Goal: Task Accomplishment & Management: Use online tool/utility

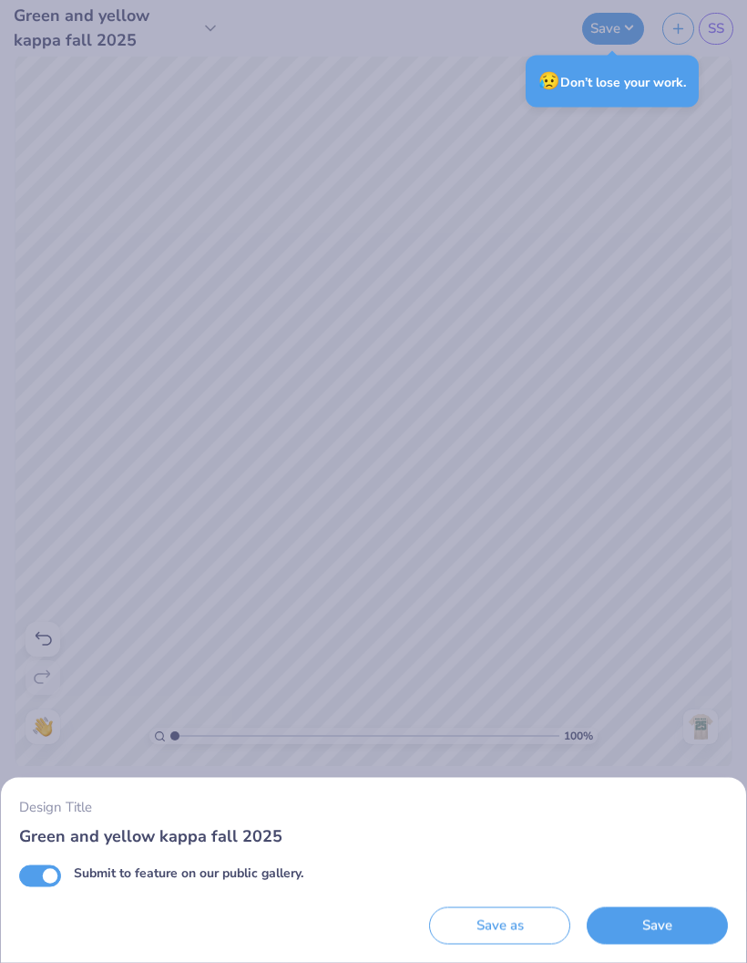
click at [645, 929] on button "Save" at bounding box center [657, 925] width 141 height 37
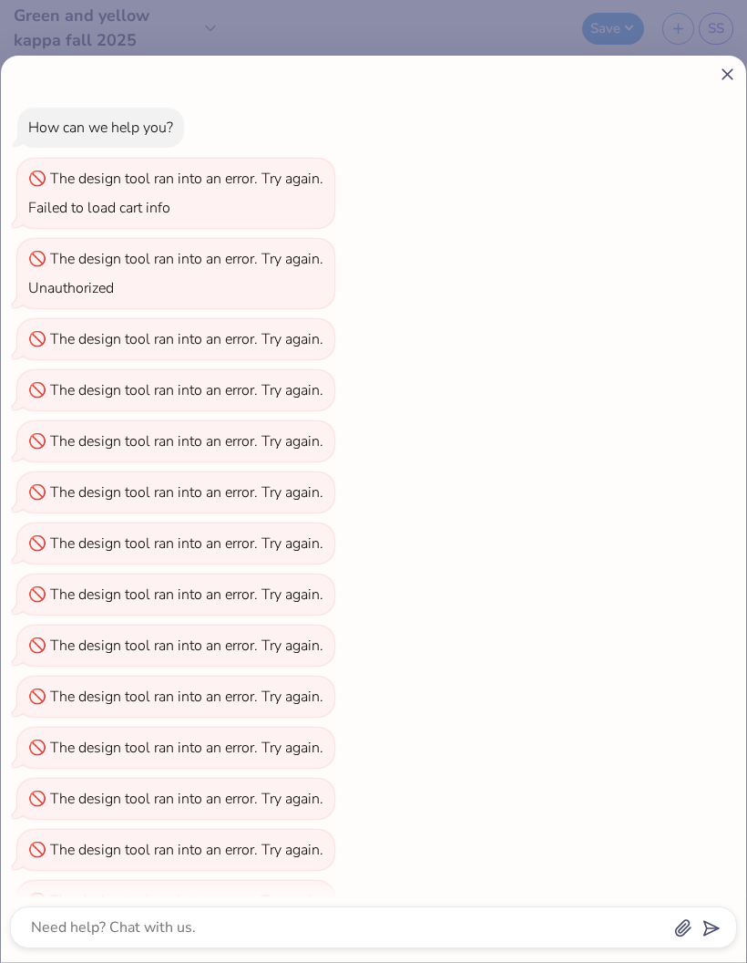
scroll to position [140, 0]
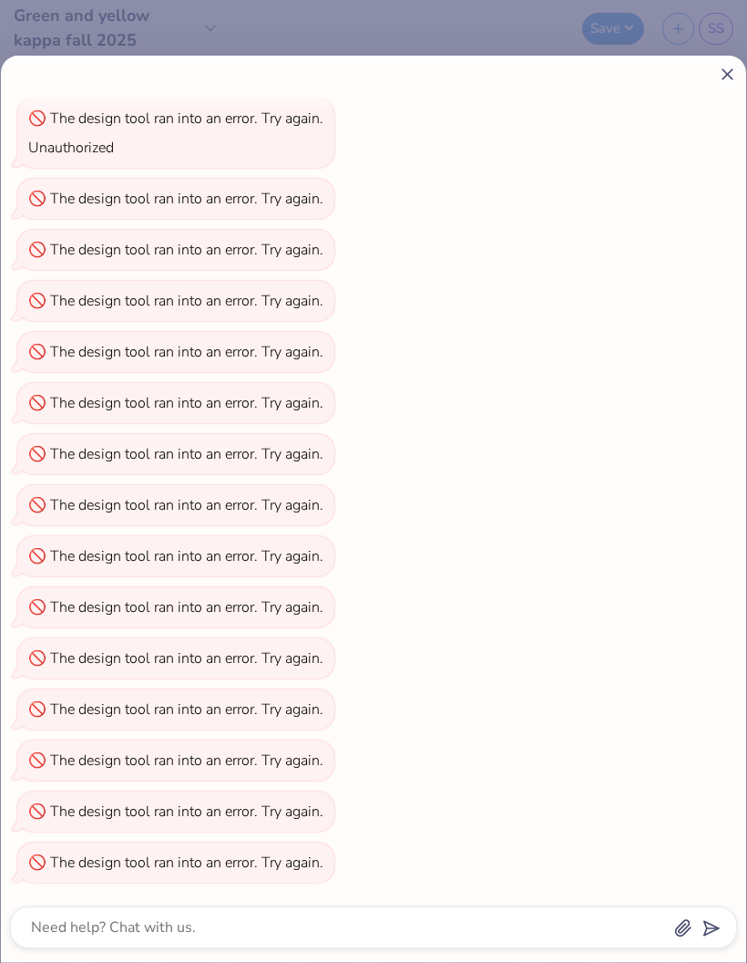
click at [725, 83] on icon at bounding box center [727, 74] width 19 height 19
type textarea "x"
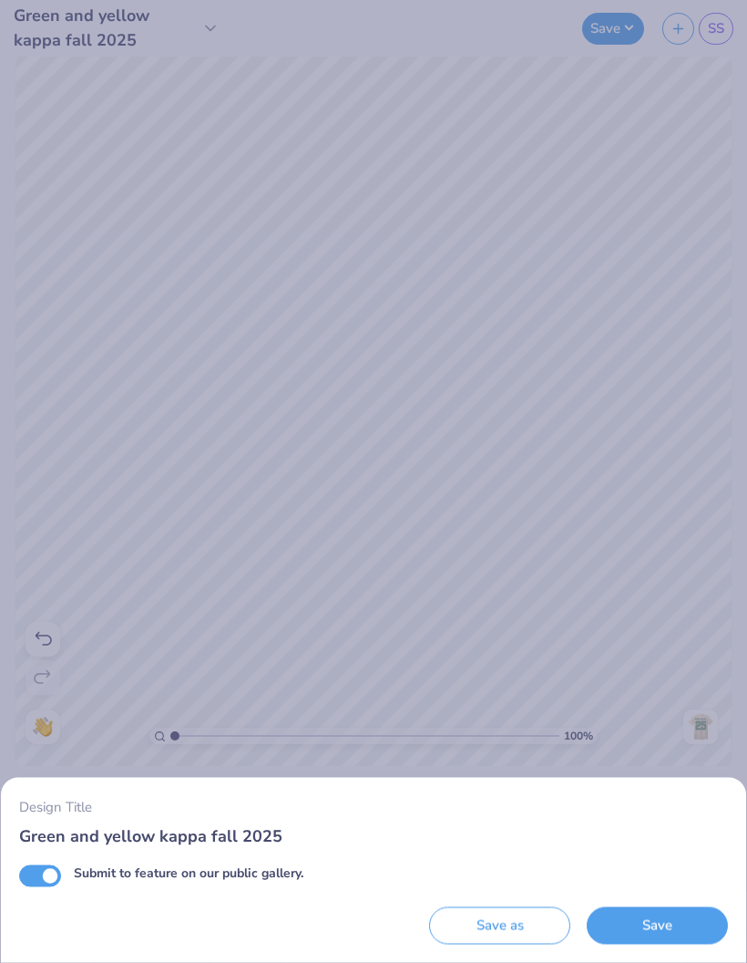
click at [519, 926] on button "Save as" at bounding box center [499, 925] width 141 height 37
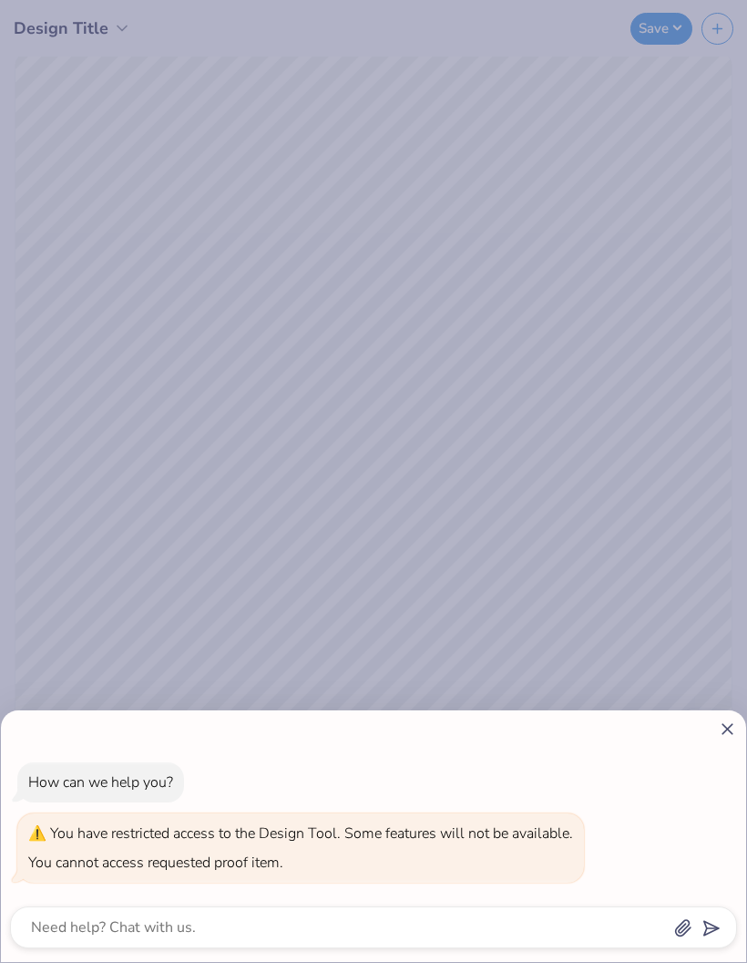
click at [718, 735] on icon at bounding box center [727, 728] width 19 height 19
type textarea "x"
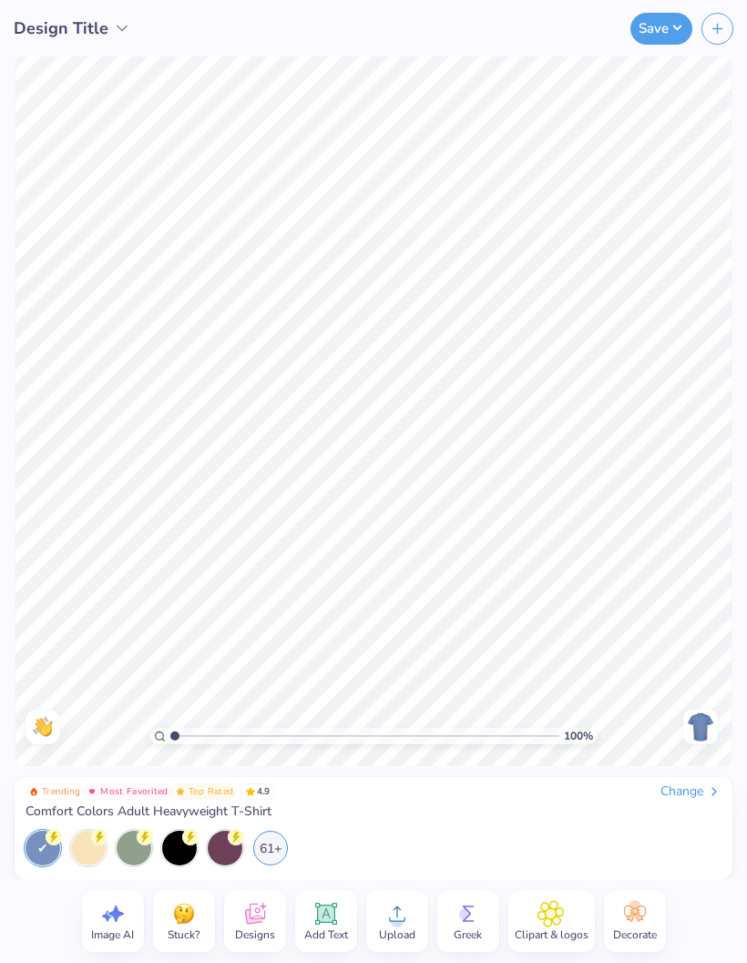
click at [725, 35] on icon "button" at bounding box center [717, 28] width 15 height 15
click at [75, 21] on span "Design Title" at bounding box center [61, 28] width 95 height 25
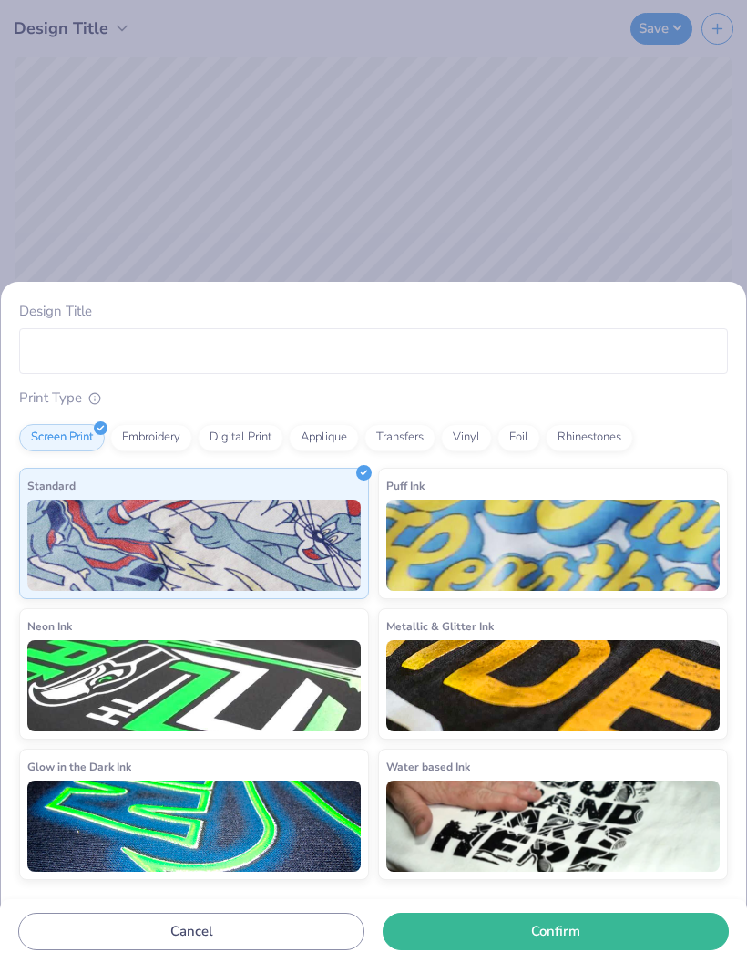
click at [45, 201] on div "Design Title Print Type Screen Print Embroidery Digital Print Applique Transfer…" at bounding box center [373, 481] width 747 height 963
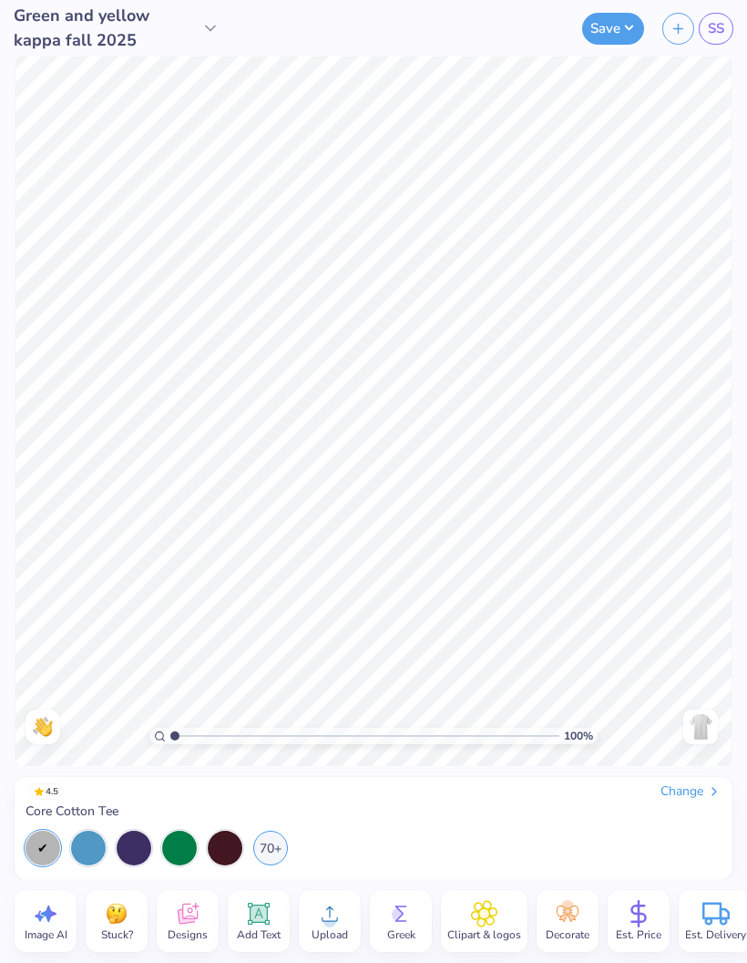
click at [701, 727] on img at bounding box center [700, 726] width 29 height 29
click at [337, 911] on icon at bounding box center [329, 913] width 27 height 27
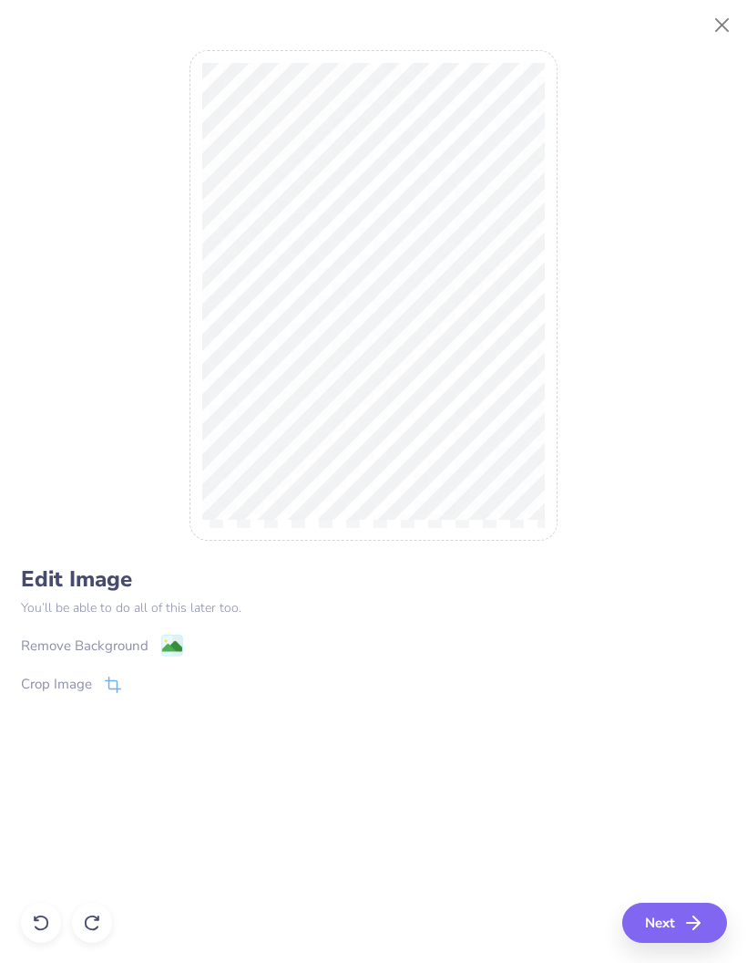
click at [76, 692] on div "Crop Image" at bounding box center [56, 684] width 71 height 21
click at [138, 683] on icon at bounding box center [143, 683] width 11 height 11
click at [152, 654] on div "Remove Background" at bounding box center [102, 644] width 162 height 23
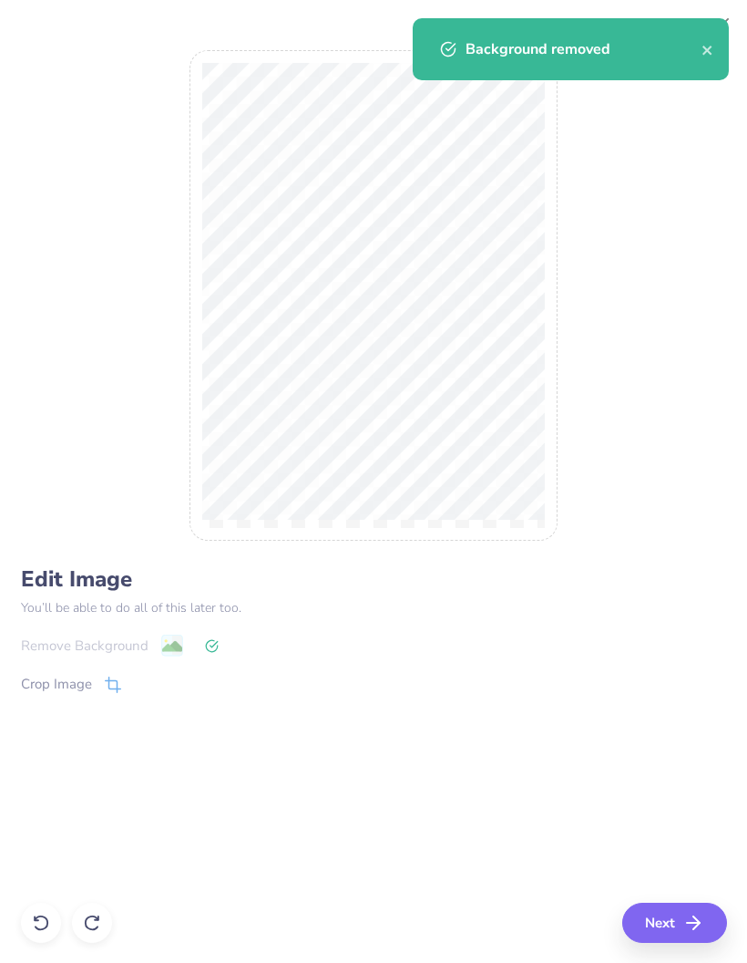
click at [691, 904] on button "Next" at bounding box center [675, 922] width 105 height 40
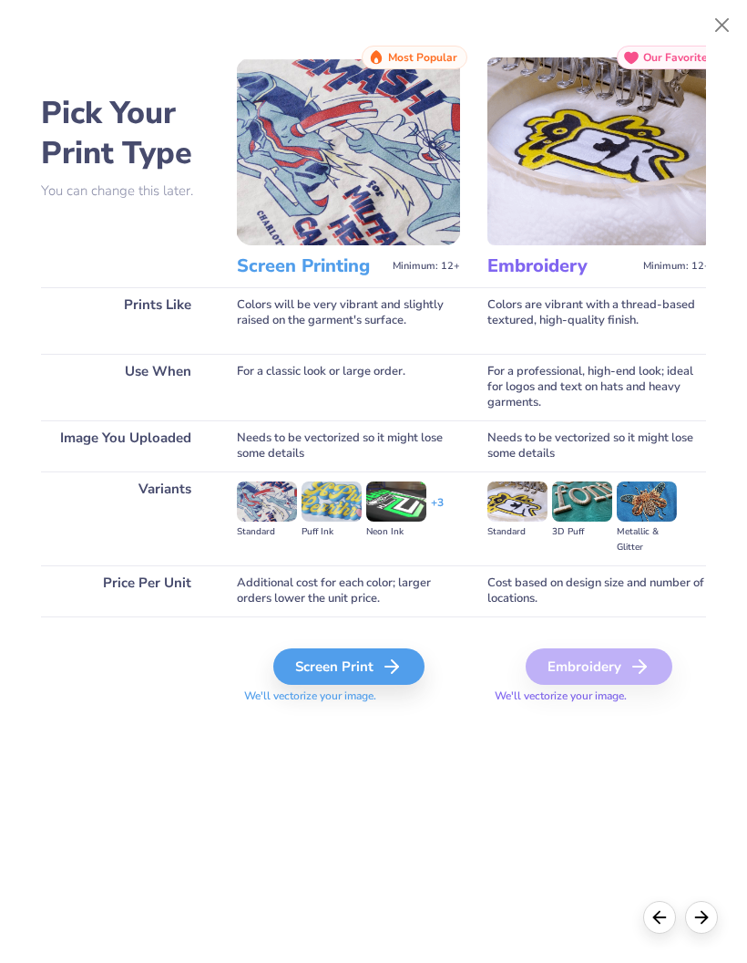
click at [304, 671] on div "Screen Print" at bounding box center [348, 666] width 151 height 36
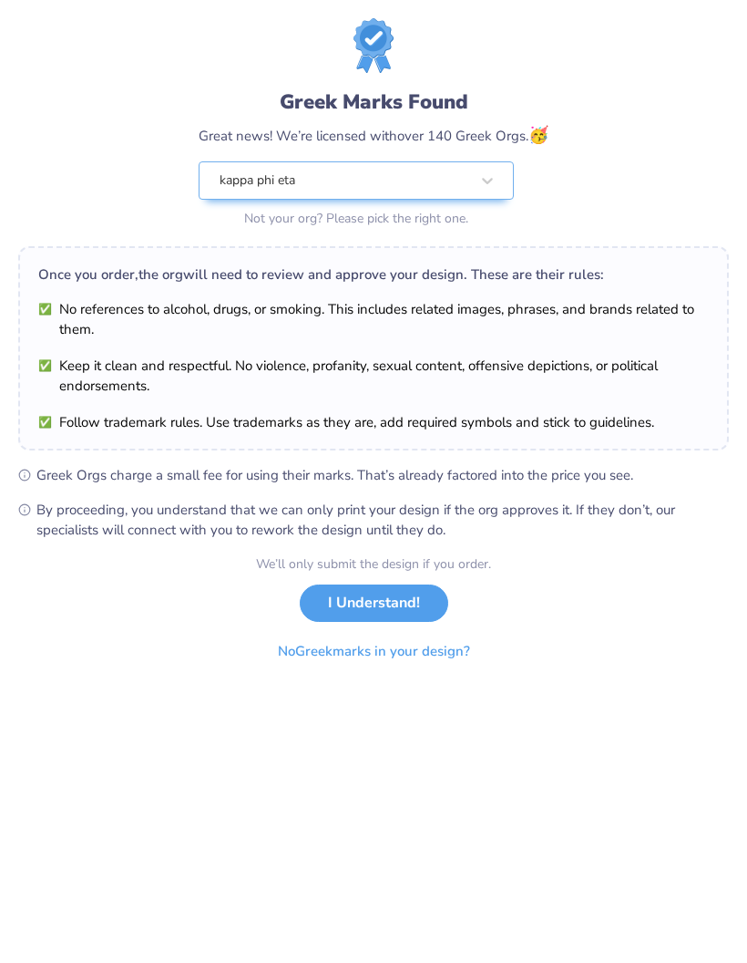
click at [441, 595] on button "I Understand!" at bounding box center [374, 602] width 149 height 37
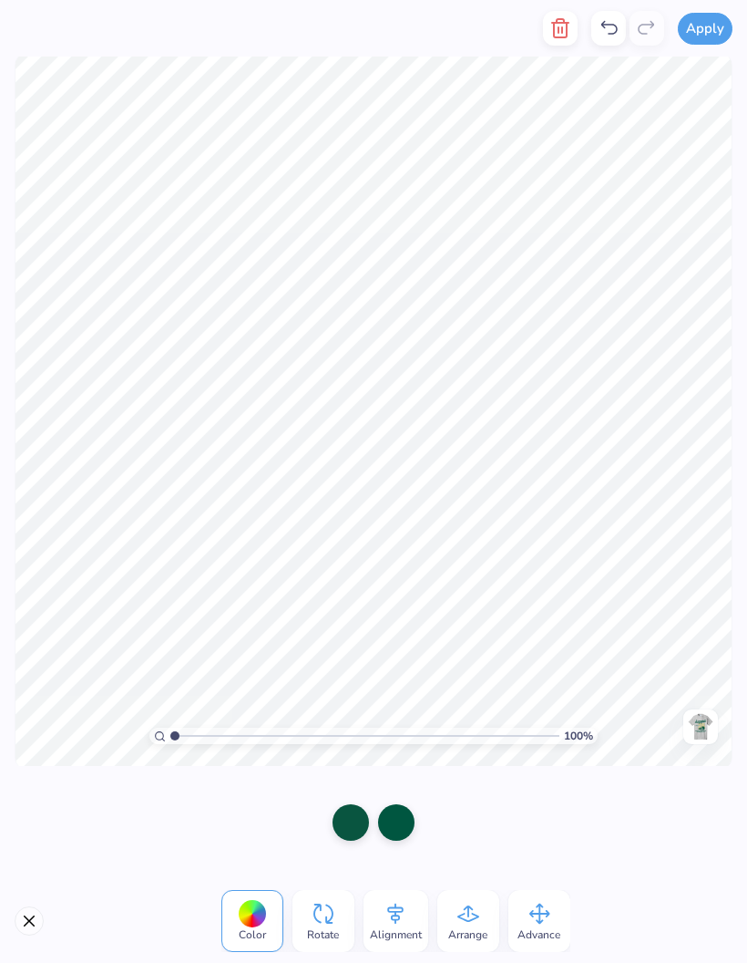
click at [364, 819] on div at bounding box center [351, 822] width 36 height 36
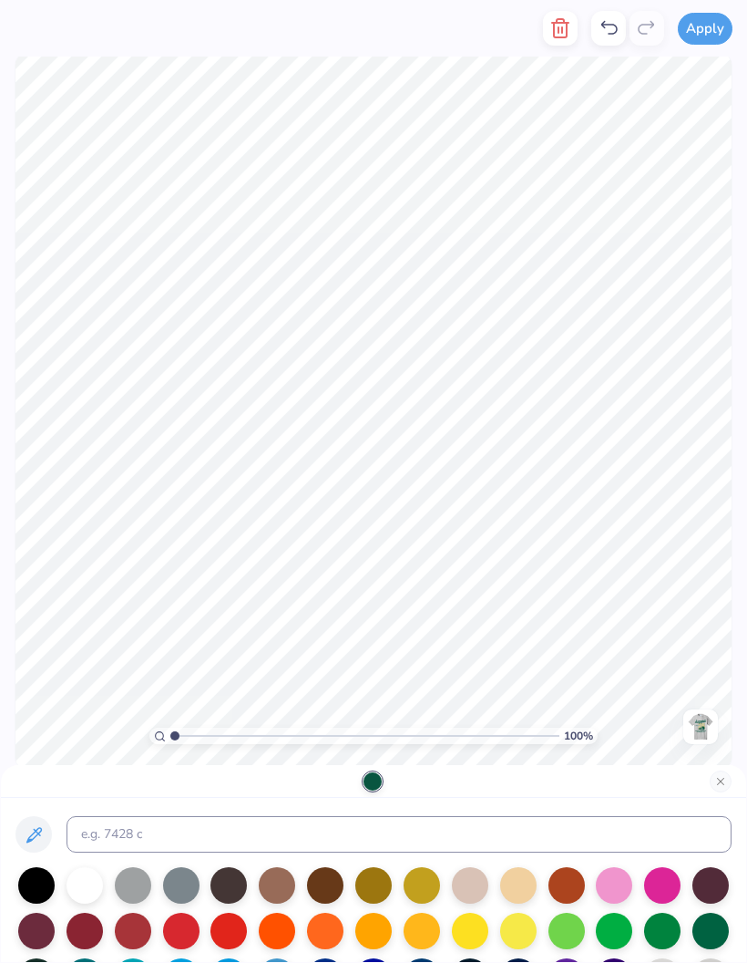
click at [737, 777] on div at bounding box center [374, 781] width 746 height 33
click at [716, 783] on button "Close" at bounding box center [721, 781] width 22 height 22
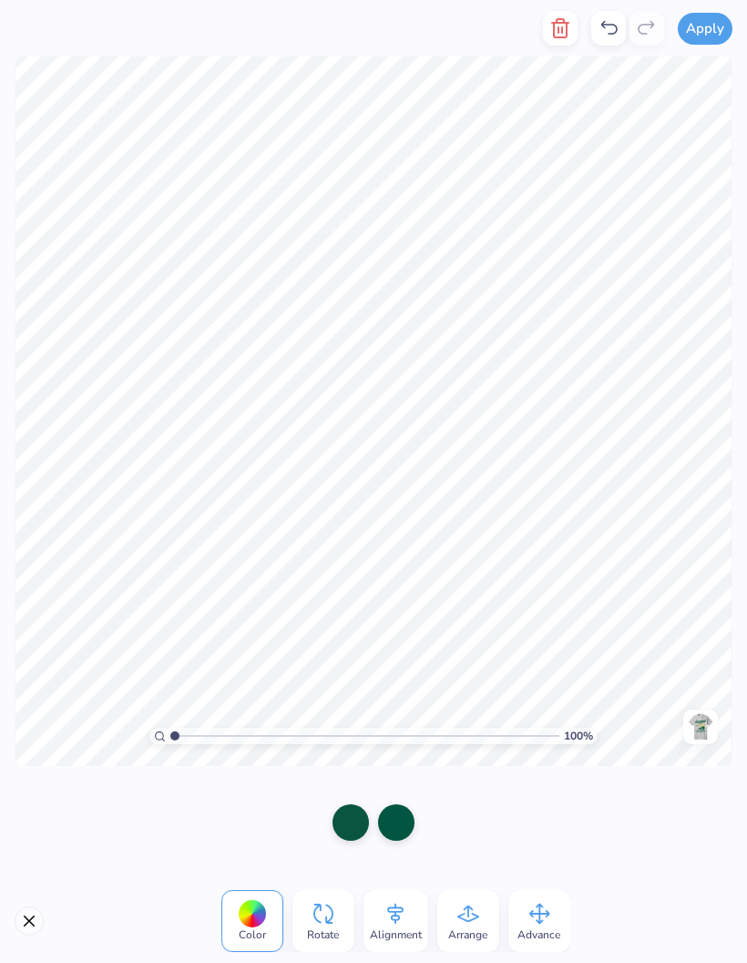
click at [424, 817] on div at bounding box center [373, 822] width 111 height 66
click at [423, 816] on div at bounding box center [373, 822] width 111 height 66
click at [399, 828] on div at bounding box center [396, 822] width 36 height 36
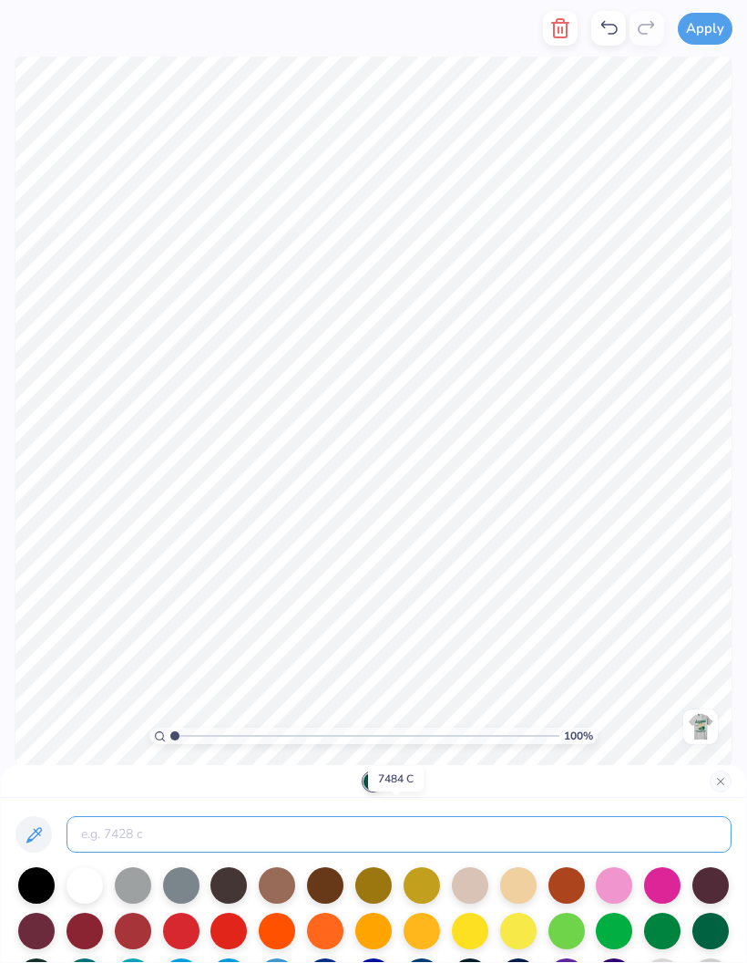
click at [393, 839] on input at bounding box center [399, 834] width 665 height 36
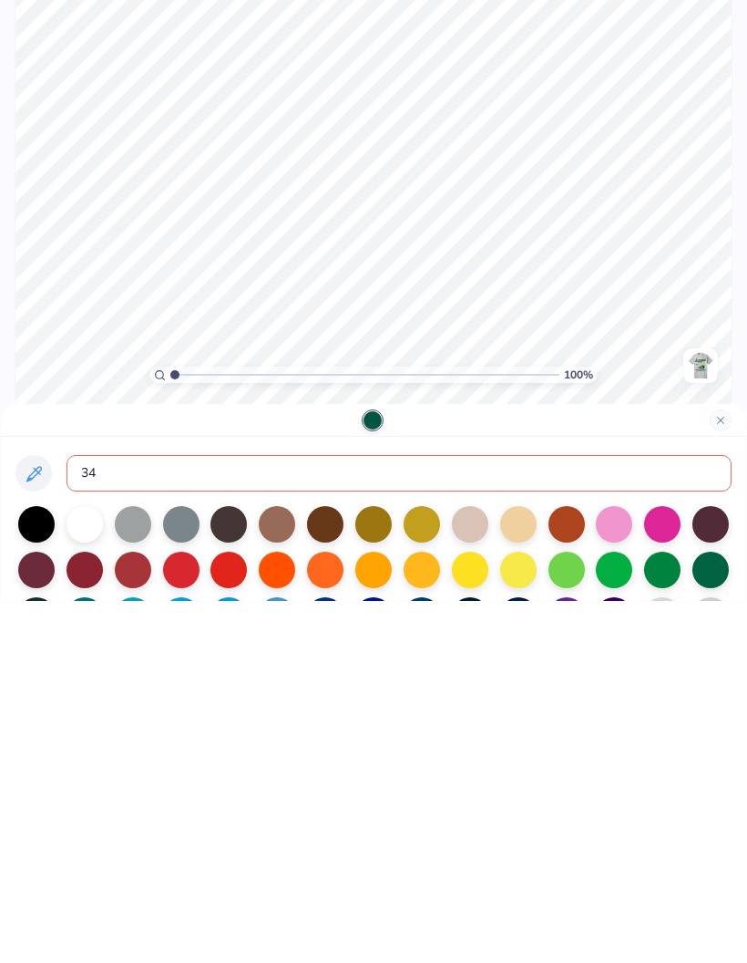
type input "343"
click at [726, 770] on button "Close" at bounding box center [721, 781] width 22 height 22
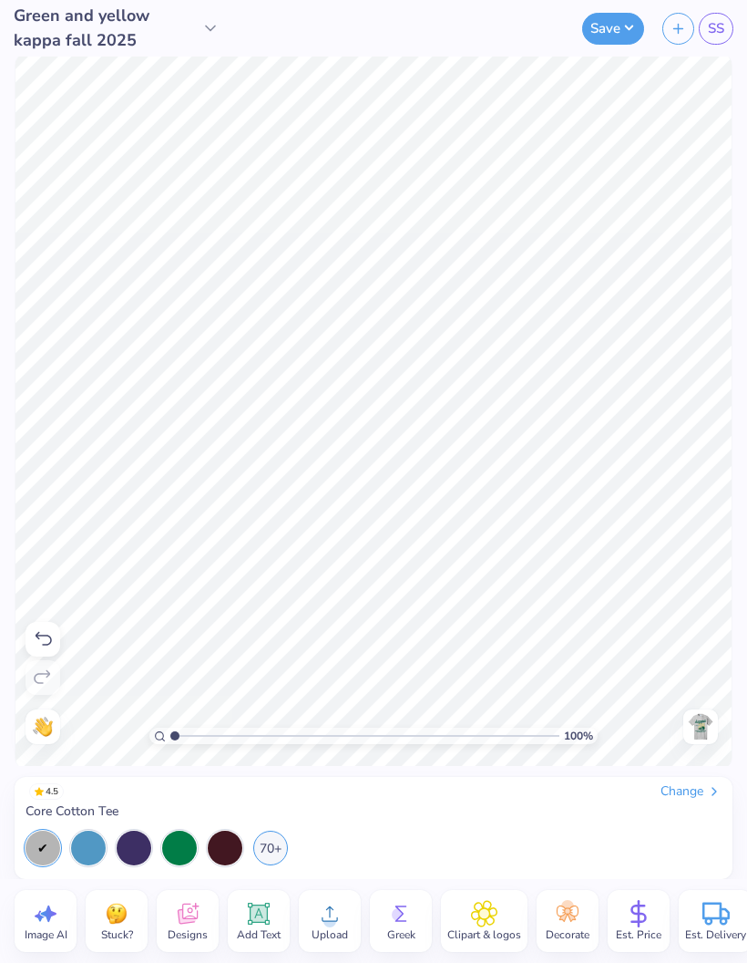
click at [706, 736] on img at bounding box center [700, 726] width 29 height 29
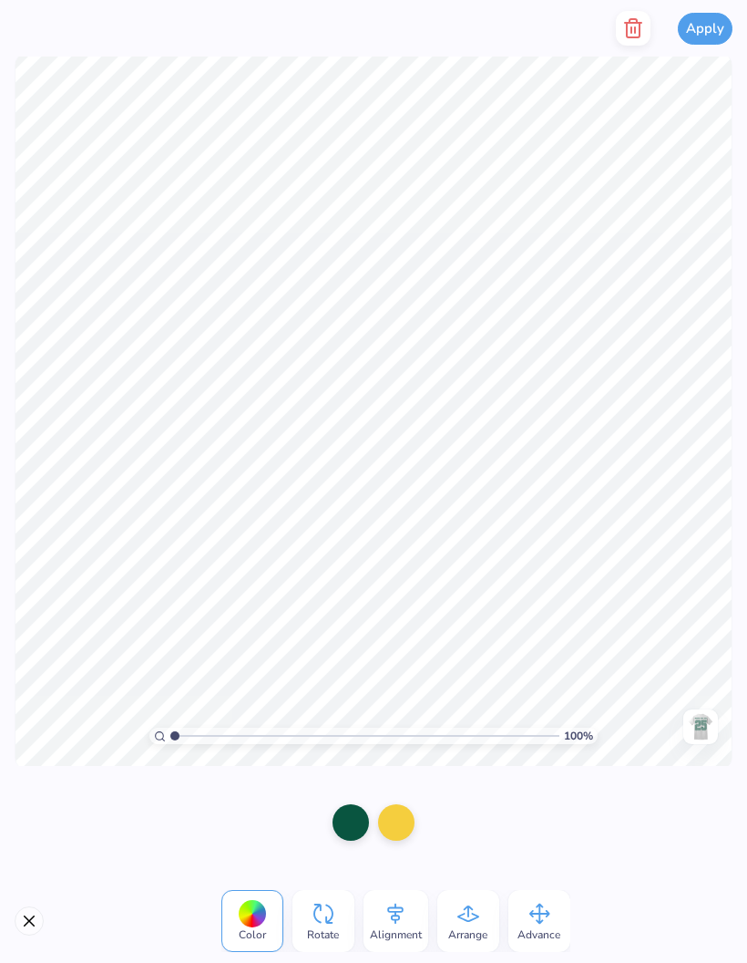
click at [354, 827] on div at bounding box center [351, 822] width 36 height 36
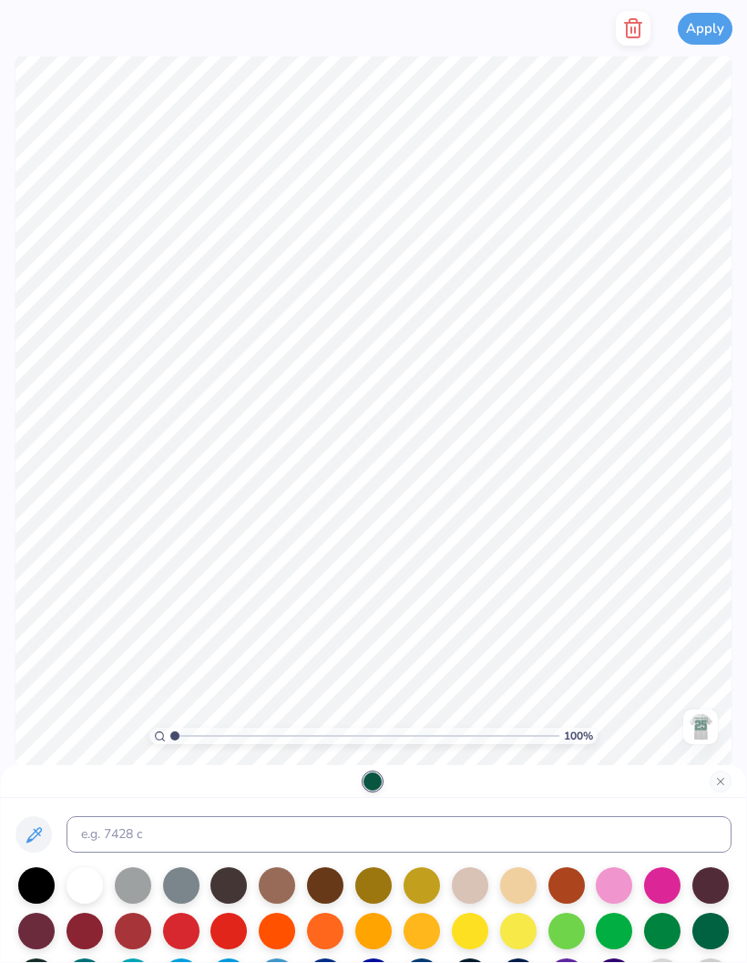
click at [726, 787] on button "Close" at bounding box center [721, 781] width 22 height 22
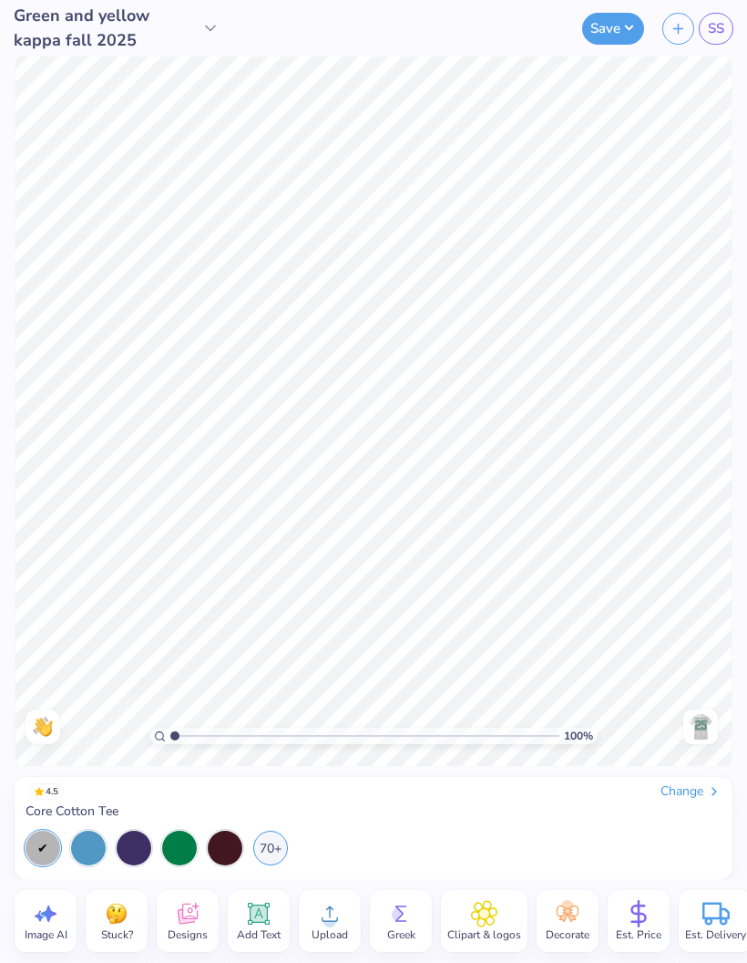
click at [590, 26] on button "Save" at bounding box center [613, 29] width 62 height 32
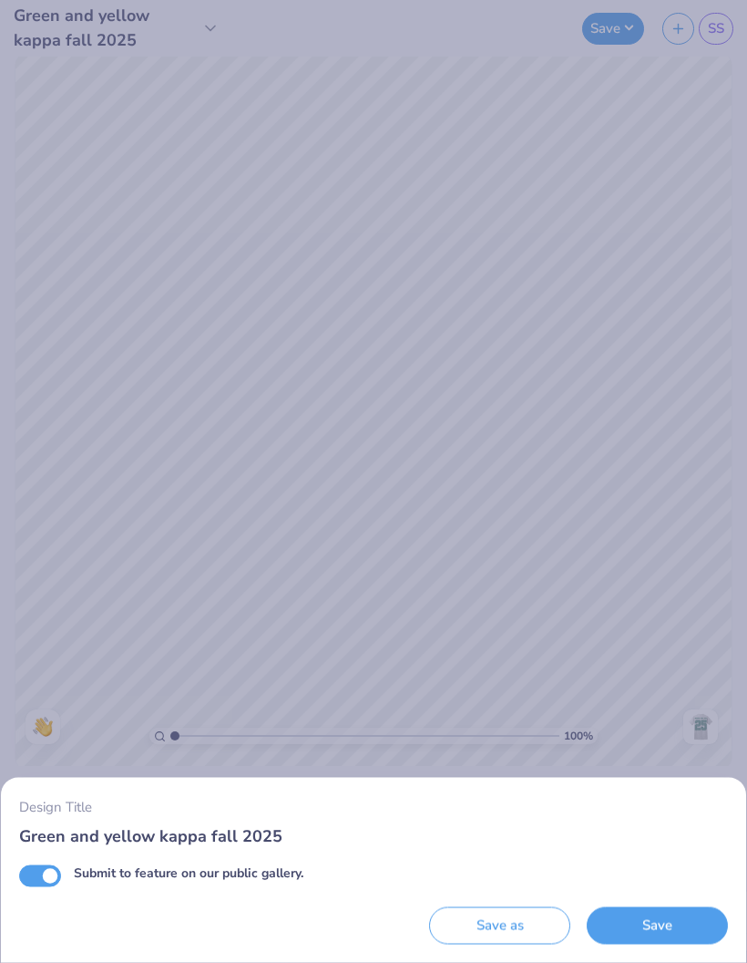
click at [201, 830] on input "Green and yellow kappa fall 2025" at bounding box center [373, 835] width 709 height 24
click at [414, 836] on input "Green and yellow kappa fall 2025" at bounding box center [373, 835] width 709 height 24
click at [152, 836] on input "Green and yellow kappa fall 2025" at bounding box center [373, 835] width 709 height 24
click at [48, 867] on input "Submit to feature on our public gallery." at bounding box center [40, 875] width 42 height 22
checkbox input "false"
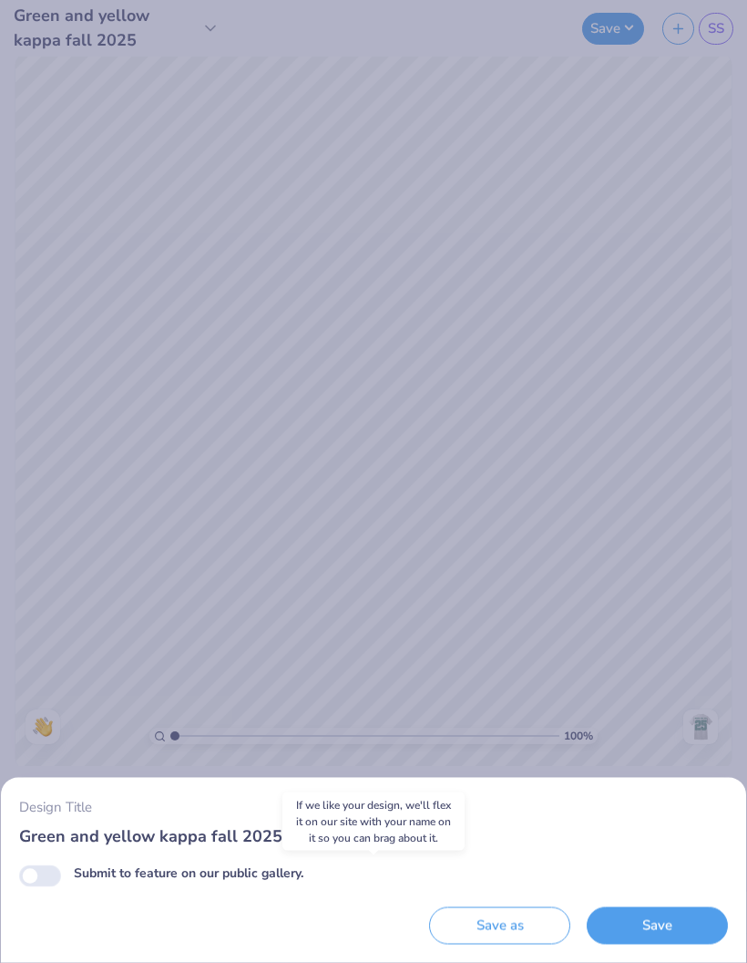
click at [78, 815] on label "Design Title" at bounding box center [55, 807] width 73 height 21
click at [78, 823] on input "Green and yellow kappa fall 2025" at bounding box center [373, 835] width 709 height 24
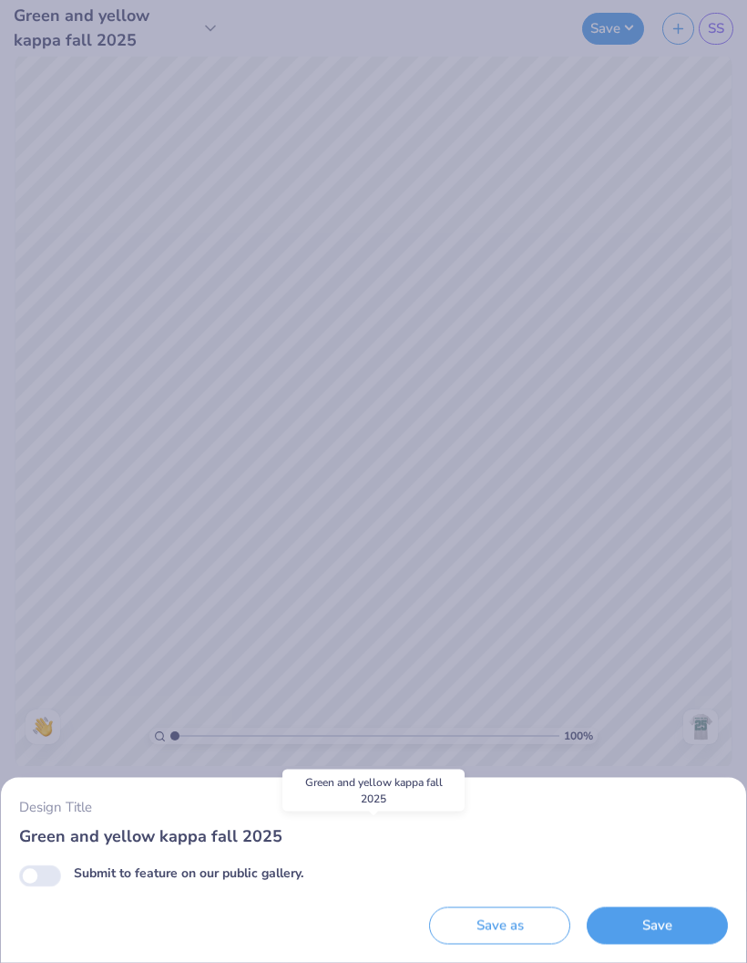
click at [78, 814] on label "Design Title" at bounding box center [55, 807] width 73 height 21
click at [78, 823] on input "Green and yellow kappa fall 2025" at bounding box center [373, 835] width 709 height 24
click at [57, 829] on input "Green and yellow kappa fall 2025" at bounding box center [373, 835] width 709 height 24
click at [85, 833] on input "Green and yellow kappa fall 2025" at bounding box center [373, 835] width 709 height 24
click at [631, 925] on button "Save" at bounding box center [657, 925] width 141 height 37
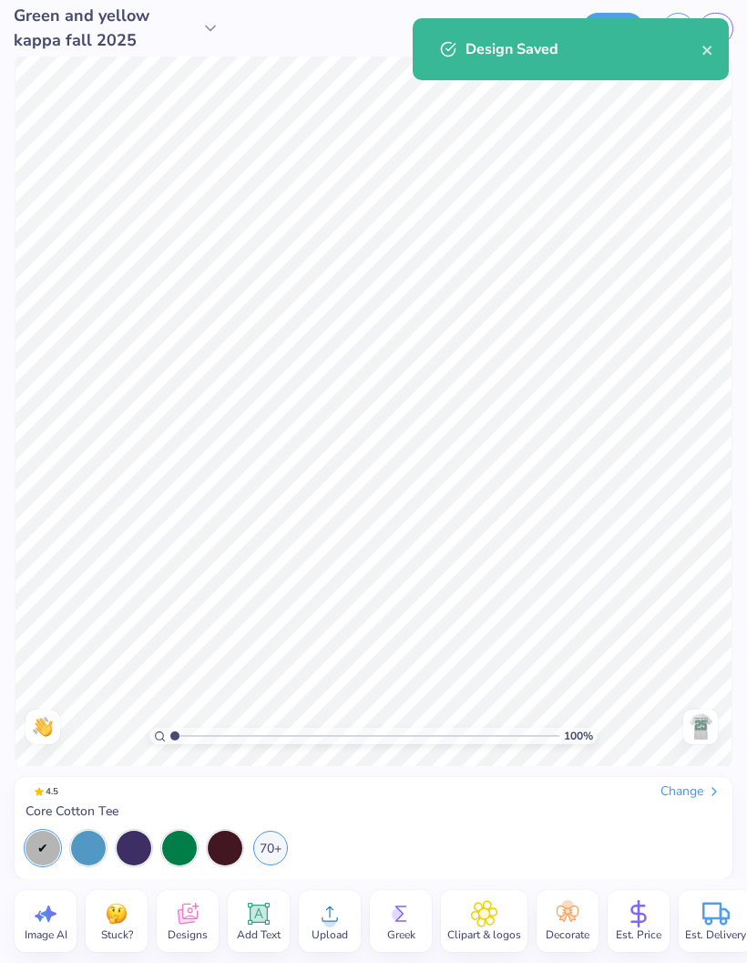
click at [706, 53] on icon "close" at bounding box center [708, 50] width 13 height 15
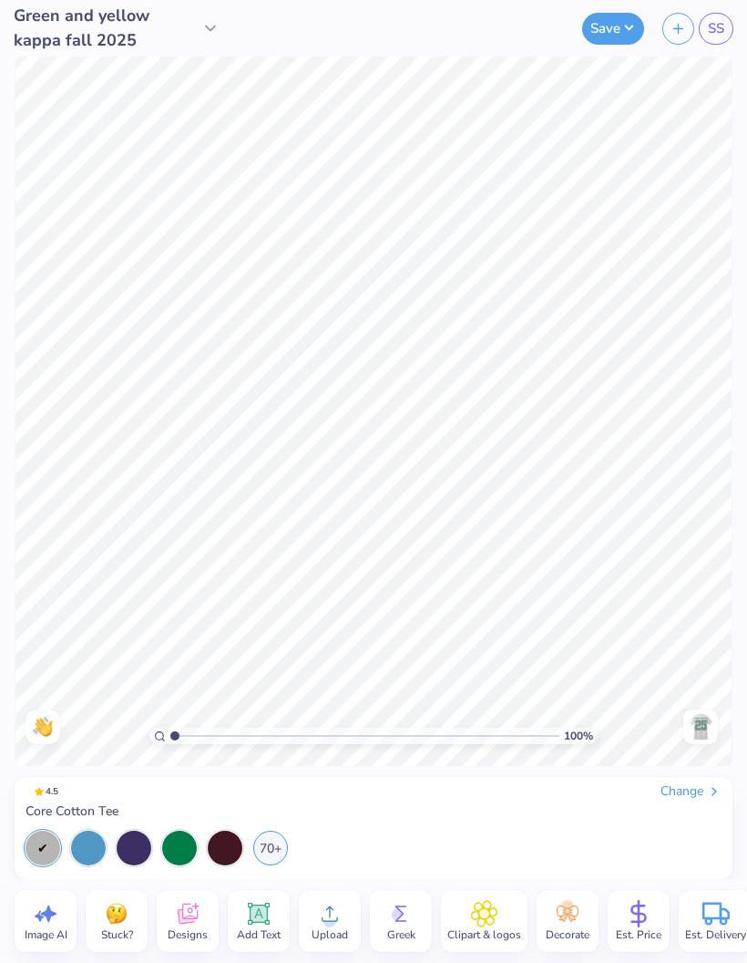
click at [726, 23] on link "SS" at bounding box center [716, 29] width 35 height 32
click at [324, 918] on circle at bounding box center [330, 920] width 13 height 13
click at [704, 728] on img at bounding box center [700, 726] width 29 height 29
click at [329, 920] on circle at bounding box center [330, 920] width 13 height 13
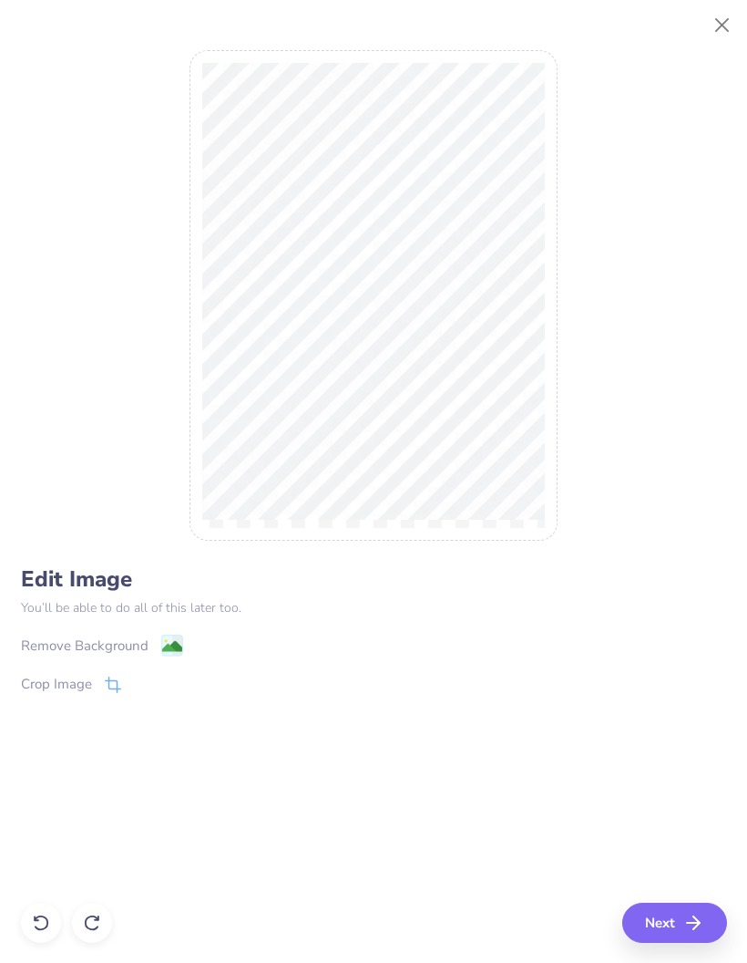
click at [719, 956] on div "Edit Image You’ll be able to do all of this later too. Remove Background Crop I…" at bounding box center [373, 492] width 747 height 942
click at [119, 682] on icon at bounding box center [113, 684] width 16 height 16
click at [143, 689] on icon at bounding box center [143, 683] width 11 height 11
click at [165, 651] on image at bounding box center [171, 646] width 20 height 20
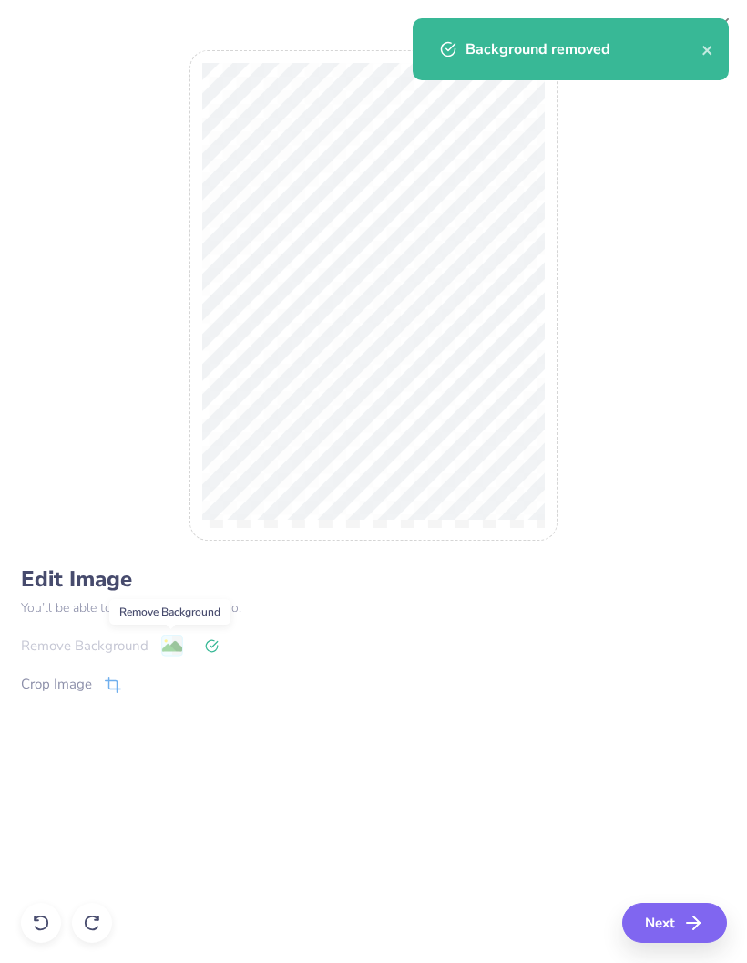
click at [662, 920] on button "Next" at bounding box center [675, 922] width 105 height 40
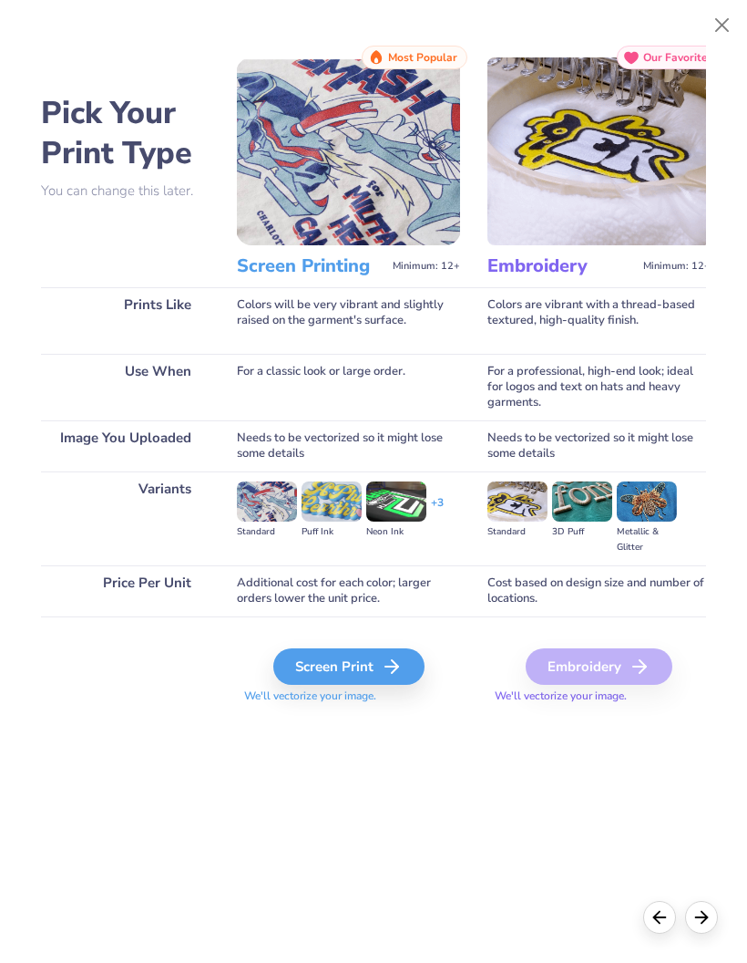
click at [338, 677] on div "Screen Print" at bounding box center [348, 666] width 151 height 36
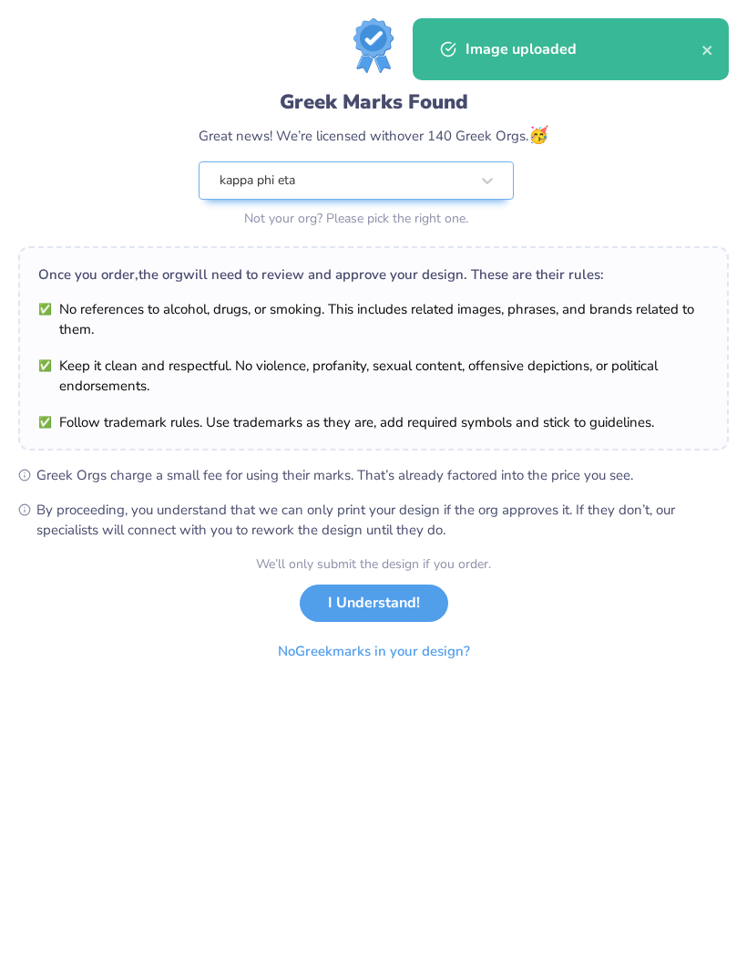
click at [535, 598] on form "Greek Marks Found Great news! We’re licensed with over 140 Greek Orgs. 🥳 kappa …" at bounding box center [373, 343] width 711 height 651
click at [426, 601] on button "I Understand!" at bounding box center [374, 602] width 149 height 37
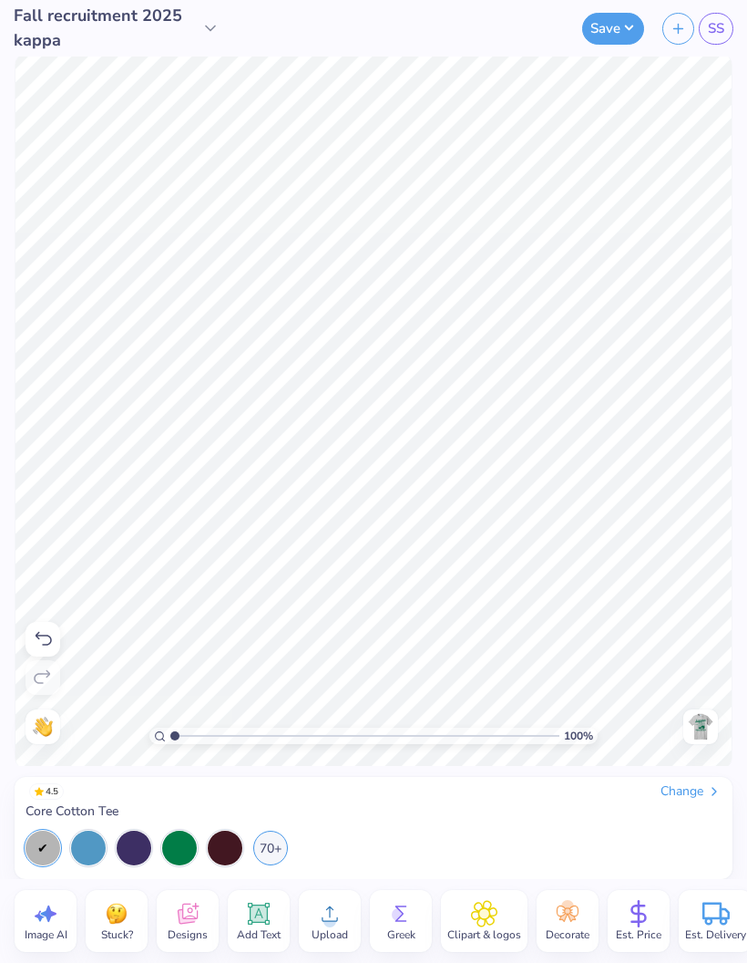
click at [372, 822] on div "4.5 Change Core Cotton Tee 70+" at bounding box center [374, 824] width 696 height 82
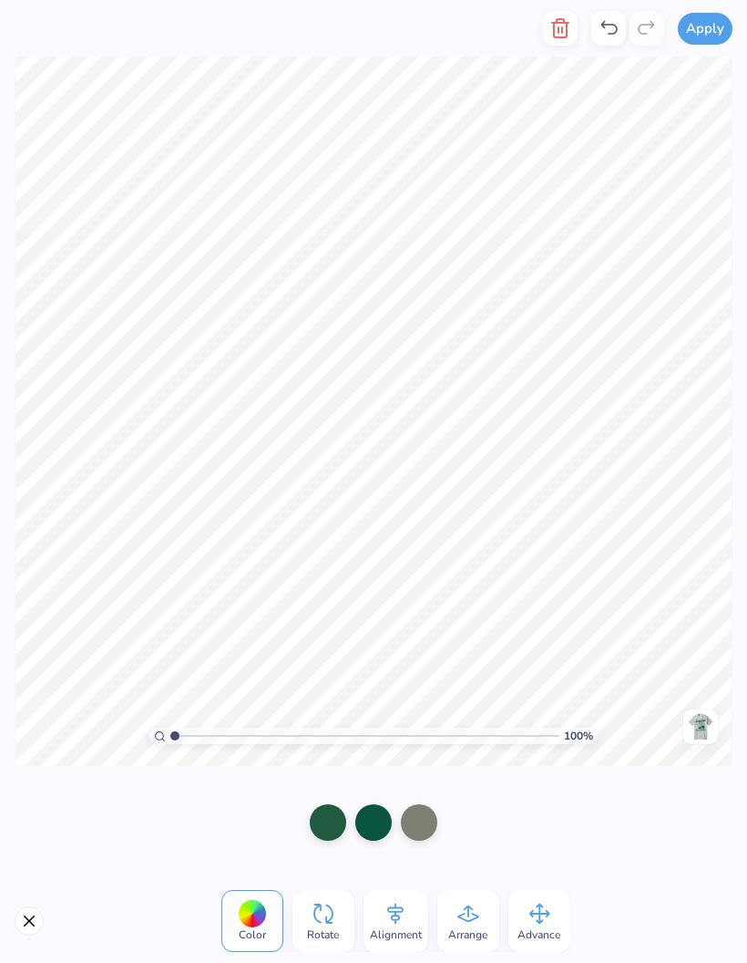
click at [345, 813] on div at bounding box center [328, 822] width 36 height 36
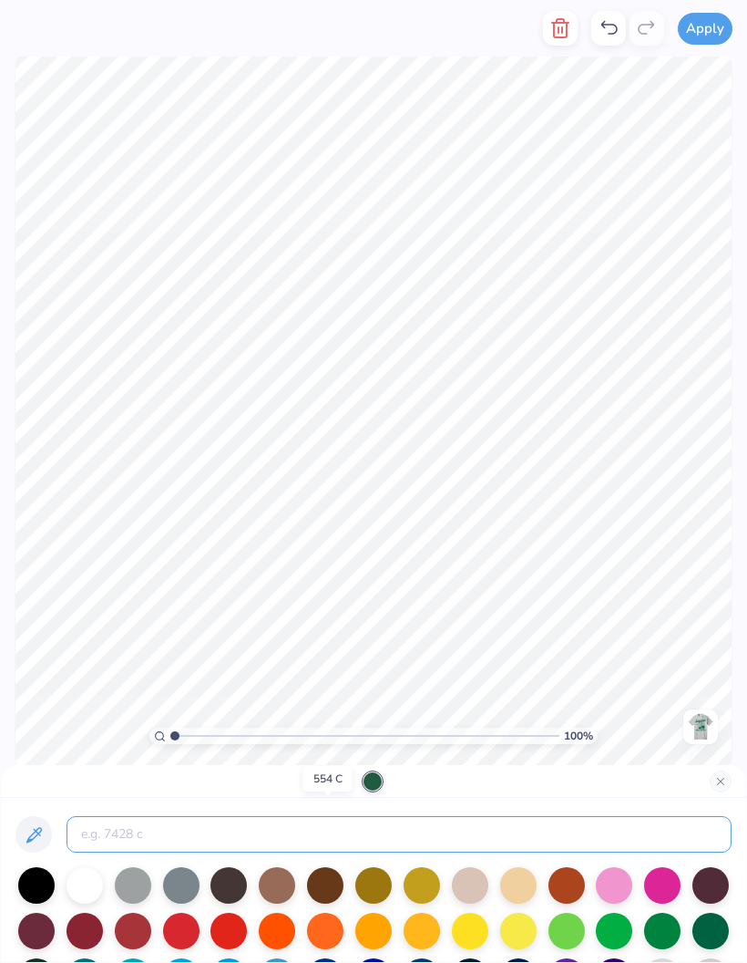
click at [358, 827] on input at bounding box center [399, 834] width 665 height 36
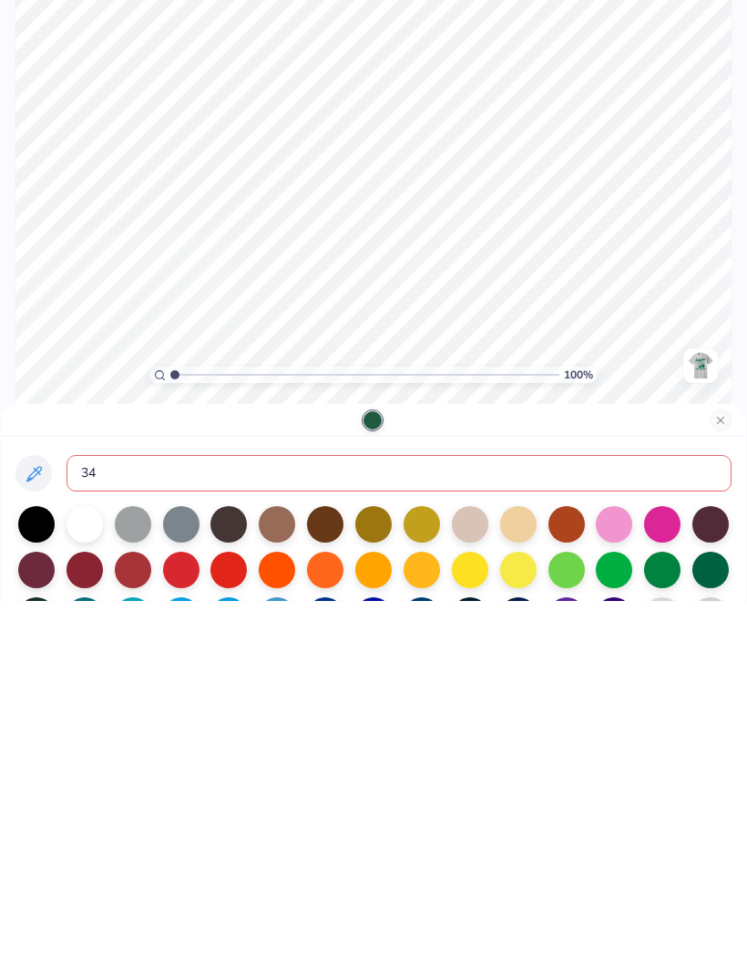
type input "343"
click at [729, 765] on div at bounding box center [374, 781] width 746 height 33
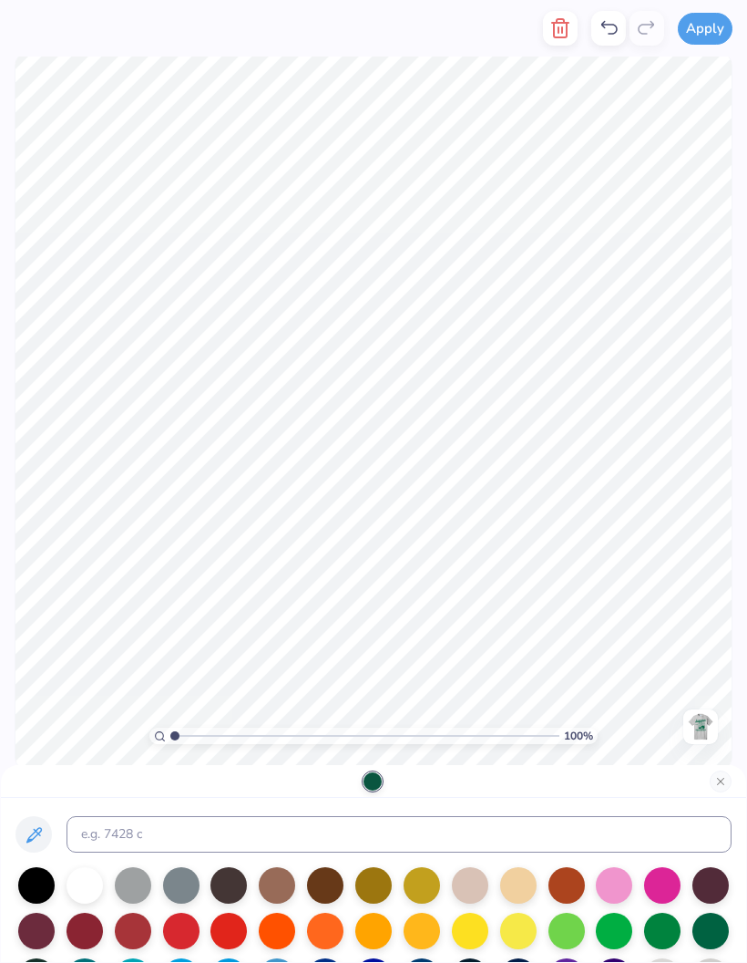
click at [716, 783] on button "Close" at bounding box center [721, 781] width 22 height 22
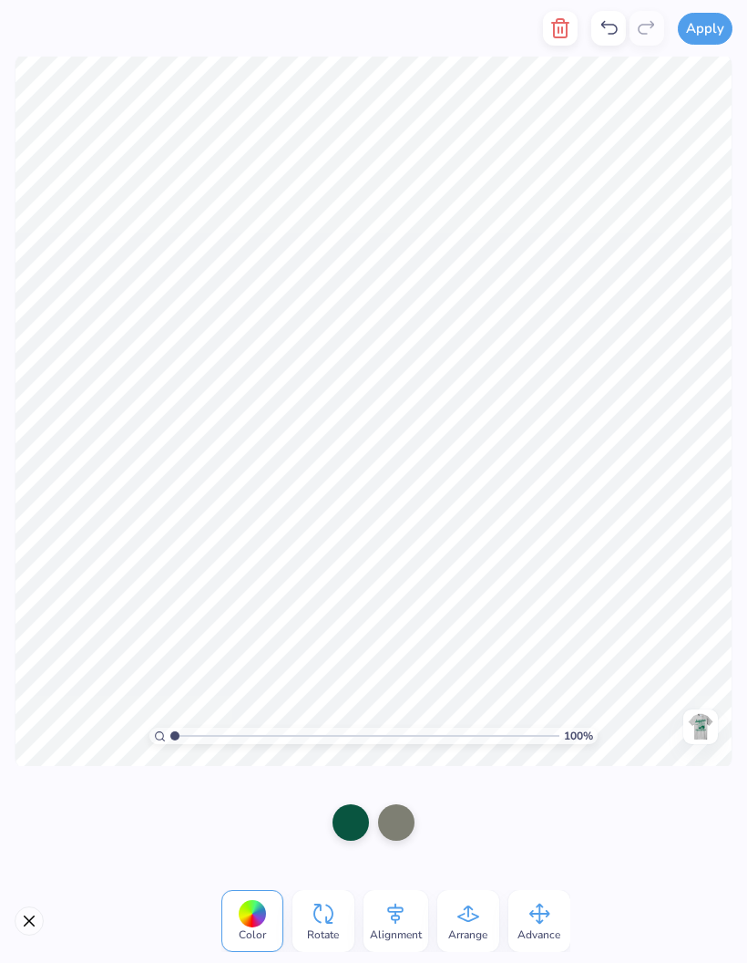
click at [410, 828] on div at bounding box center [396, 822] width 36 height 36
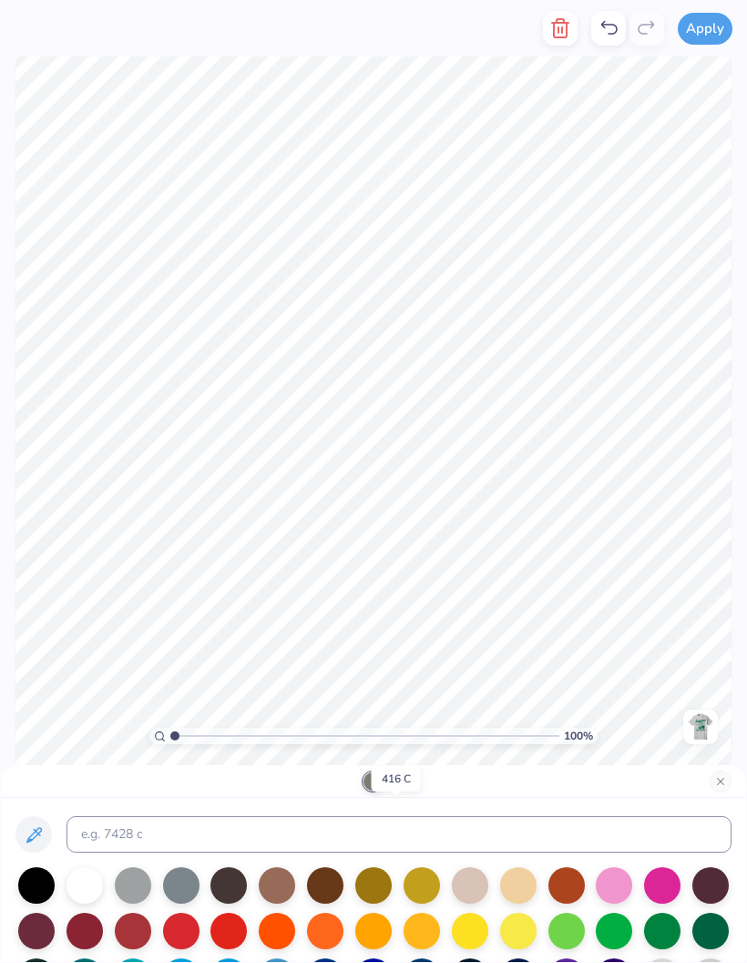
click at [275, 833] on input at bounding box center [399, 834] width 665 height 36
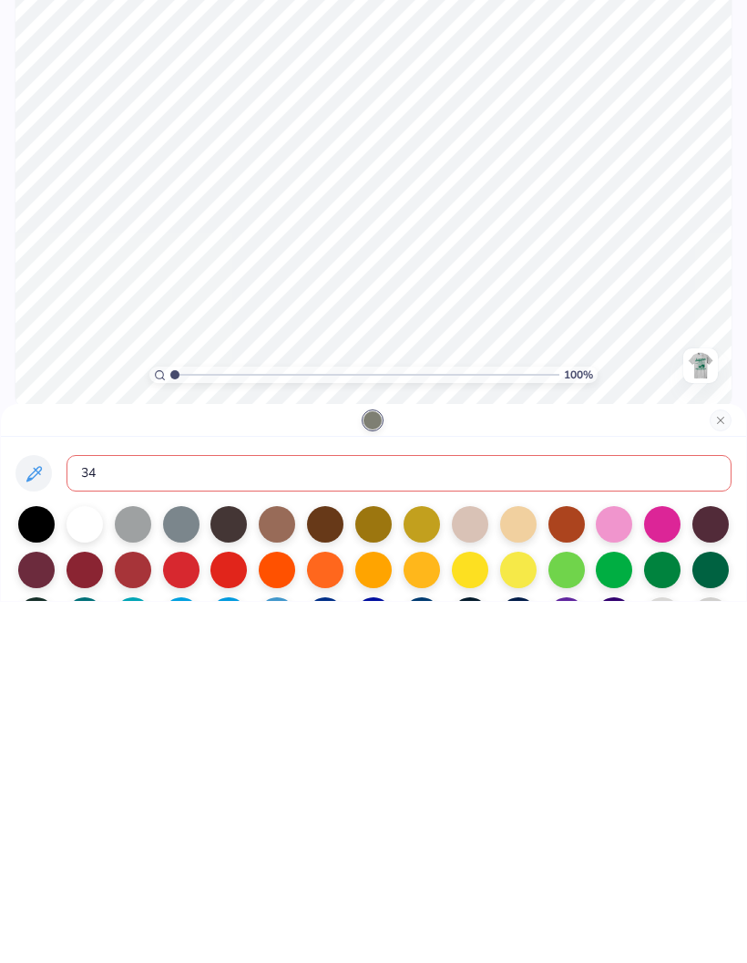
type input "343"
click at [725, 770] on button "Close" at bounding box center [721, 781] width 22 height 22
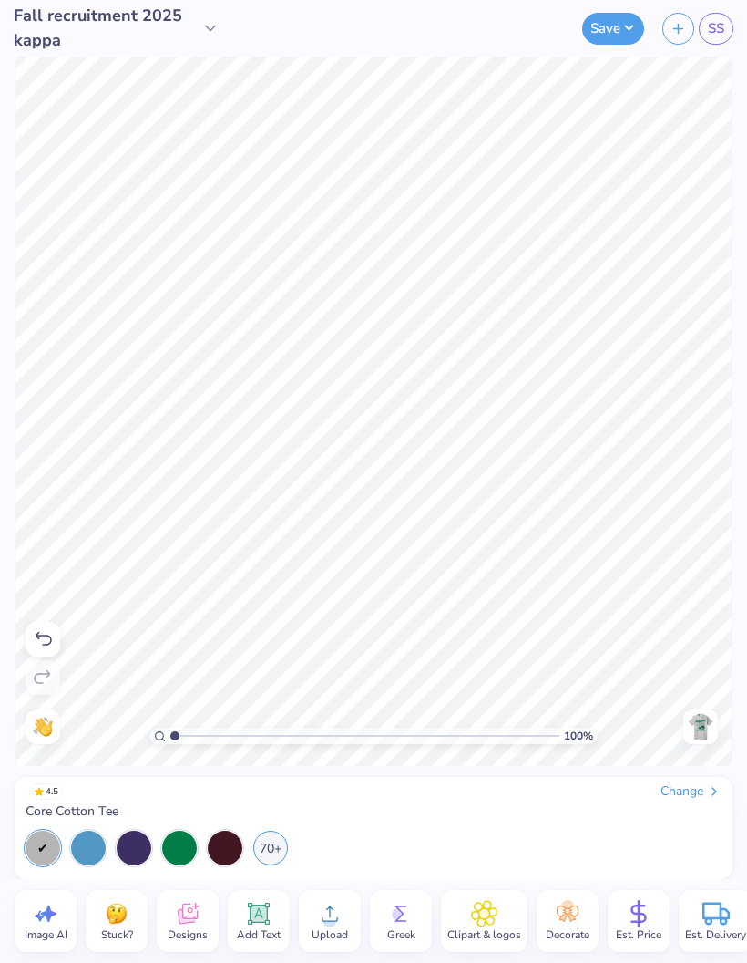
click at [707, 727] on img at bounding box center [700, 726] width 29 height 29
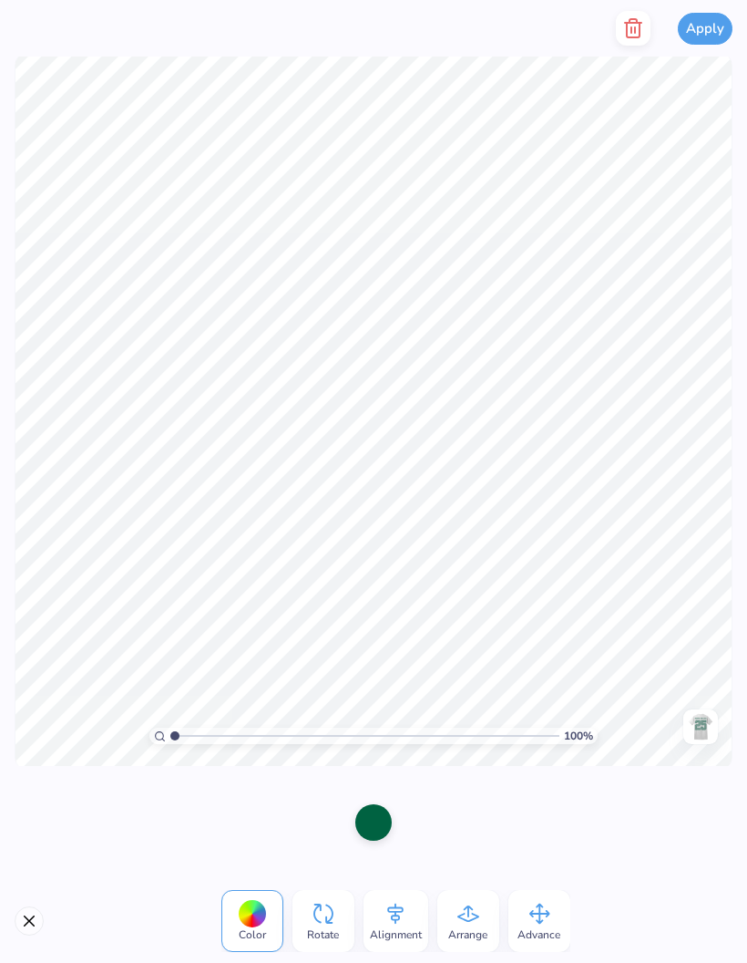
click at [374, 830] on div at bounding box center [373, 822] width 36 height 36
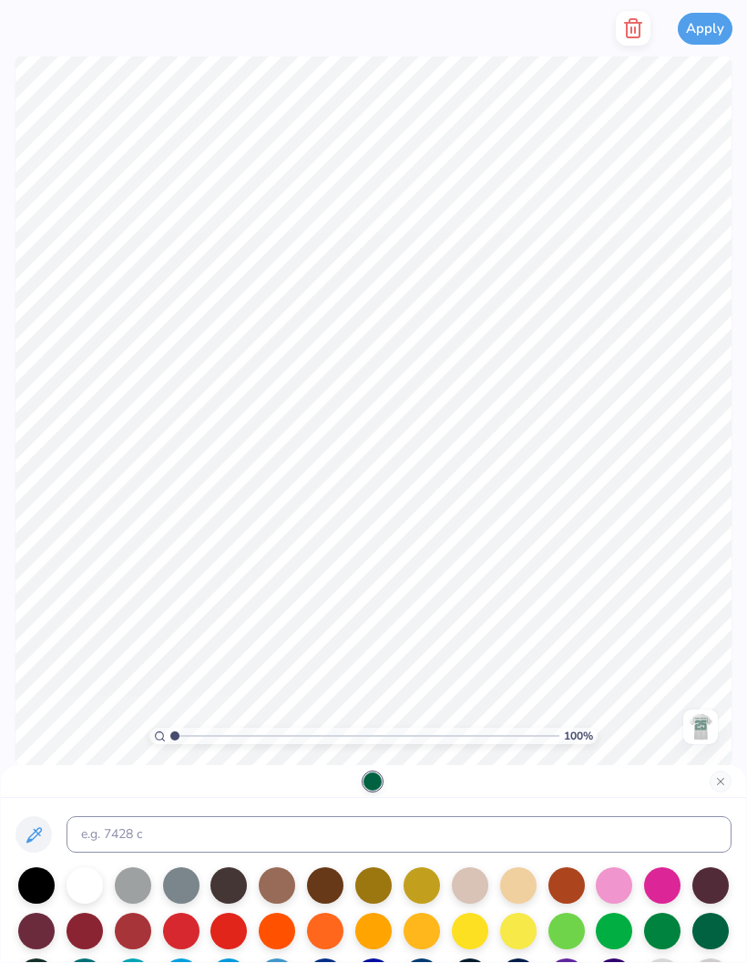
click at [424, 844] on input at bounding box center [399, 834] width 665 height 36
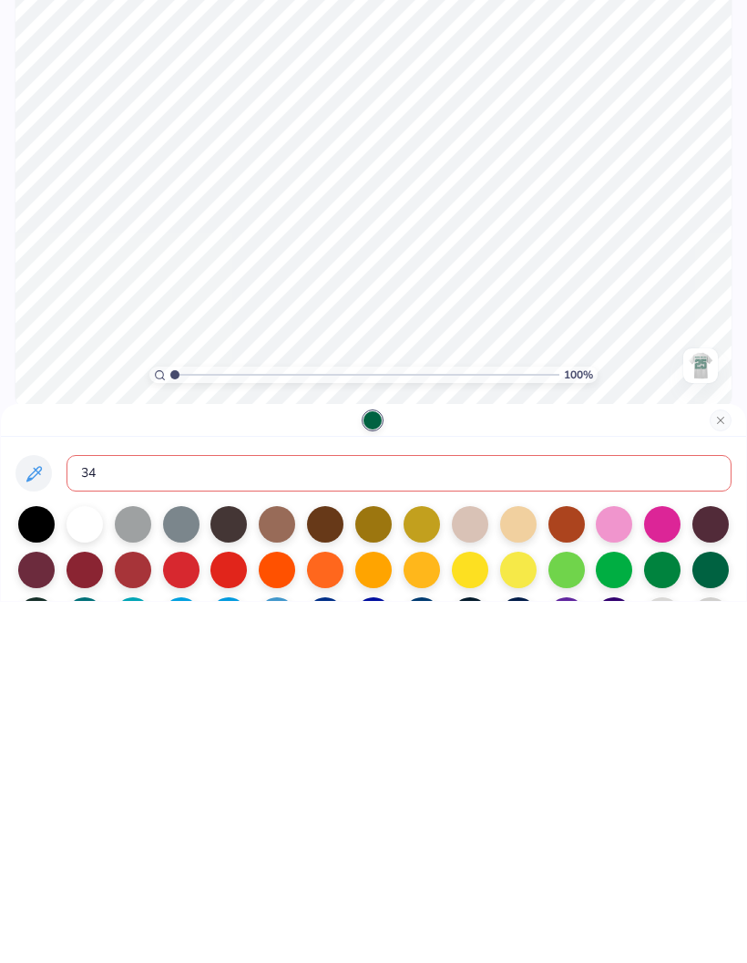
type input "343"
click at [716, 798] on div at bounding box center [374, 880] width 746 height 164
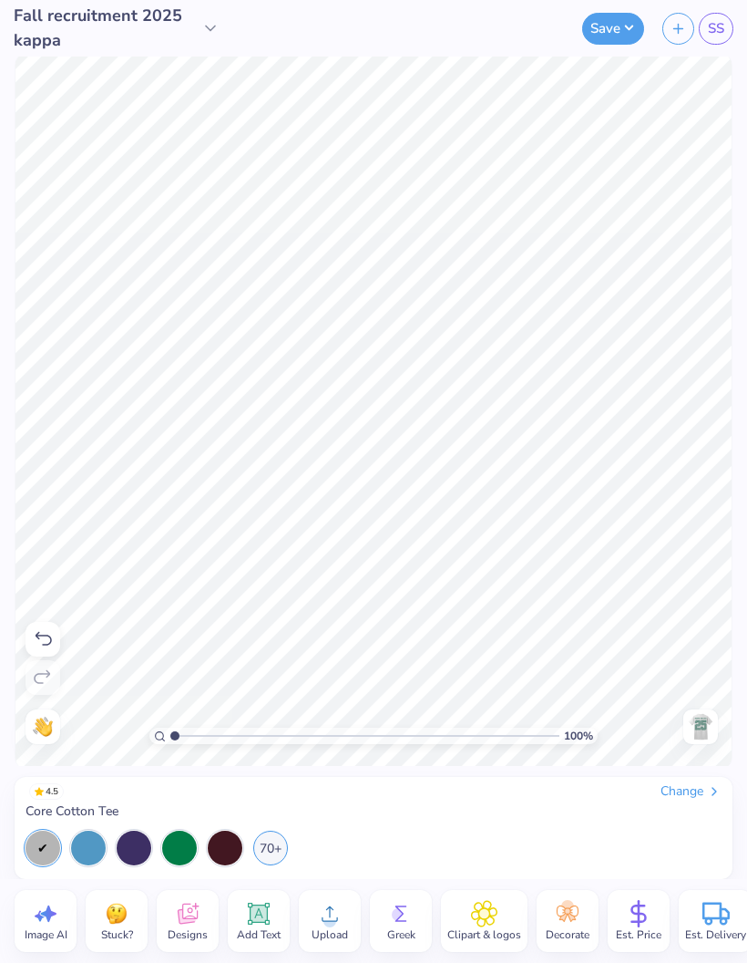
click at [707, 731] on img at bounding box center [700, 726] width 29 height 29
click at [699, 726] on img at bounding box center [700, 726] width 29 height 29
click at [620, 36] on button "Save" at bounding box center [613, 29] width 62 height 32
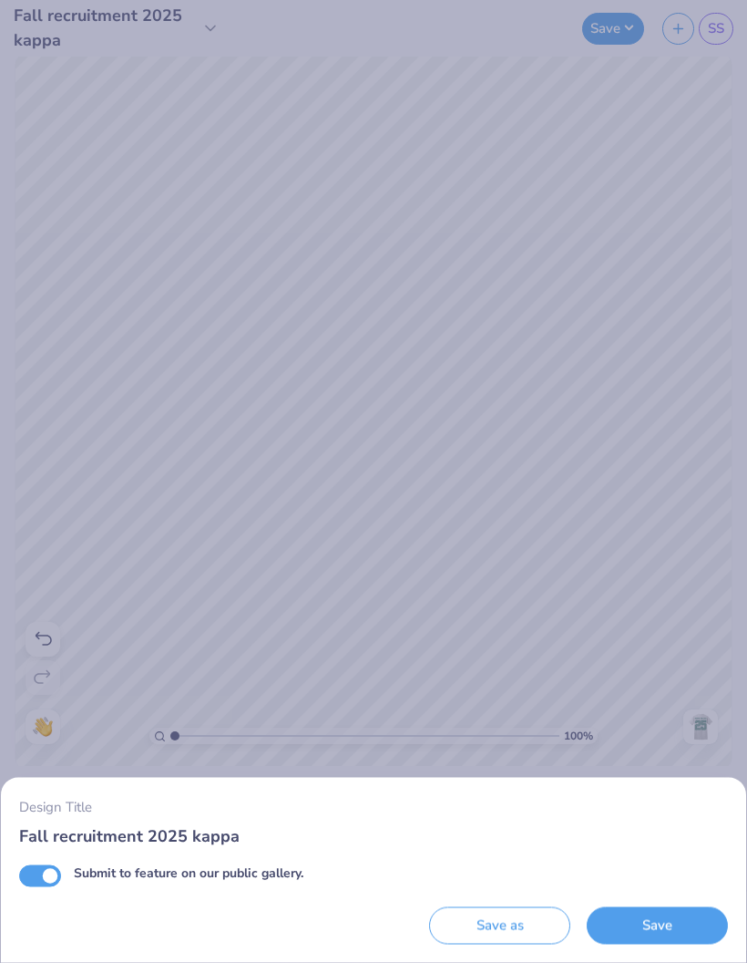
click at [687, 921] on button "Save" at bounding box center [657, 925] width 141 height 37
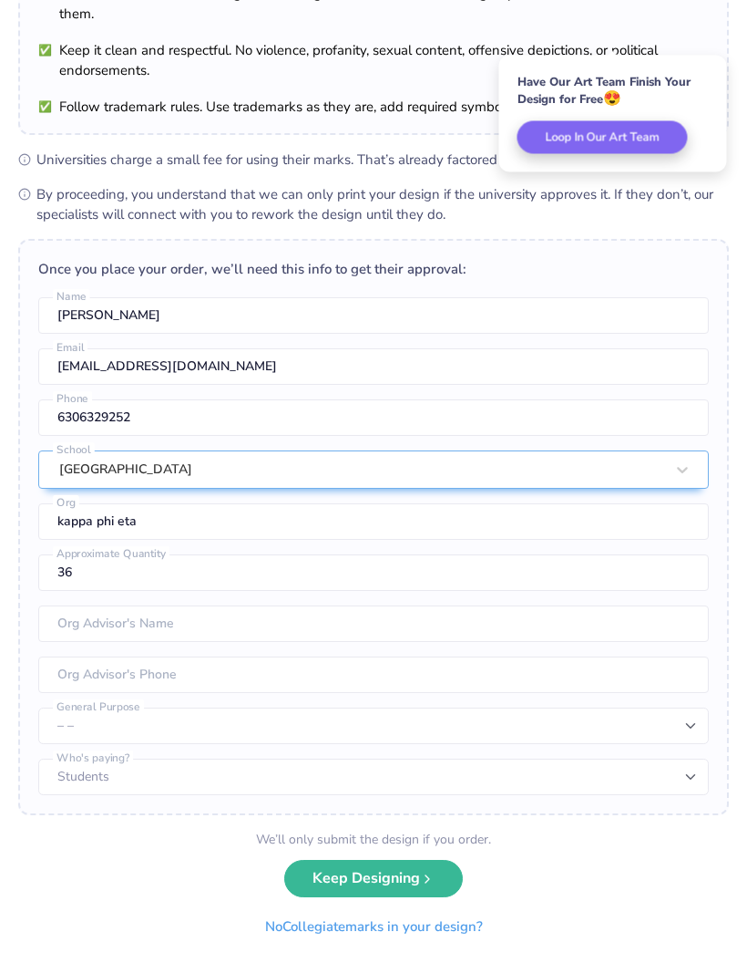
scroll to position [161, 0]
click at [420, 878] on button "Keep Designing" at bounding box center [373, 878] width 179 height 37
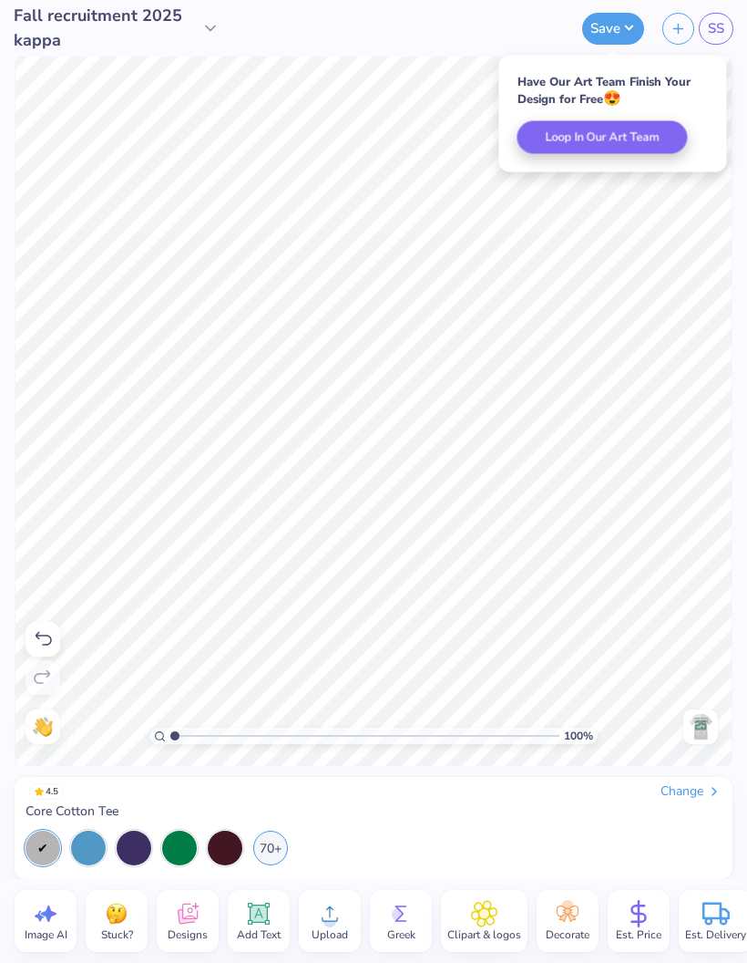
click at [719, 23] on span "SS" at bounding box center [716, 28] width 16 height 21
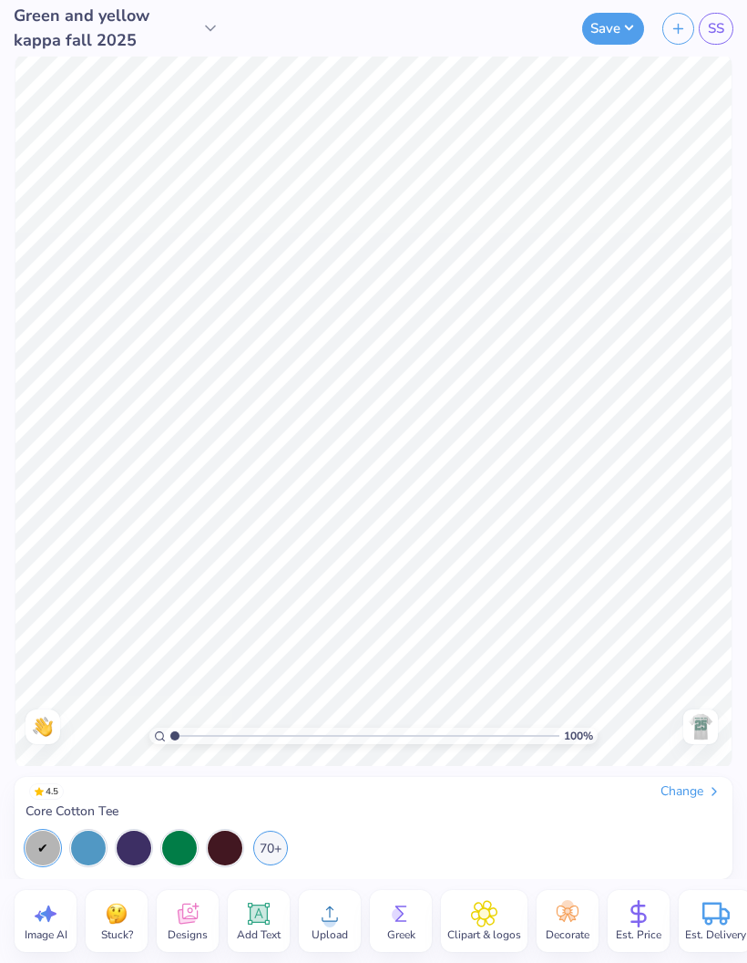
click at [264, 860] on div "70+" at bounding box center [270, 847] width 35 height 35
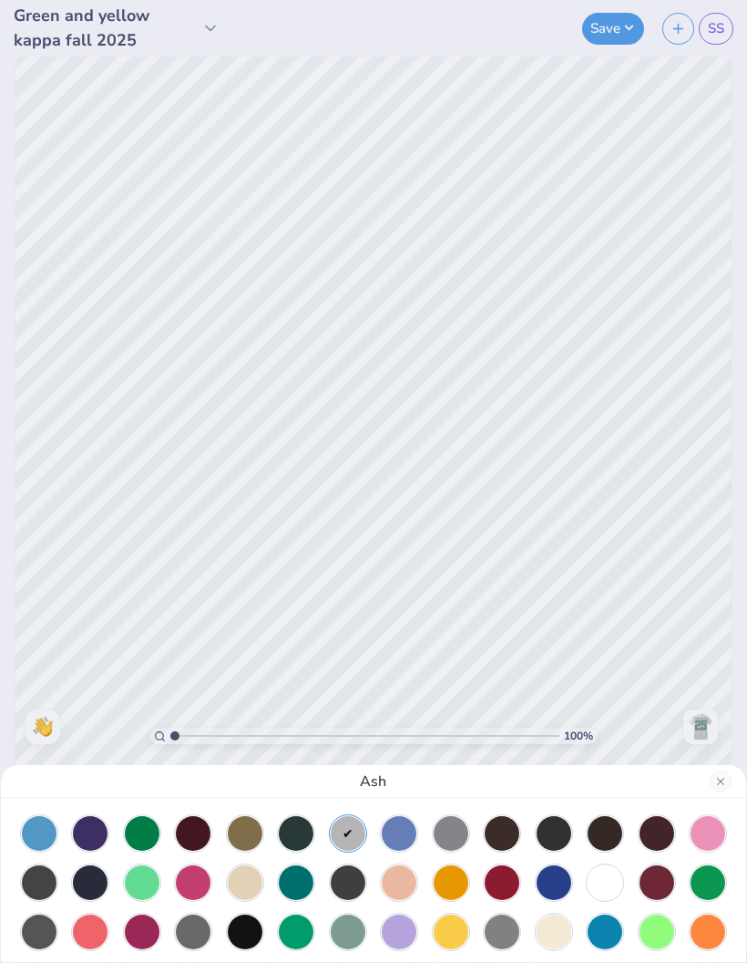
click at [256, 870] on div at bounding box center [245, 882] width 35 height 35
click at [710, 794] on div "Creme" at bounding box center [374, 781] width 746 height 33
click at [725, 783] on button "Close" at bounding box center [721, 781] width 22 height 22
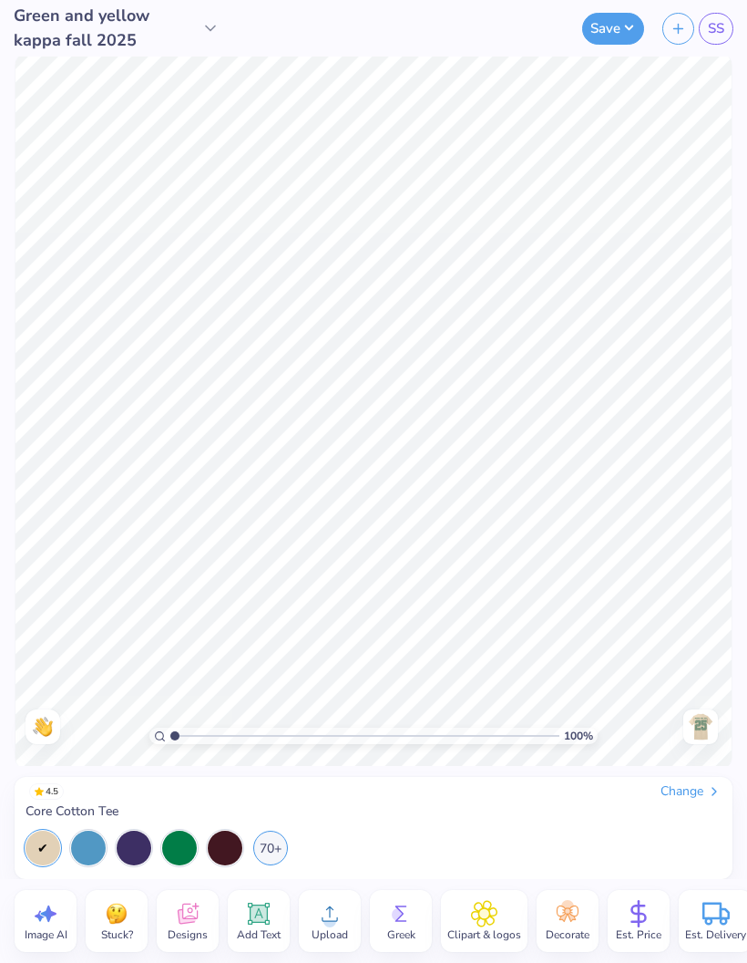
click at [694, 716] on img at bounding box center [700, 726] width 29 height 29
click at [259, 847] on div "70+" at bounding box center [270, 847] width 35 height 35
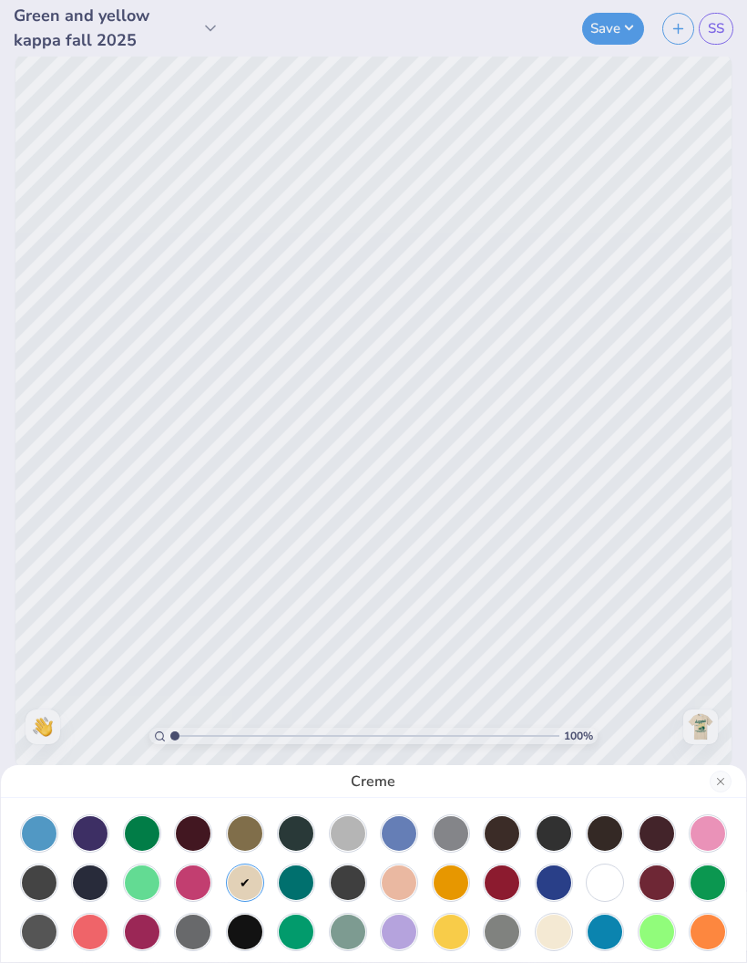
click at [565, 944] on div at bounding box center [554, 931] width 35 height 35
click at [706, 731] on div "Natural" at bounding box center [373, 481] width 747 height 963
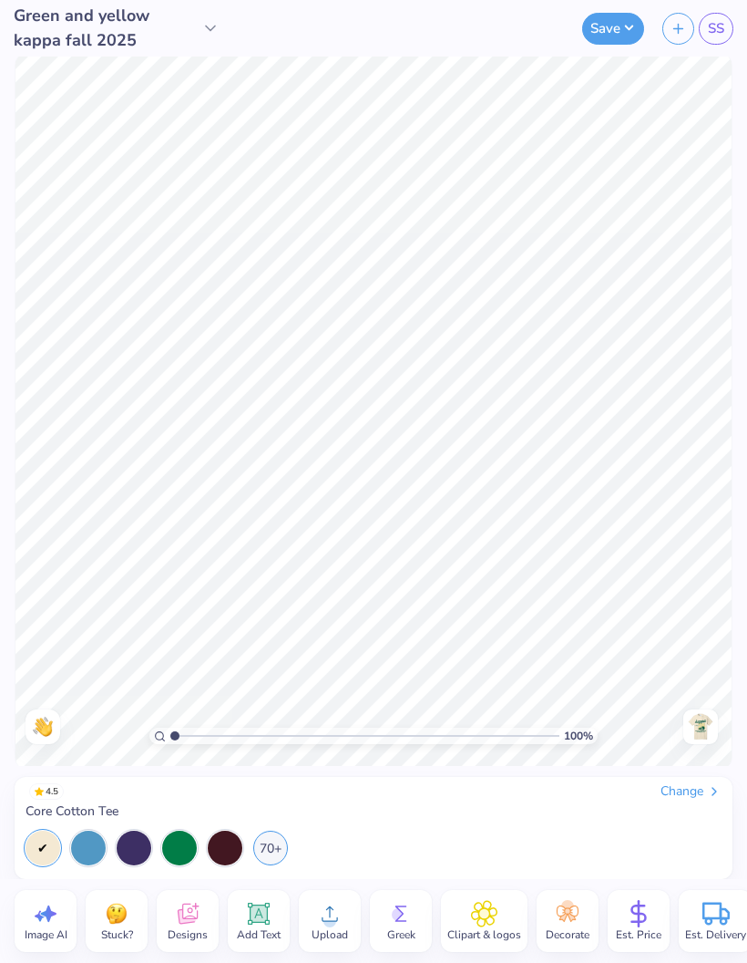
click at [714, 719] on img at bounding box center [700, 726] width 29 height 29
click at [284, 842] on div "70+" at bounding box center [270, 847] width 35 height 35
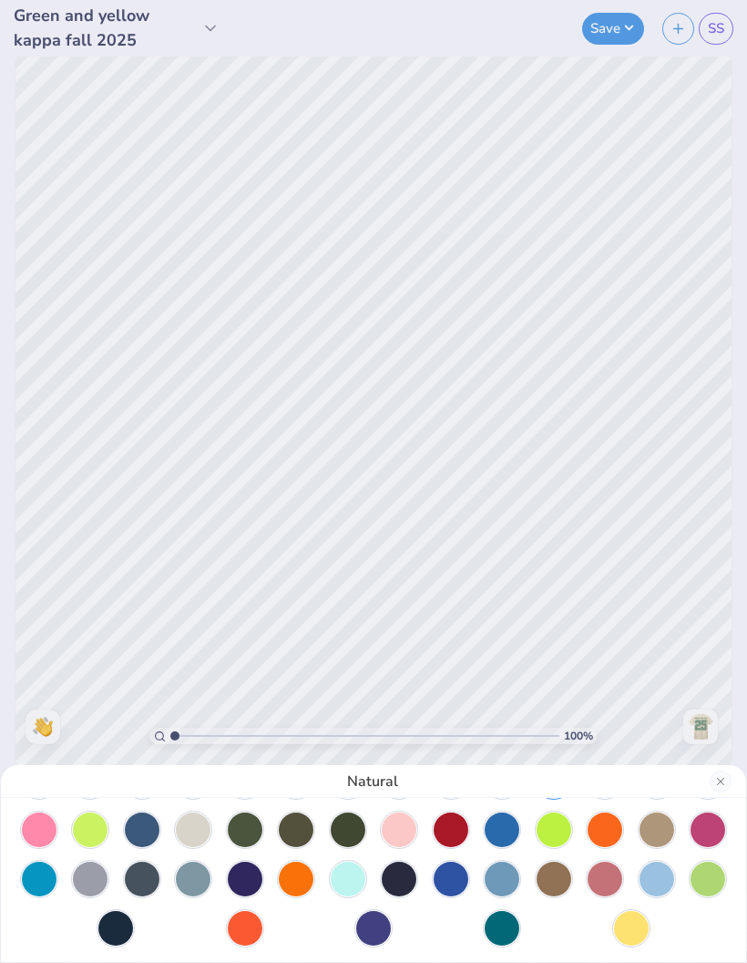
scroll to position [101, 0]
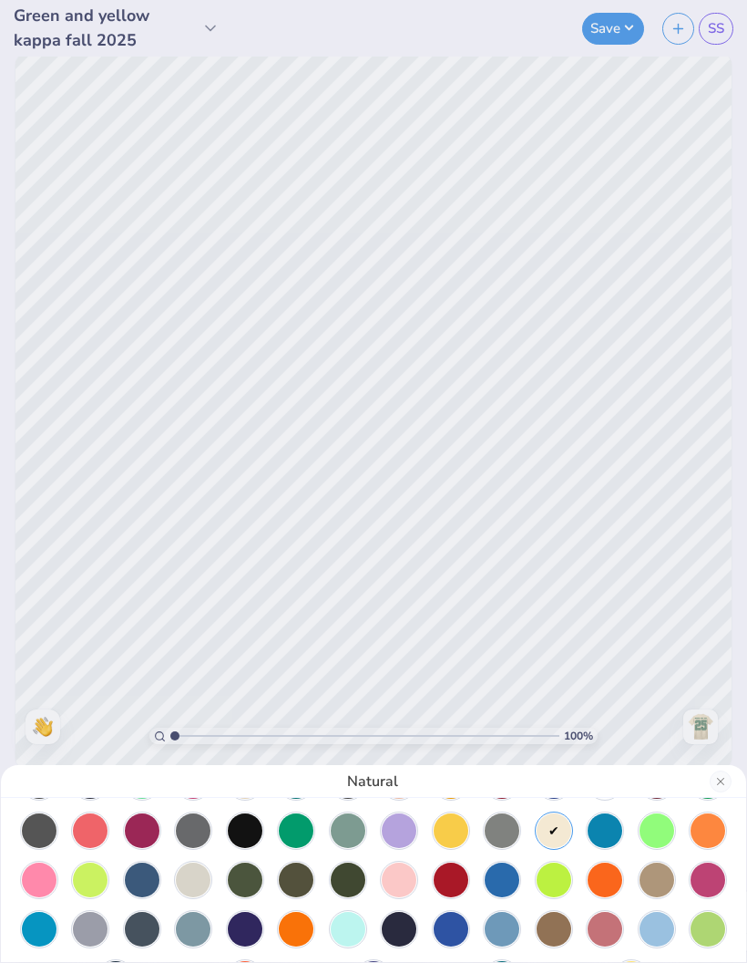
click at [208, 879] on div at bounding box center [193, 879] width 35 height 35
click at [721, 716] on div "Oatmeal Heather" at bounding box center [373, 481] width 747 height 963
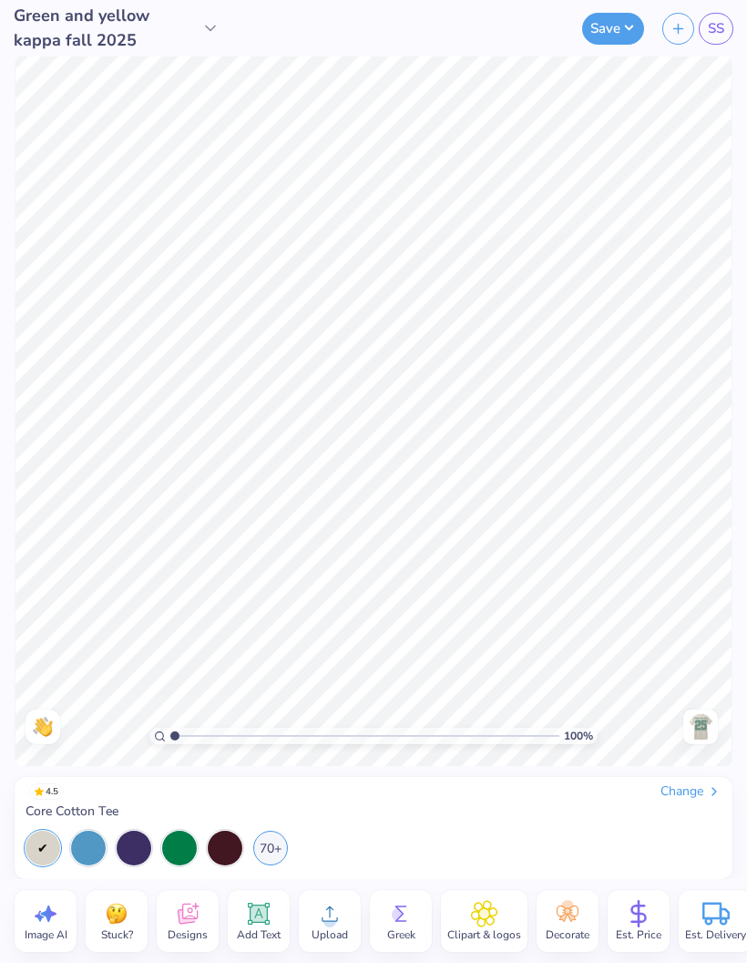
click at [705, 733] on img at bounding box center [700, 726] width 29 height 29
click at [694, 720] on img at bounding box center [700, 726] width 29 height 29
click at [273, 844] on div "70+" at bounding box center [270, 847] width 35 height 35
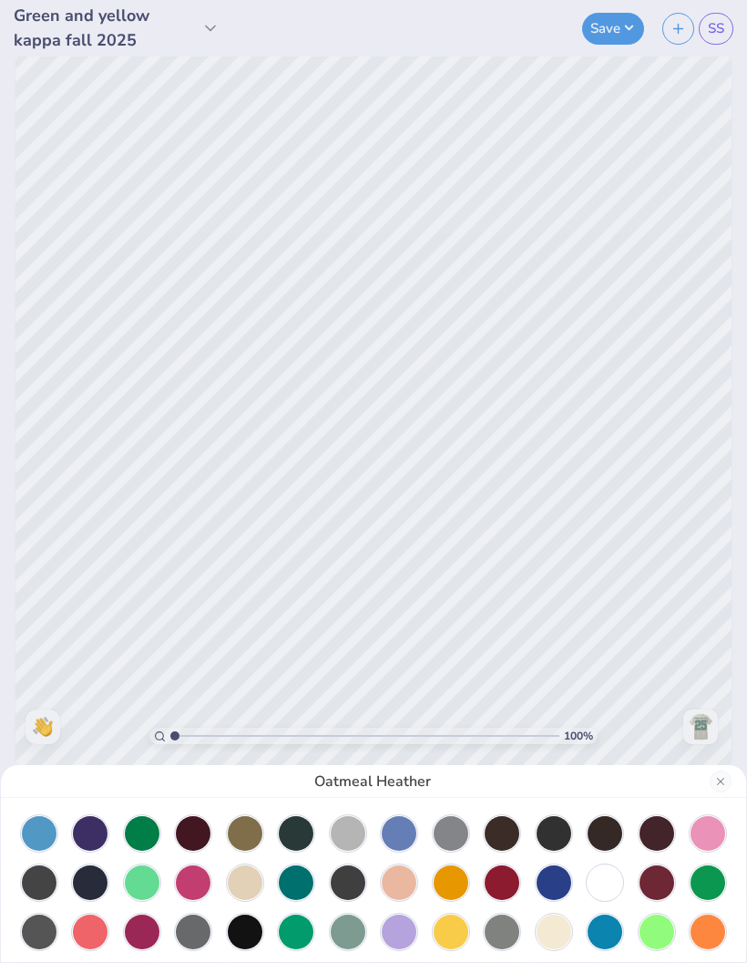
click at [357, 827] on div at bounding box center [348, 833] width 35 height 35
click at [724, 788] on button "Close" at bounding box center [721, 781] width 22 height 22
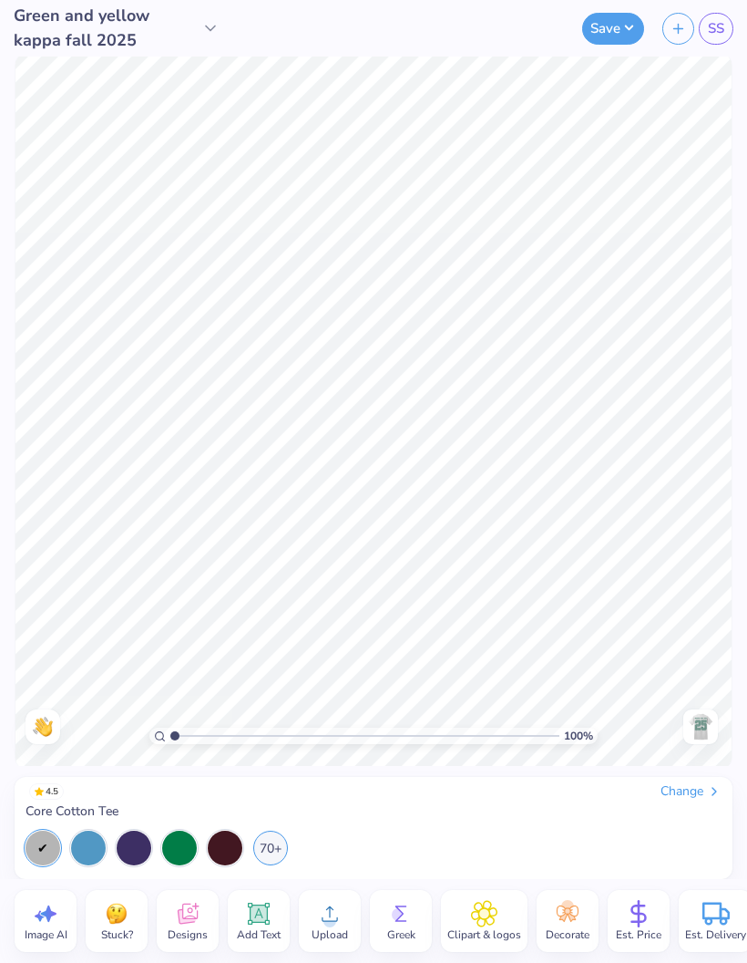
click at [707, 798] on icon at bounding box center [714, 791] width 15 height 15
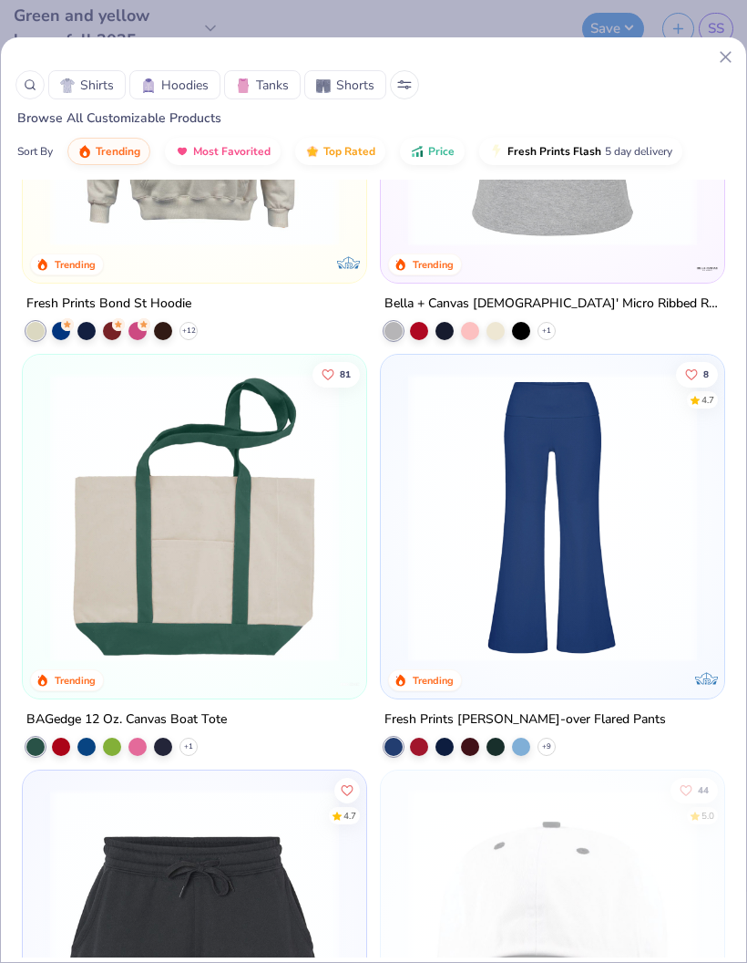
scroll to position [7262, 0]
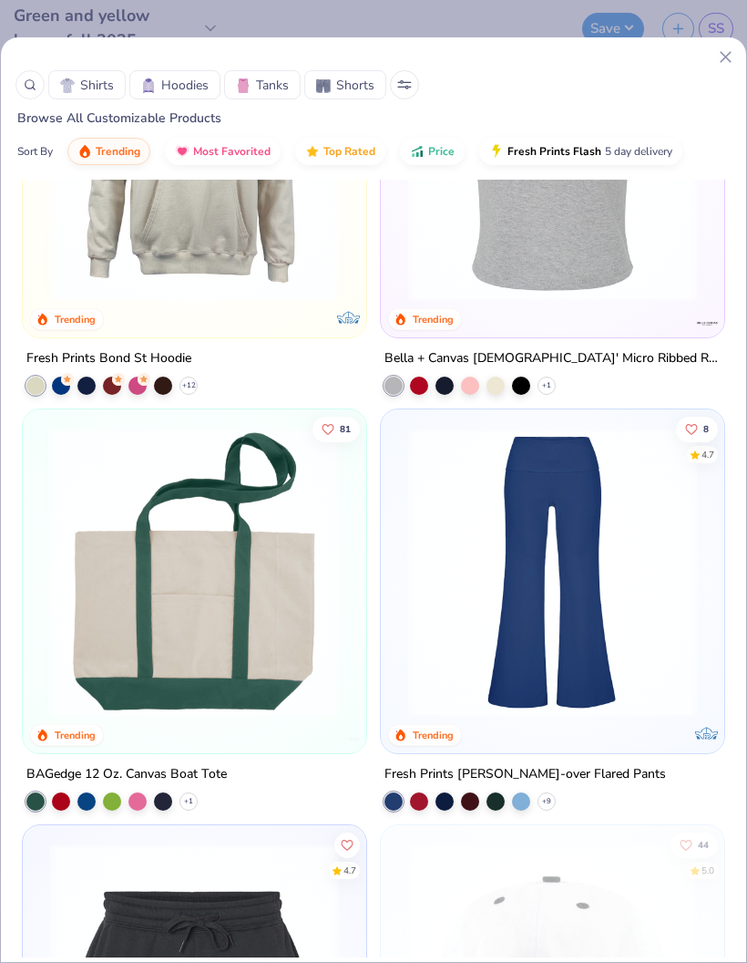
click at [88, 76] on span "Shirts" at bounding box center [97, 85] width 34 height 19
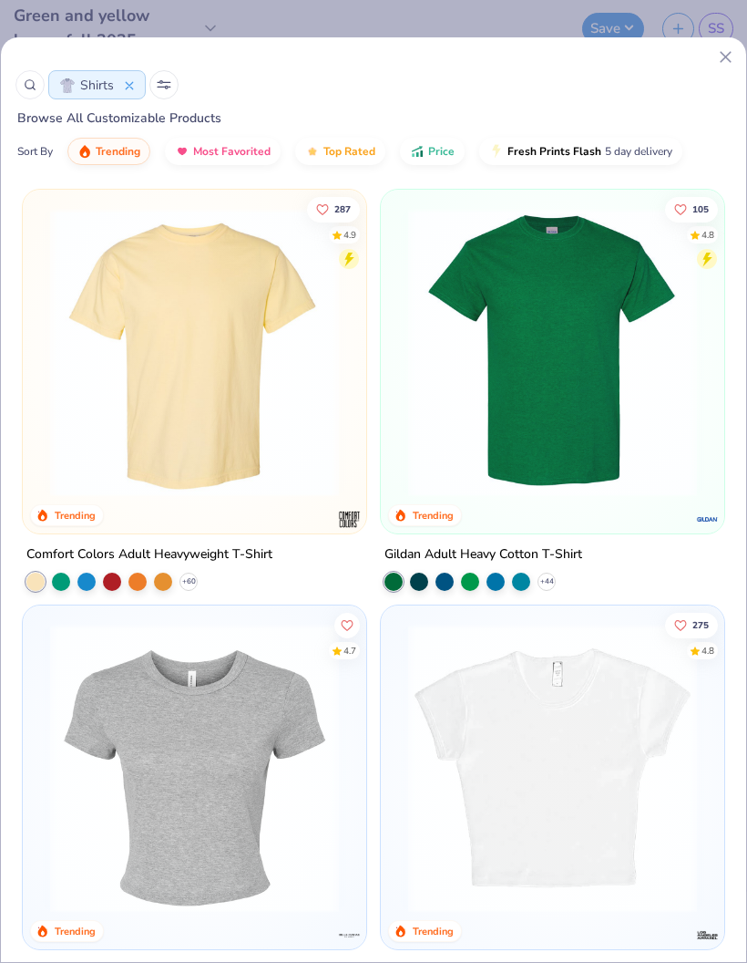
click at [582, 417] on img at bounding box center [552, 352] width 307 height 289
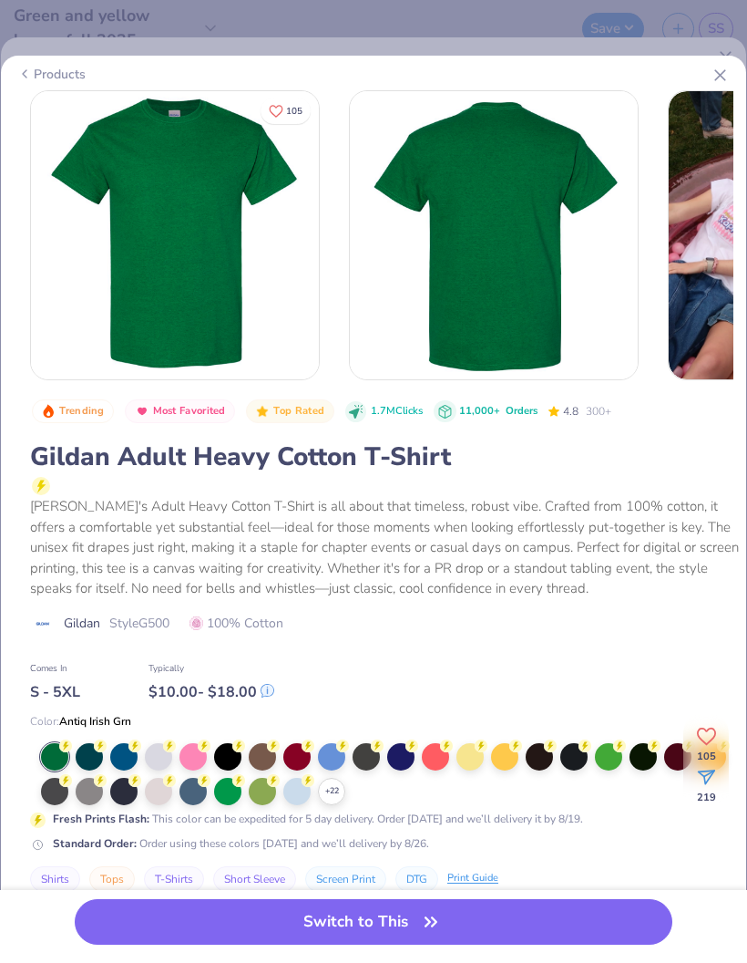
click at [167, 759] on div at bounding box center [158, 756] width 27 height 27
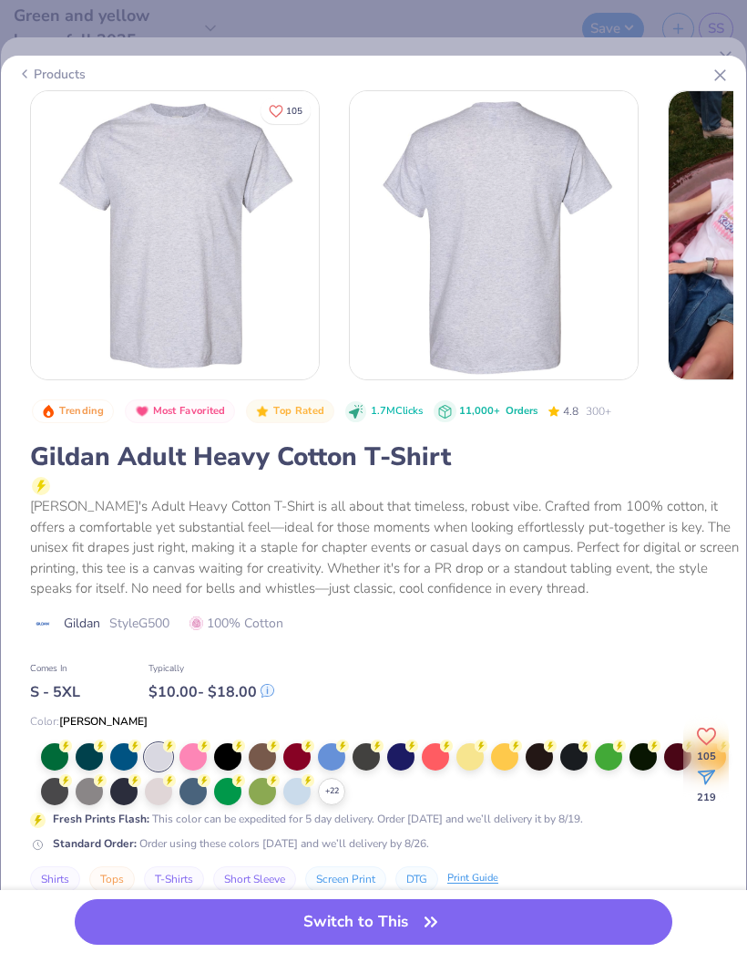
click at [311, 930] on button "Switch to This" at bounding box center [374, 922] width 598 height 46
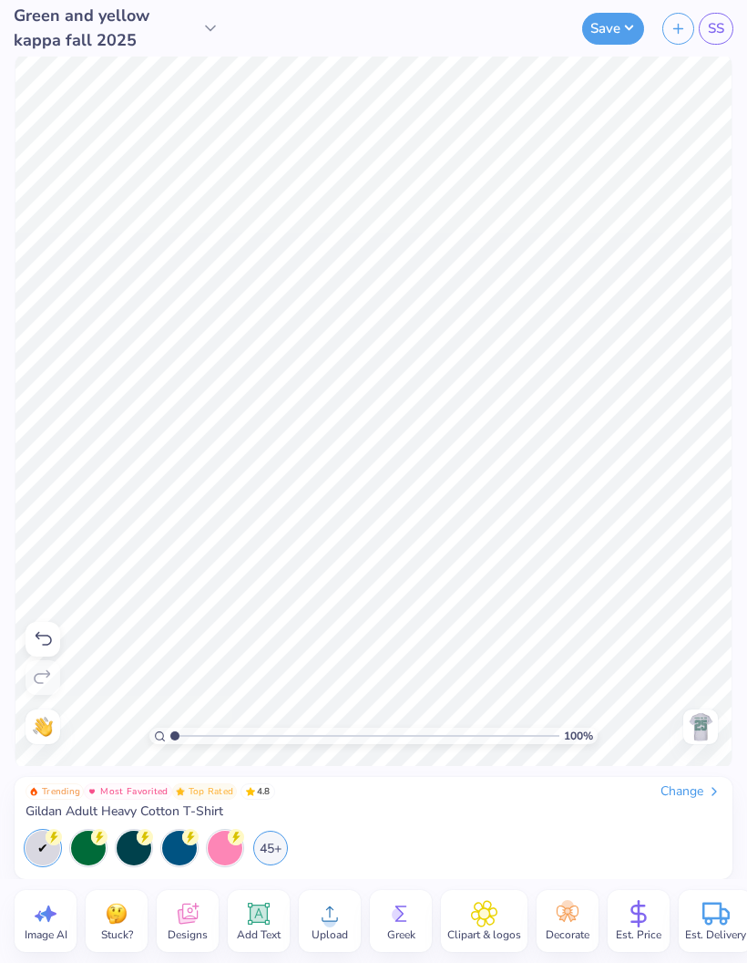
click at [717, 726] on div at bounding box center [701, 726] width 35 height 35
click at [713, 724] on img at bounding box center [700, 726] width 29 height 29
click at [709, 796] on icon at bounding box center [714, 791] width 15 height 15
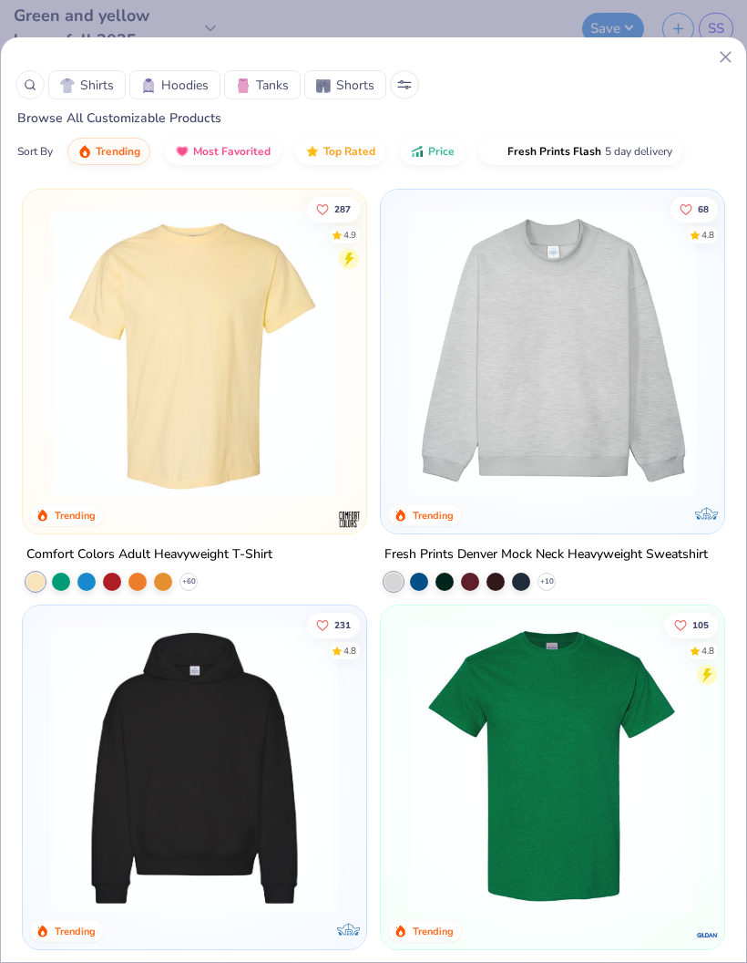
click at [706, 57] on div at bounding box center [363, 56] width 746 height 19
click at [735, 66] on icon at bounding box center [725, 56] width 19 height 19
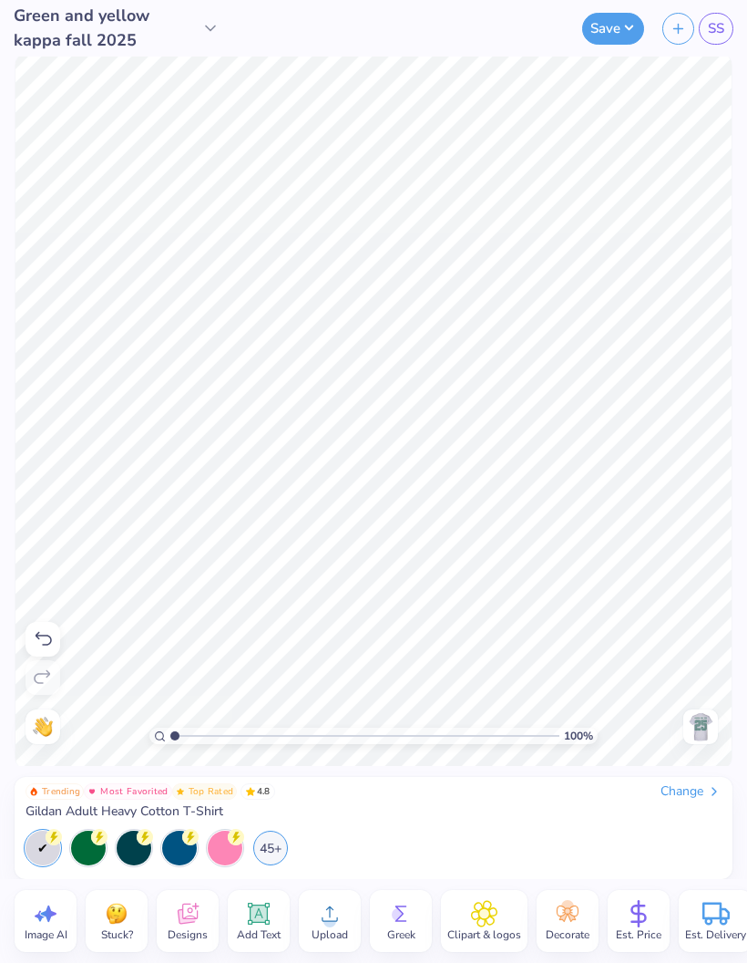
click at [603, 31] on button "Save" at bounding box center [613, 29] width 62 height 32
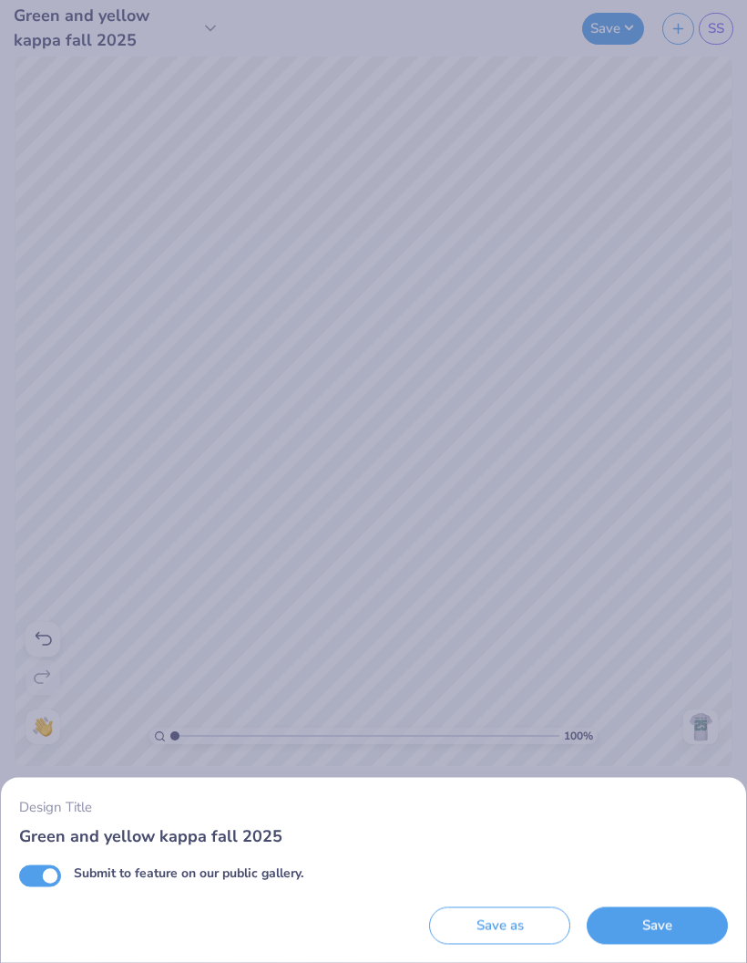
click at [702, 922] on button "Save" at bounding box center [657, 925] width 141 height 37
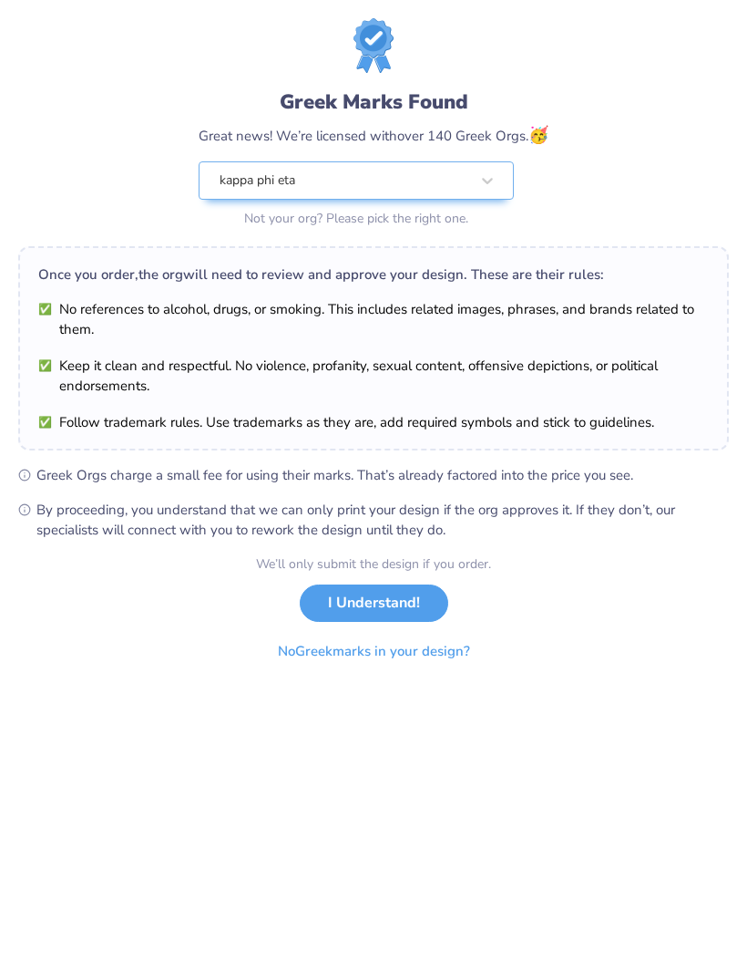
click at [391, 609] on button "I Understand!" at bounding box center [374, 602] width 149 height 37
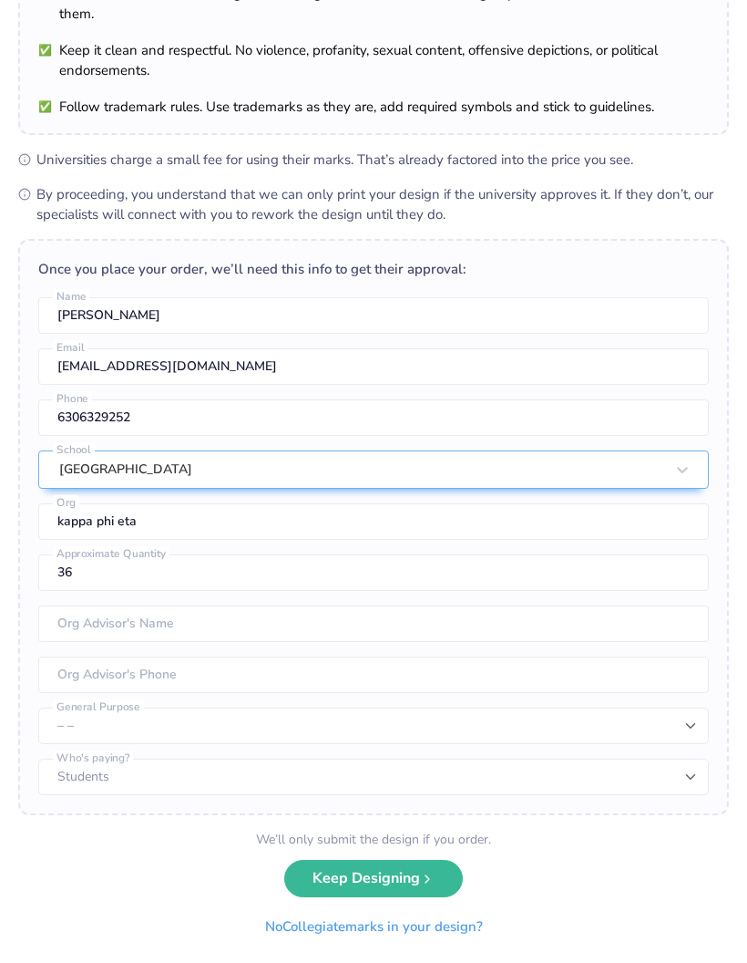
scroll to position [161, 0]
click at [416, 885] on button "Keep Designing" at bounding box center [373, 878] width 179 height 37
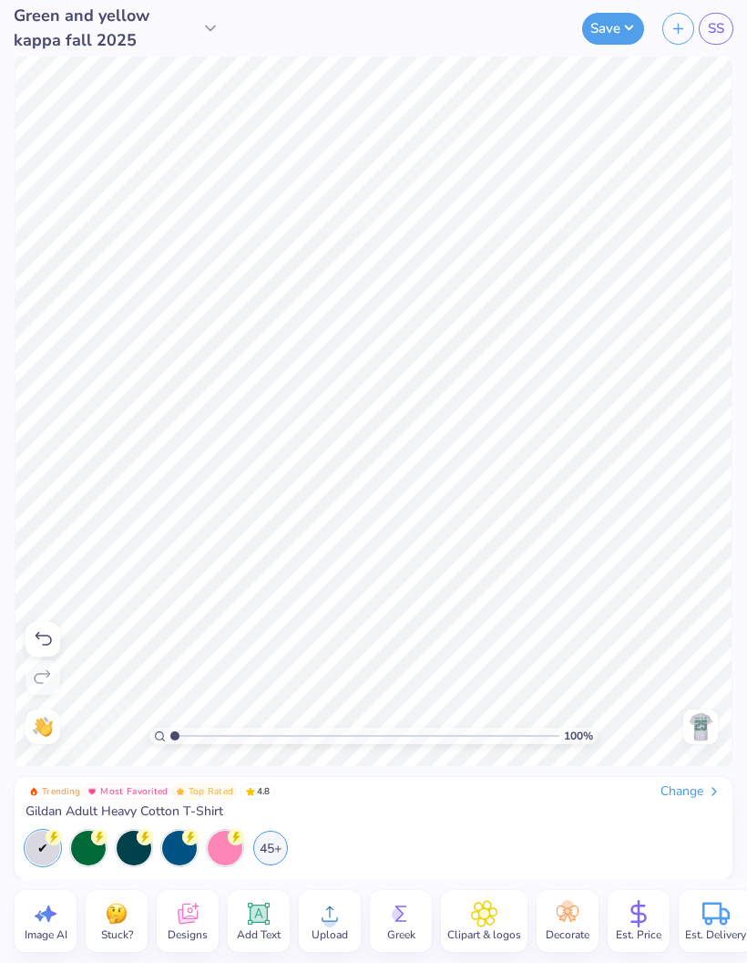
scroll to position [0, 0]
click at [632, 35] on button "Save" at bounding box center [613, 29] width 62 height 32
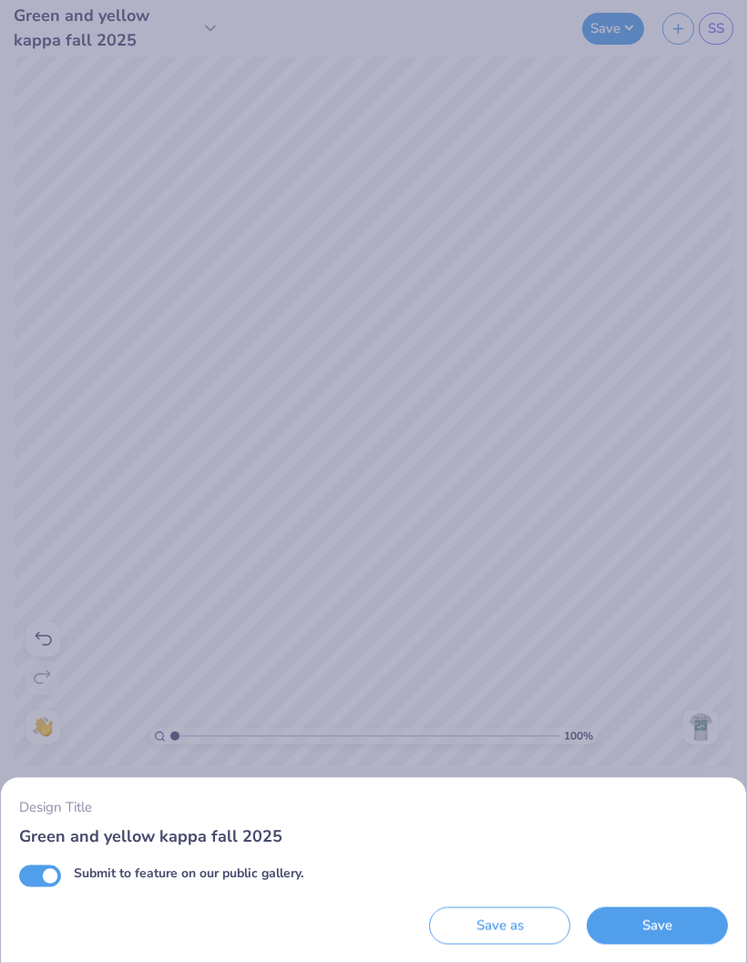
click at [642, 907] on button "Save" at bounding box center [657, 925] width 141 height 37
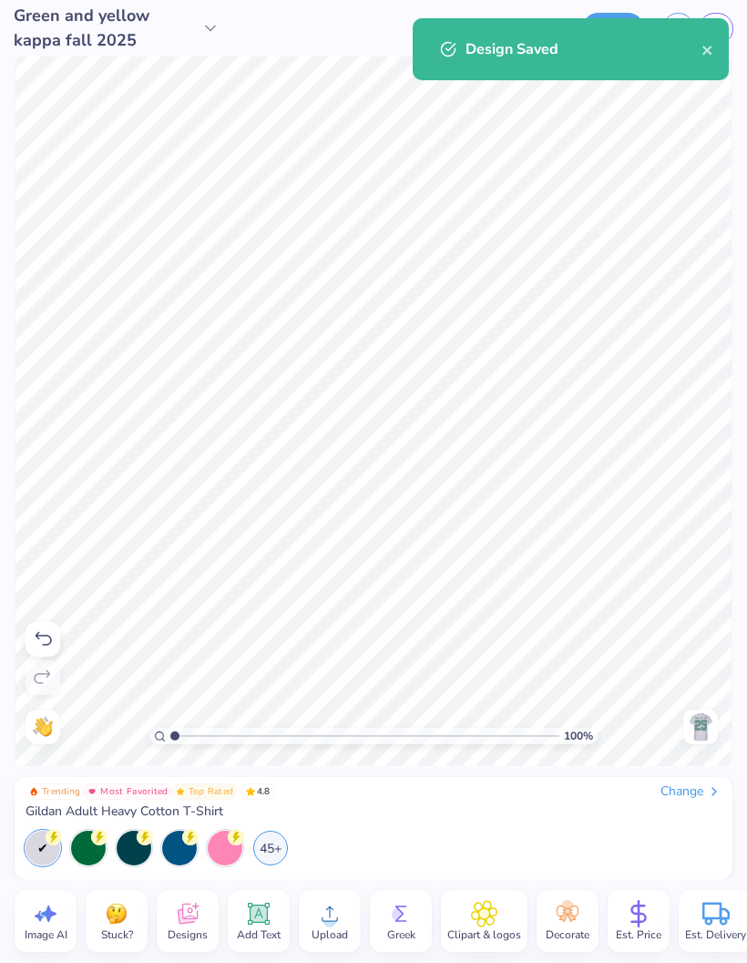
click at [703, 59] on button "close" at bounding box center [708, 49] width 13 height 22
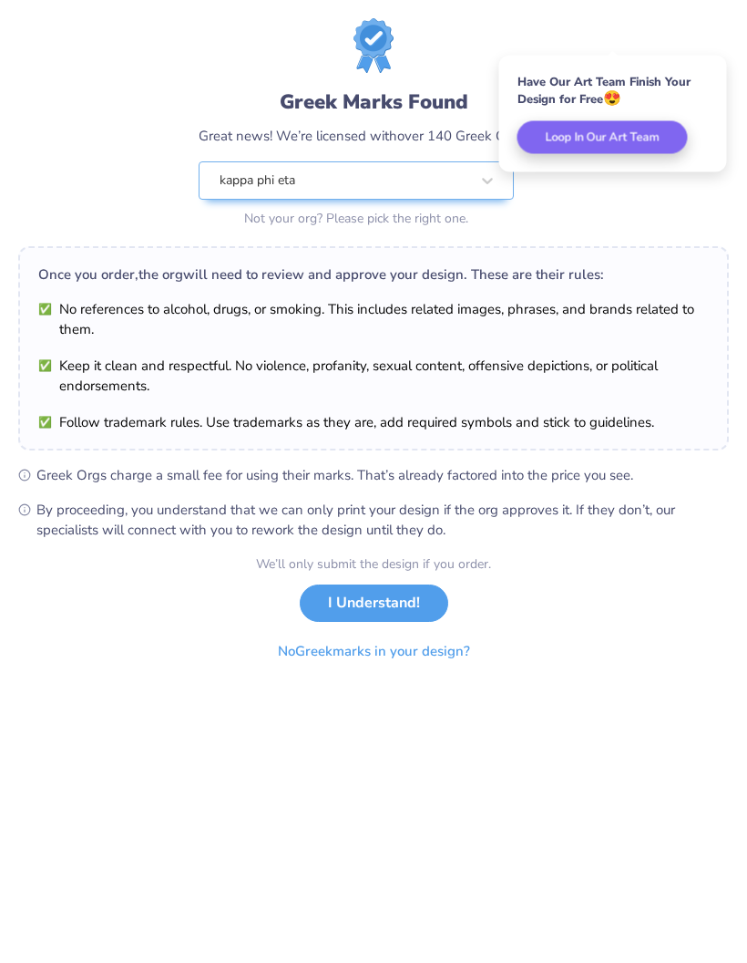
click at [410, 606] on button "I Understand!" at bounding box center [374, 602] width 149 height 37
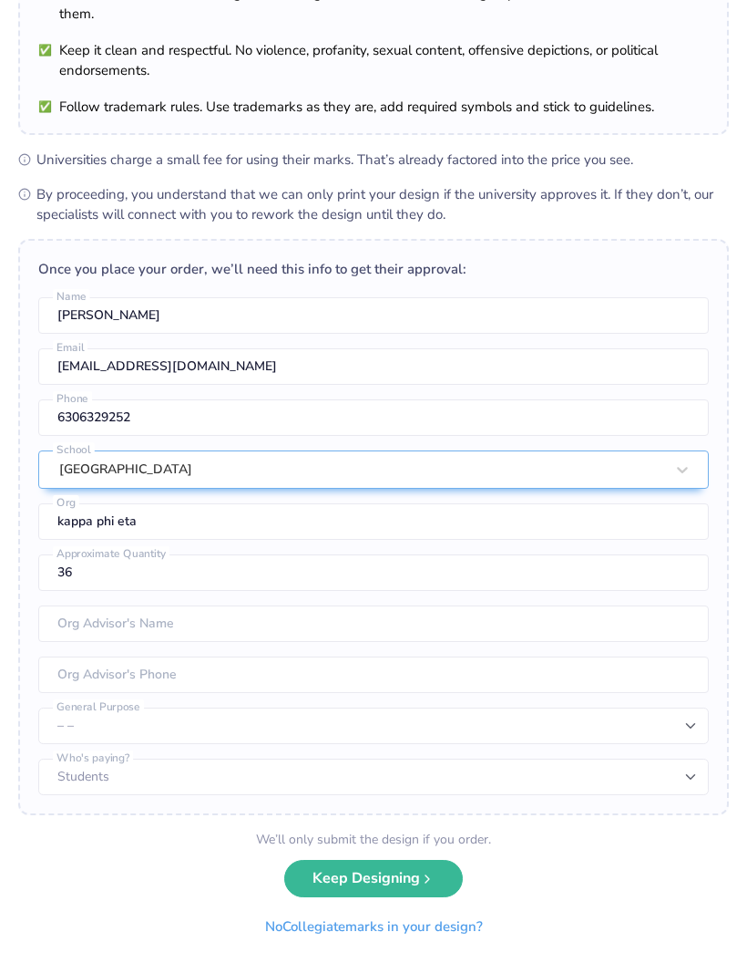
scroll to position [161, 0]
click at [434, 877] on icon "submit" at bounding box center [427, 879] width 15 height 15
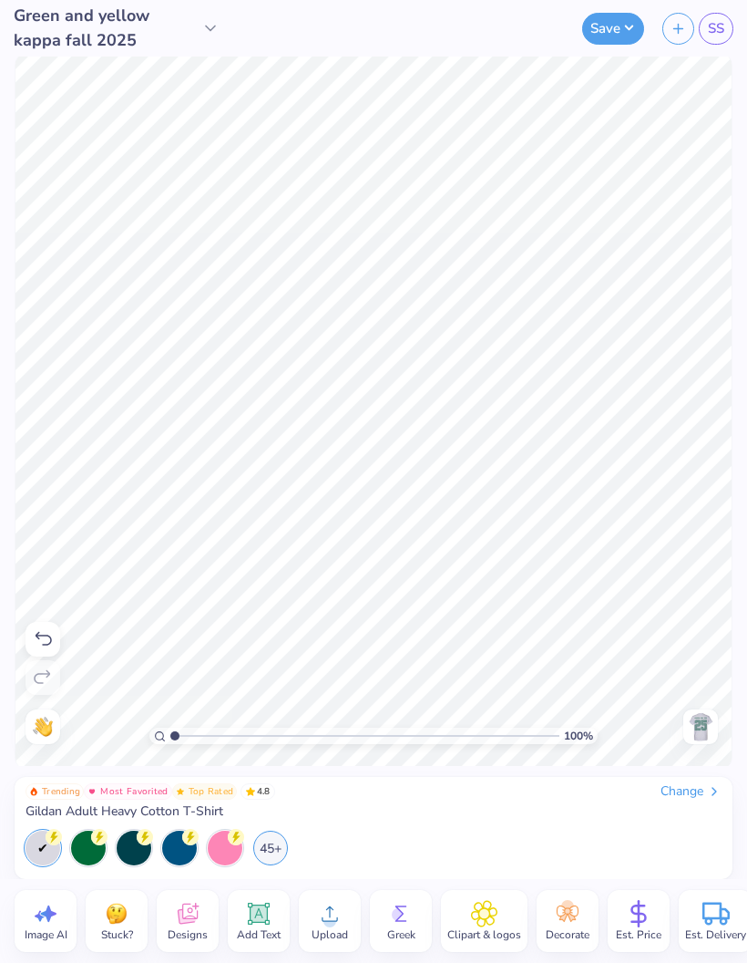
click at [738, 21] on div "Save SS" at bounding box center [488, 28] width 519 height 57
click at [738, 20] on div "Save SS" at bounding box center [488, 28] width 519 height 57
click at [711, 33] on span "SS" at bounding box center [716, 28] width 16 height 21
click at [709, 742] on div at bounding box center [701, 726] width 35 height 35
click at [702, 797] on div "Change" at bounding box center [691, 791] width 61 height 16
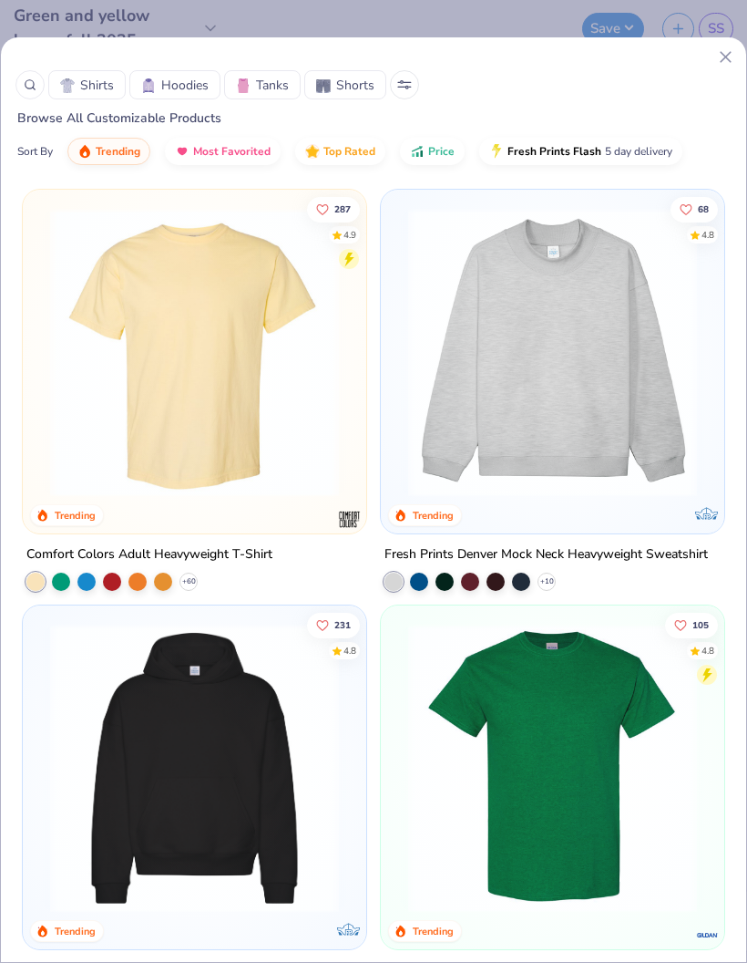
click at [35, 79] on icon at bounding box center [30, 84] width 13 height 13
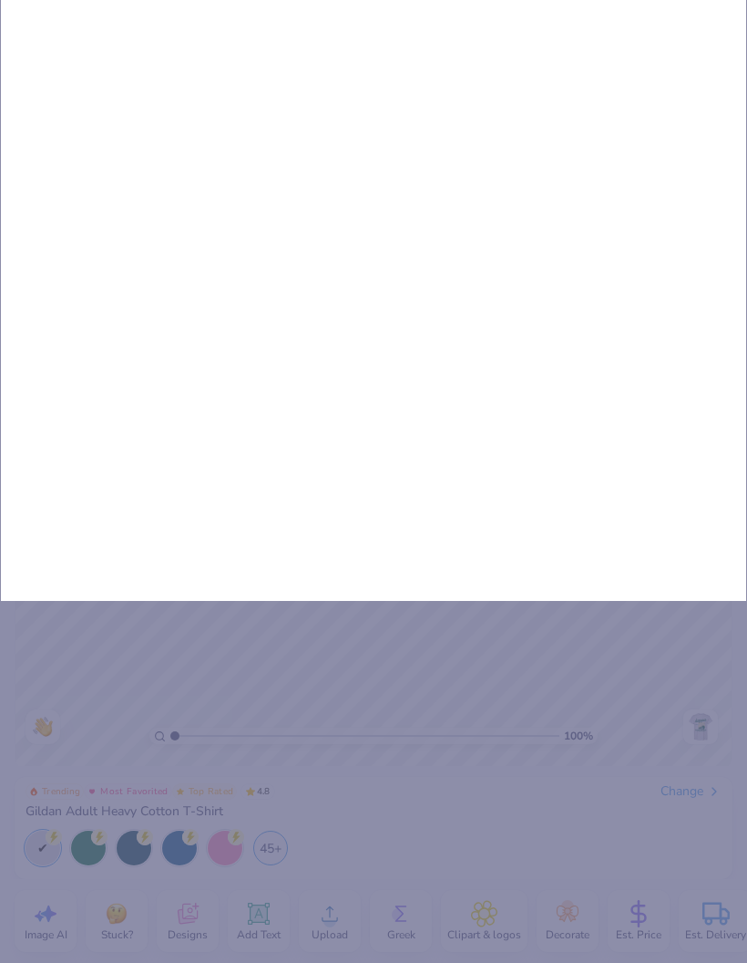
type input "Po"
type input "Por"
type input "Port"
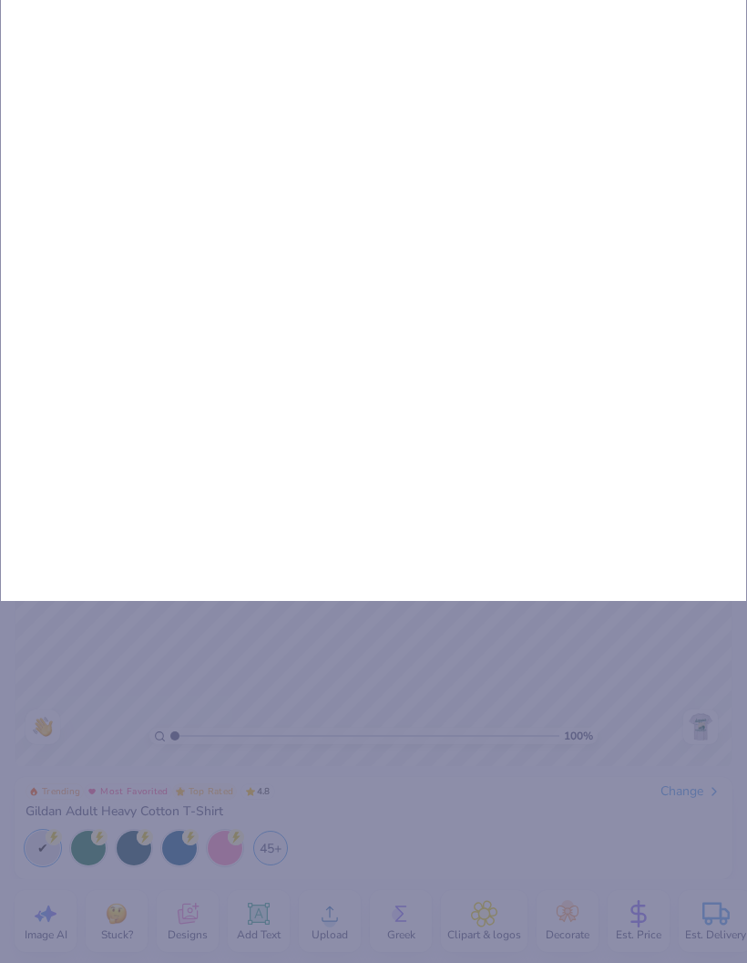
type input "Port"
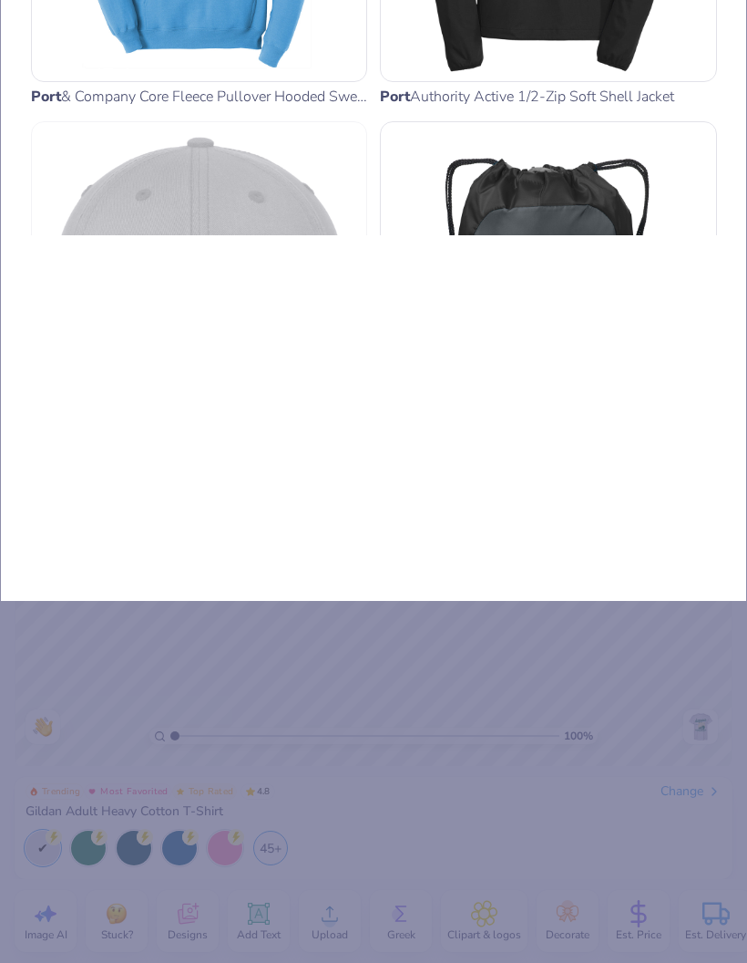
type input "Port"
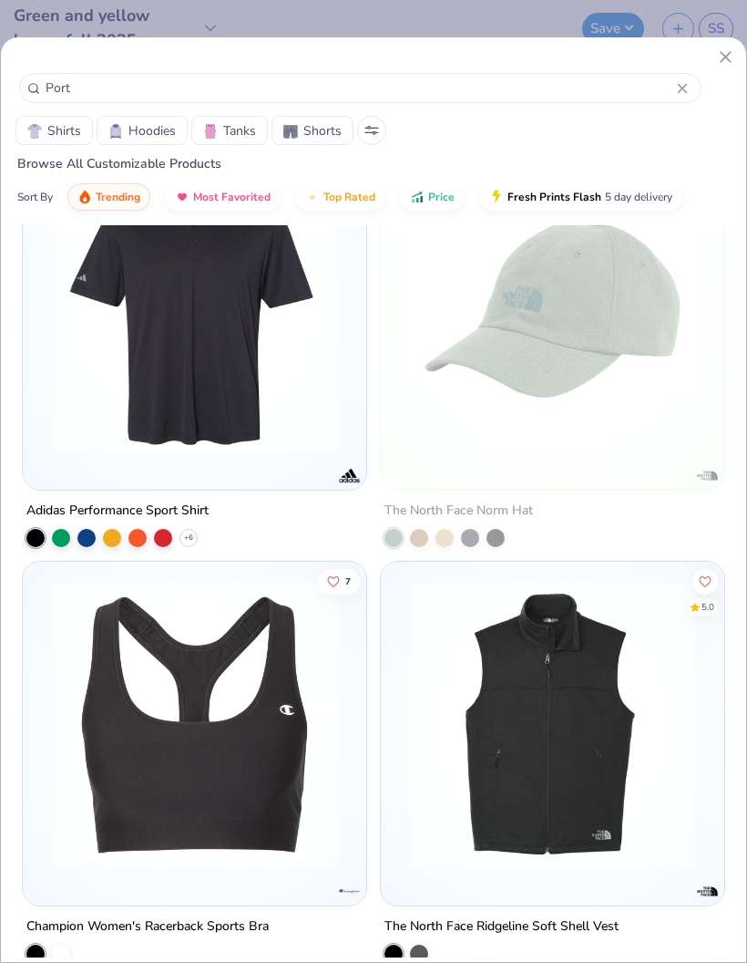
scroll to position [3001, 0]
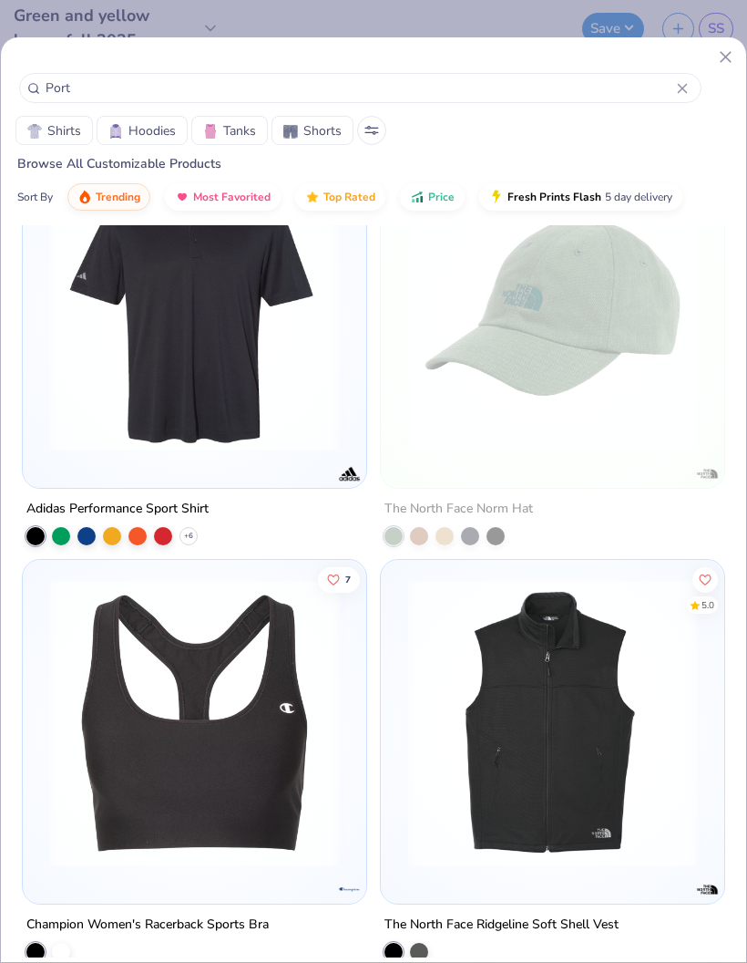
click at [56, 145] on button "Shirts" at bounding box center [53, 130] width 77 height 29
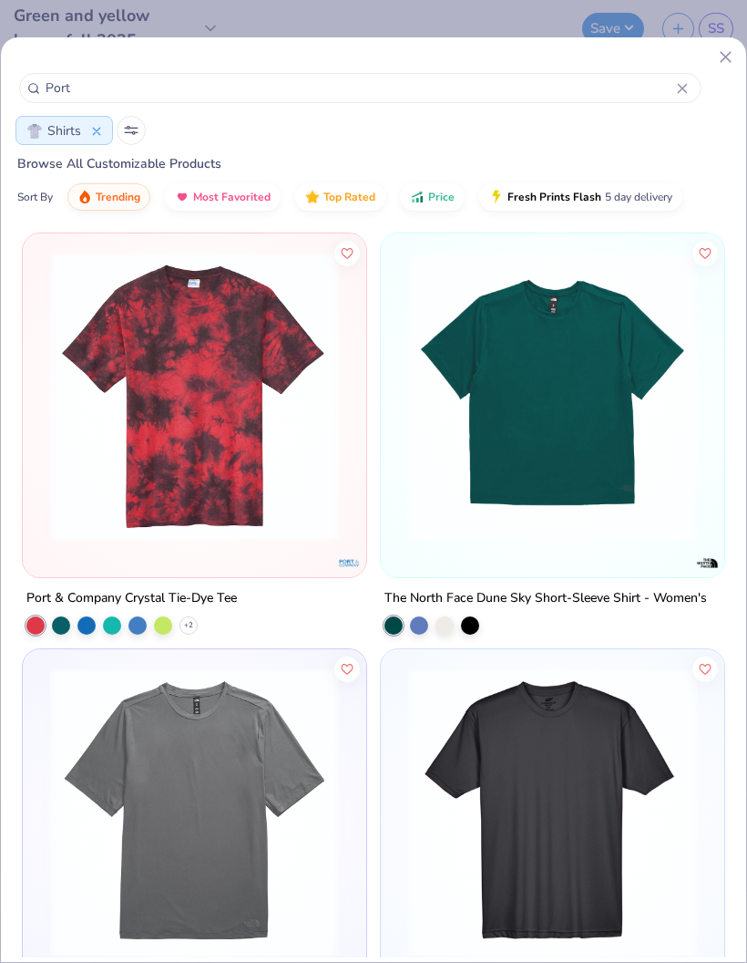
scroll to position [1, 0]
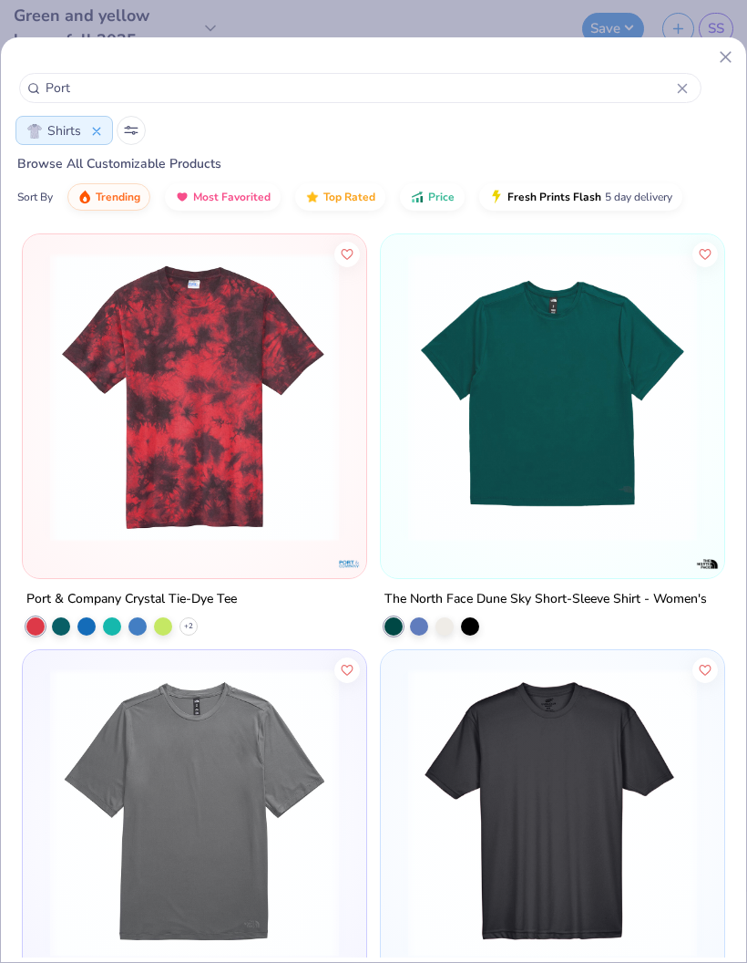
click at [154, 626] on div at bounding box center [163, 626] width 18 height 18
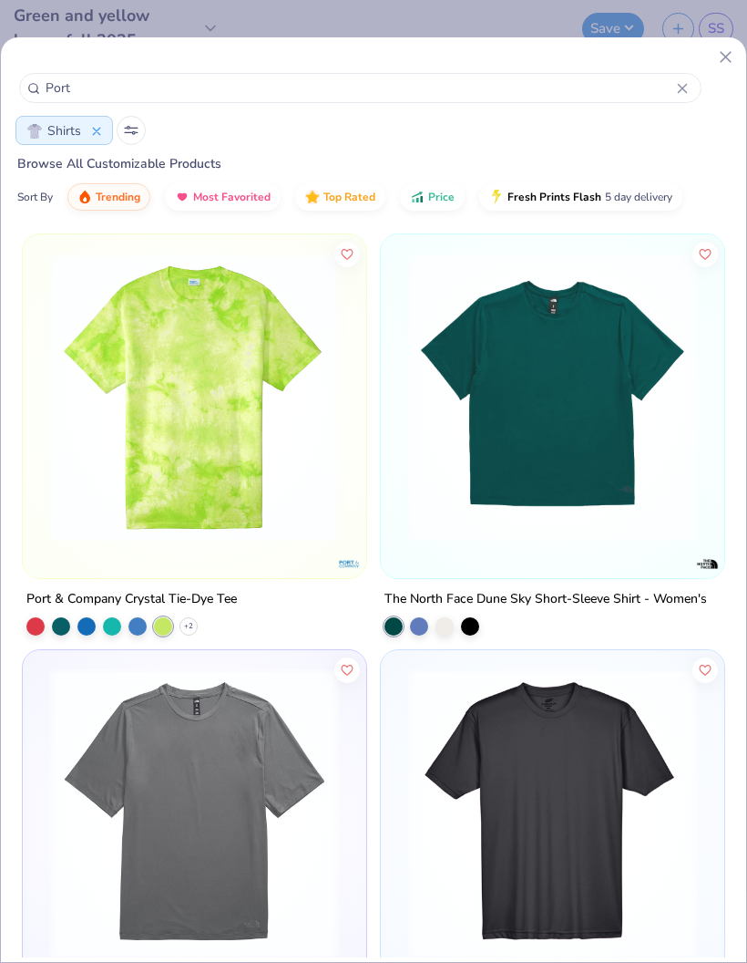
click at [99, 140] on div at bounding box center [94, 130] width 15 height 19
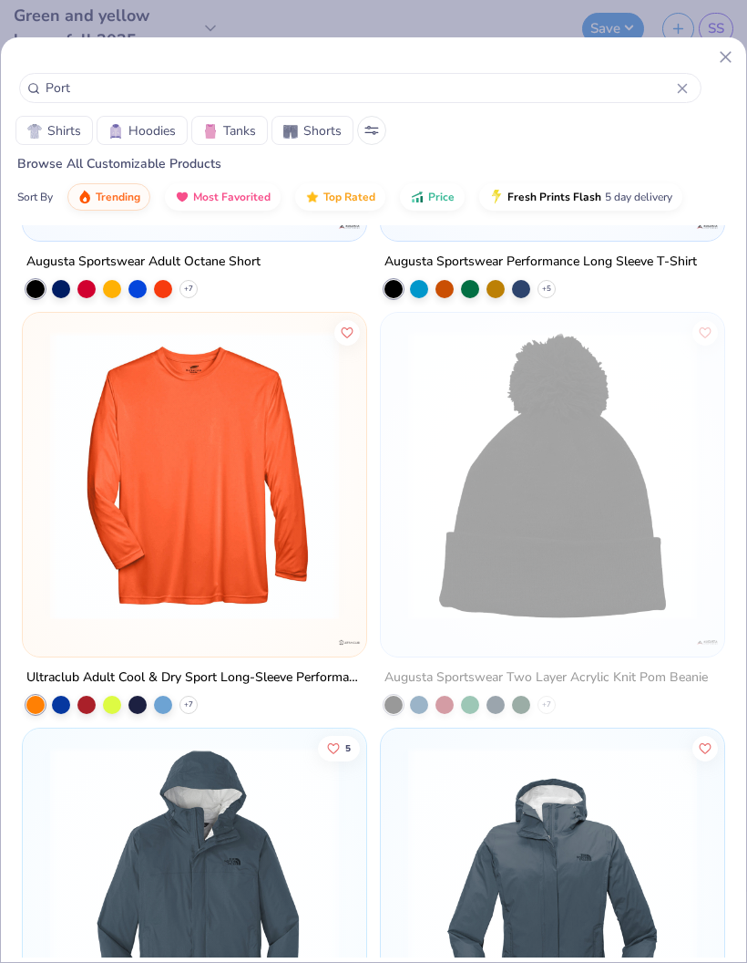
scroll to position [8275, 0]
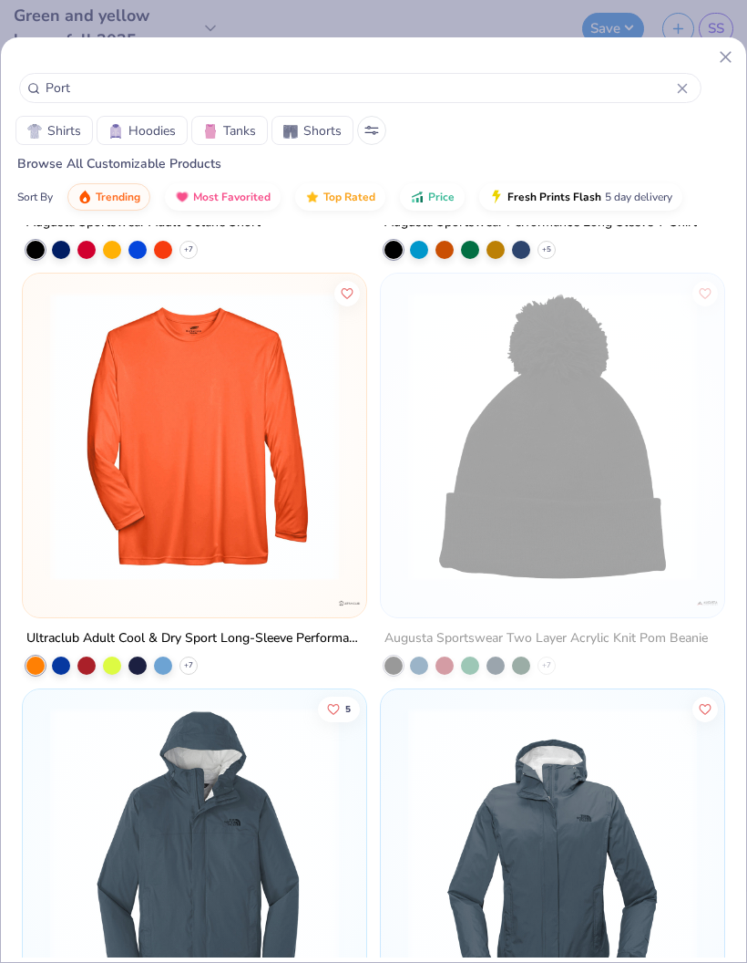
click at [681, 94] on icon at bounding box center [682, 88] width 11 height 11
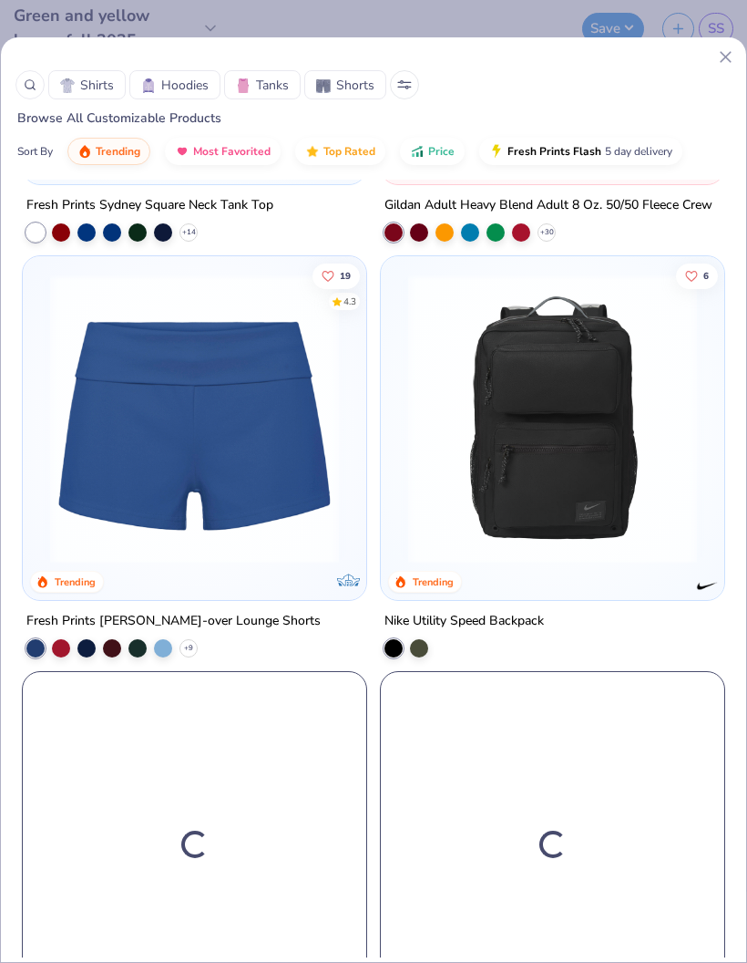
scroll to position [3674, 0]
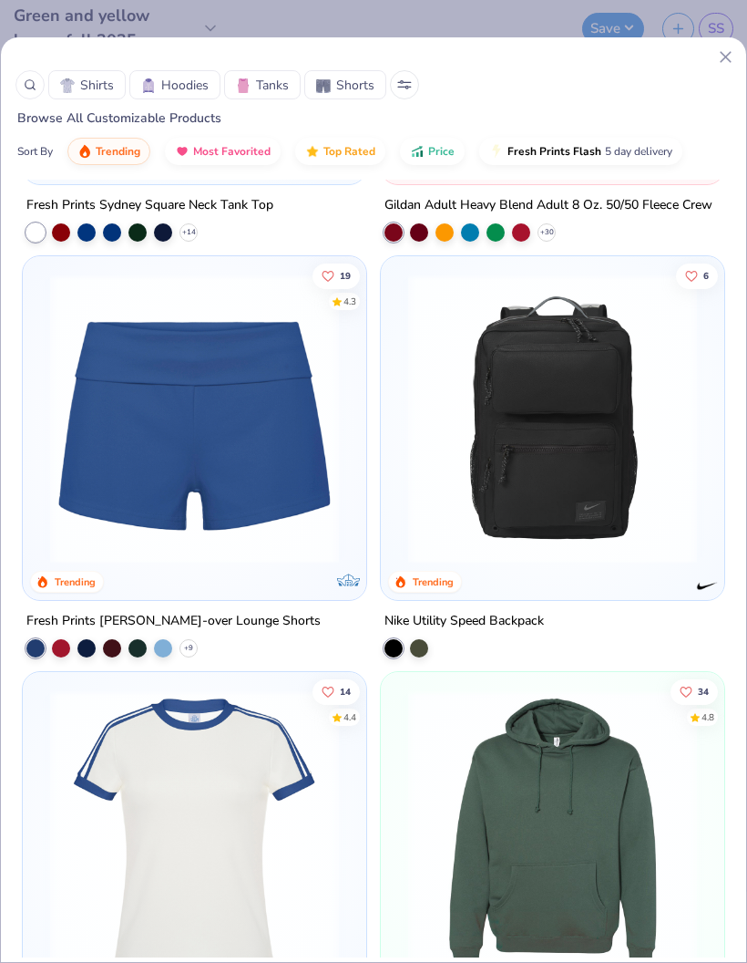
click at [91, 88] on span "Shirts" at bounding box center [97, 85] width 34 height 19
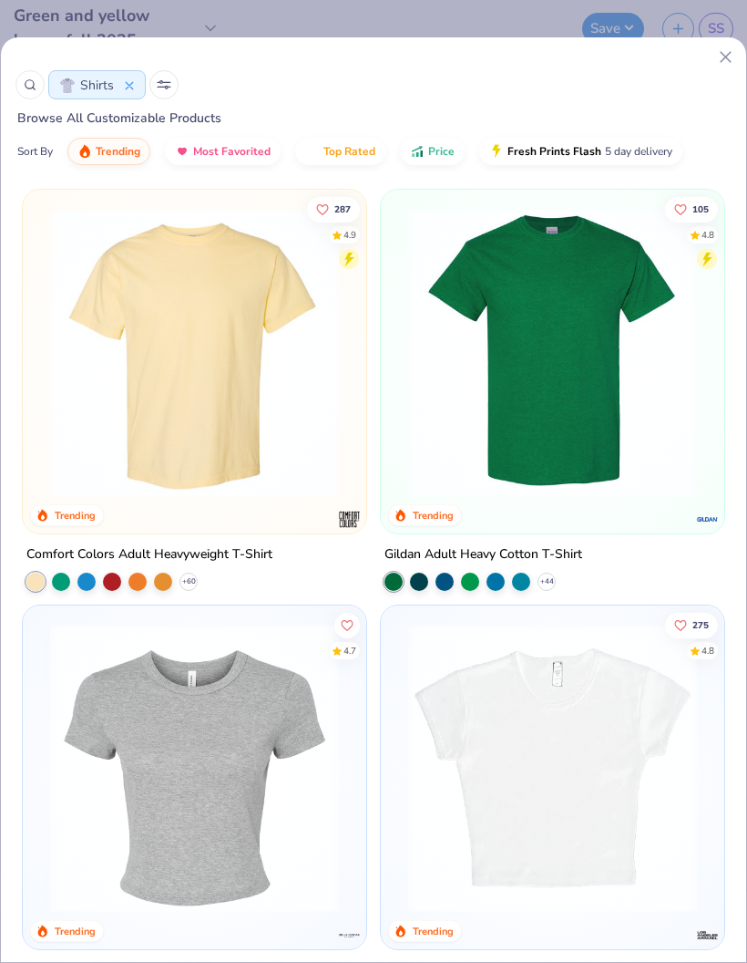
click at [446, 153] on span "Price" at bounding box center [441, 151] width 26 height 15
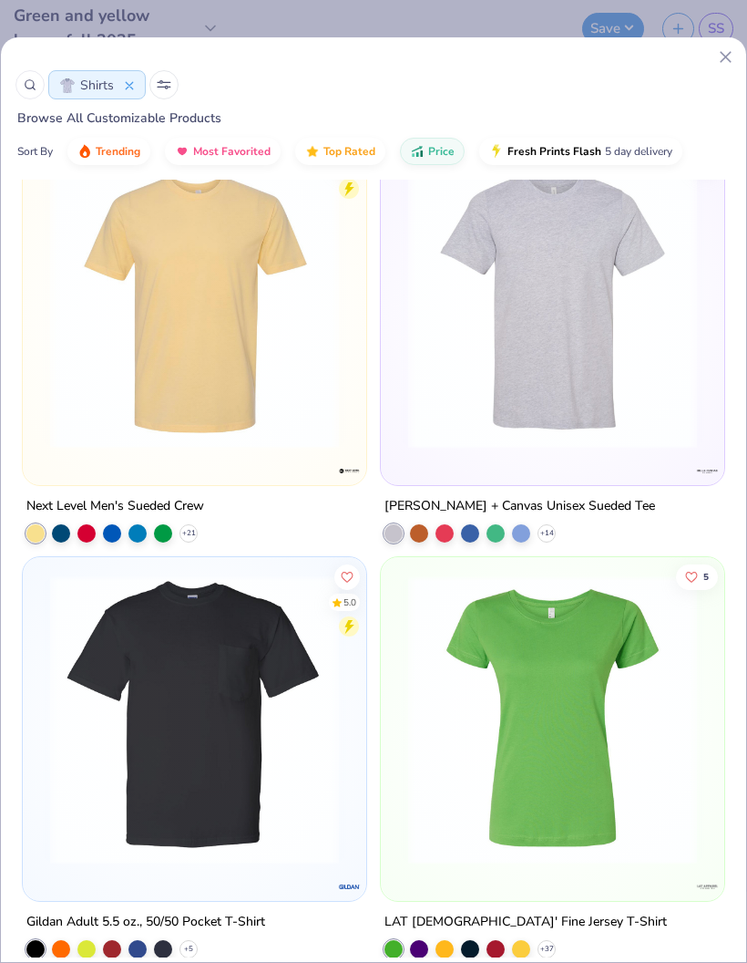
scroll to position [10472, 0]
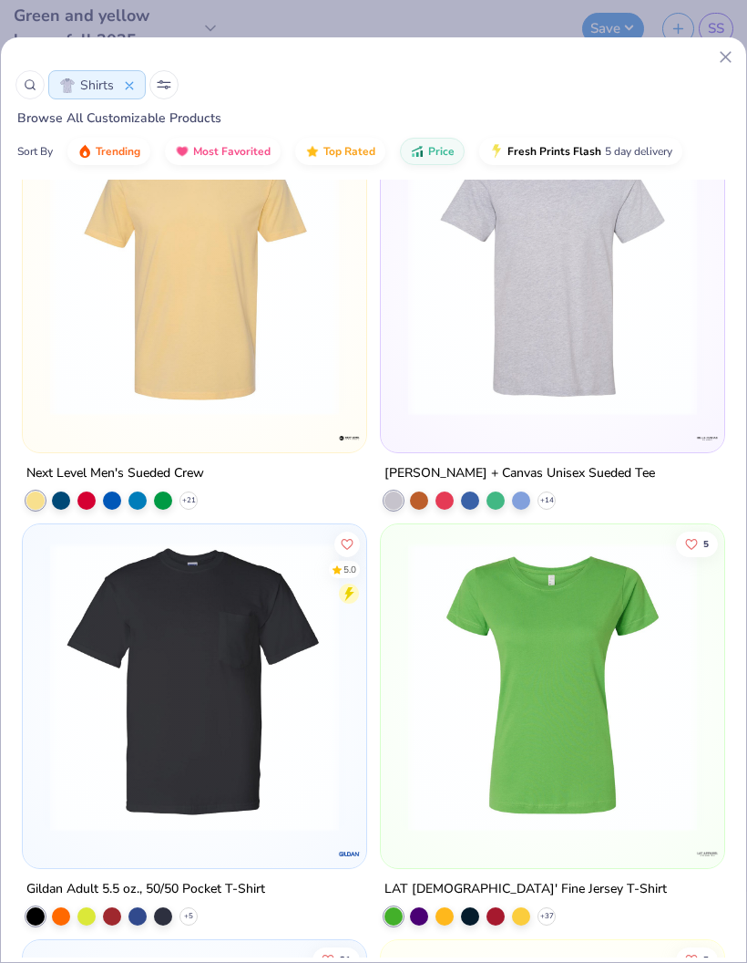
click at [127, 79] on div at bounding box center [126, 85] width 15 height 19
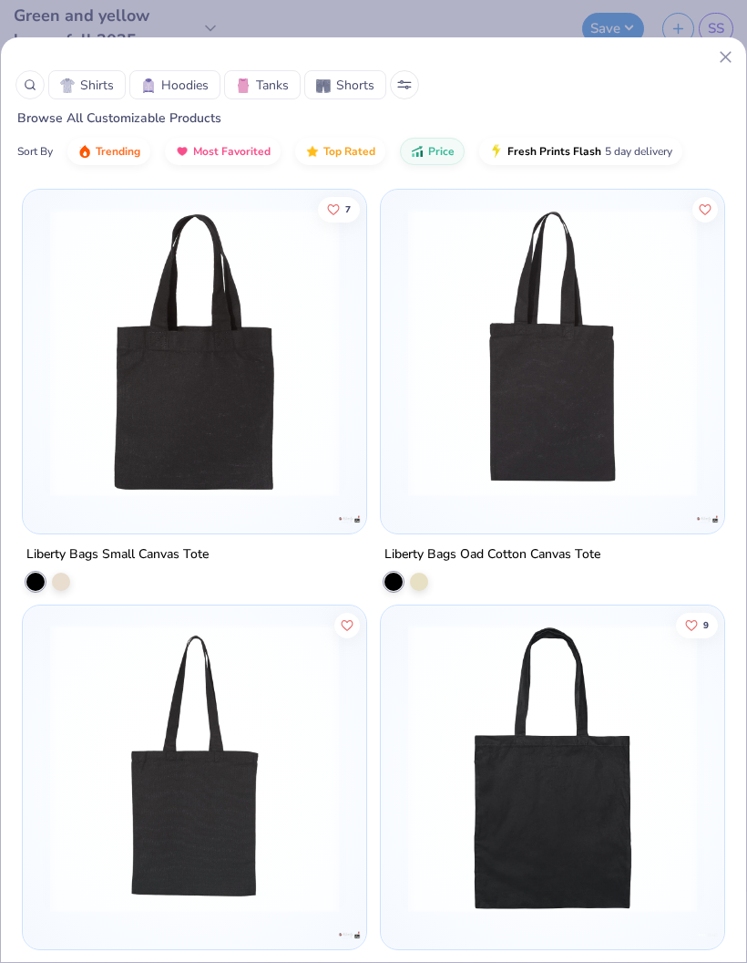
click at [36, 88] on div at bounding box center [29, 84] width 29 height 29
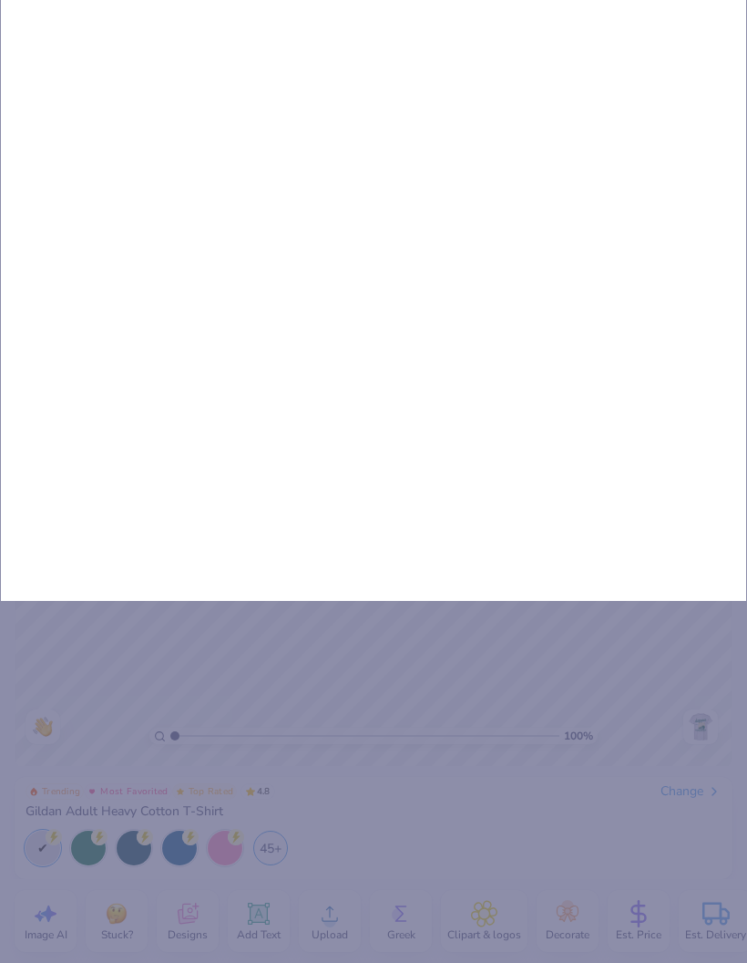
type input "Por"
type input "Port"
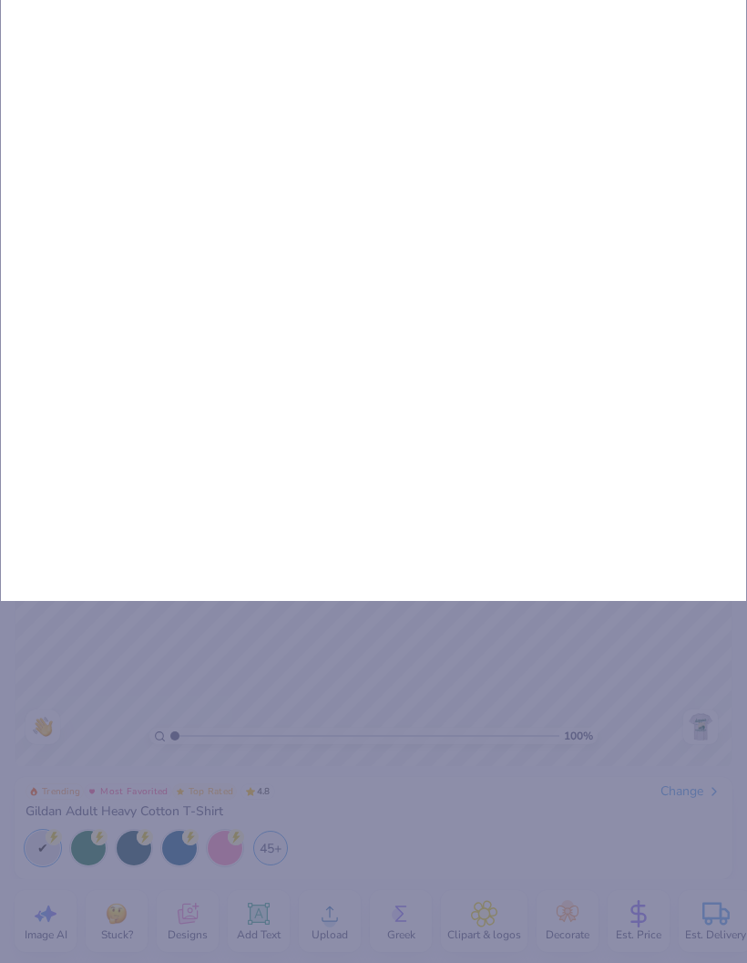
type input "Port"
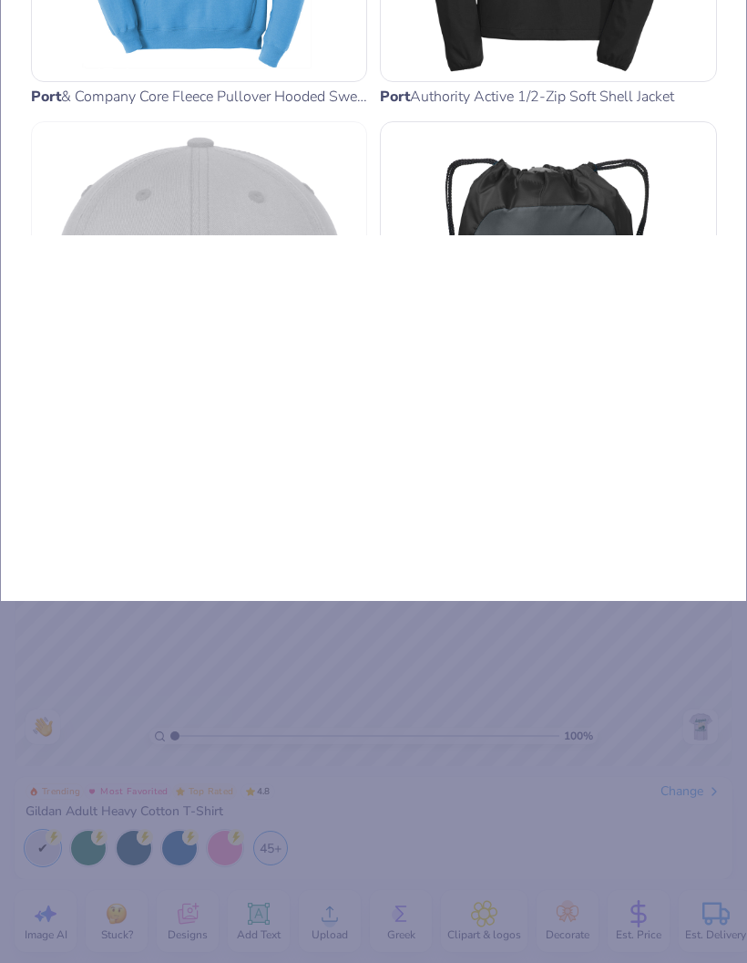
type input "Port a"
type input "Port am"
type input "Port amd"
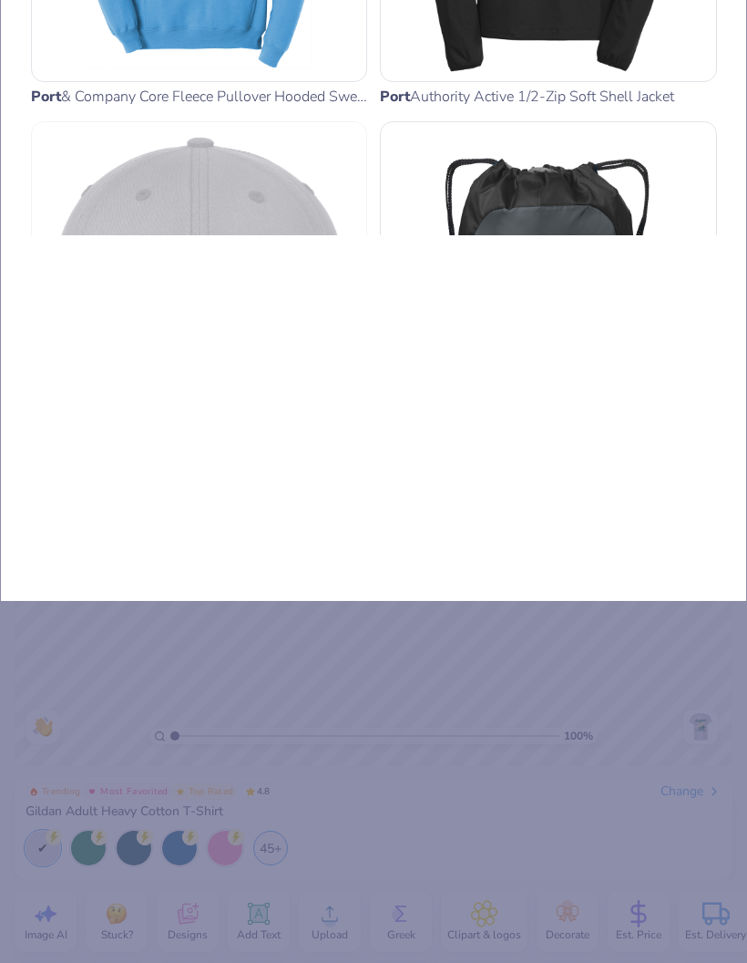
type input "Port amd"
type input "Port and"
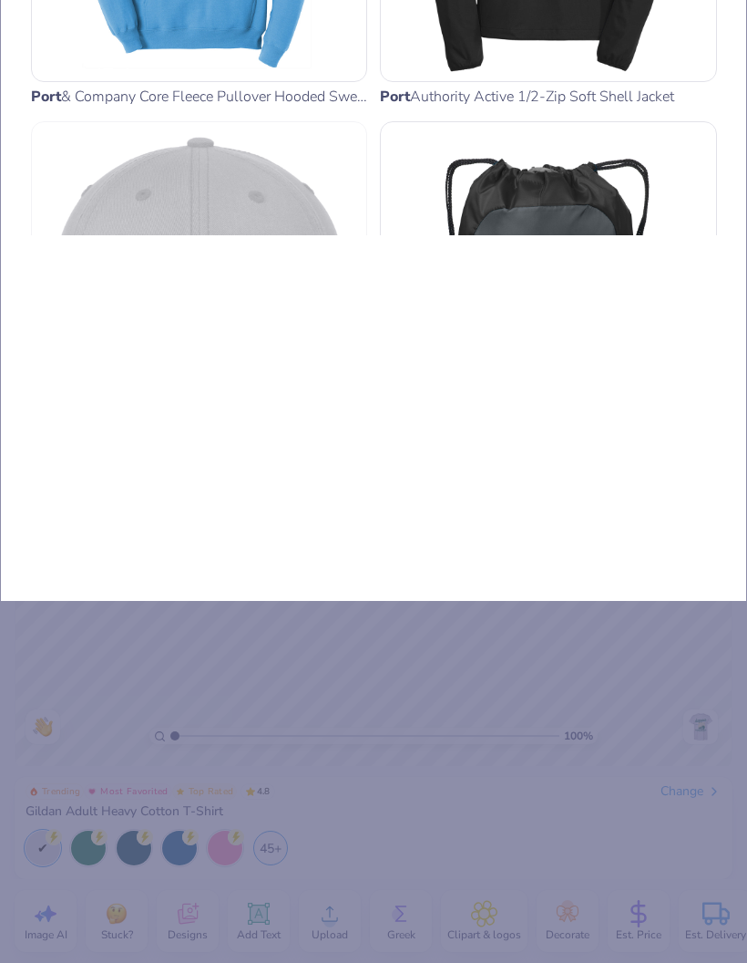
type input "Port and c"
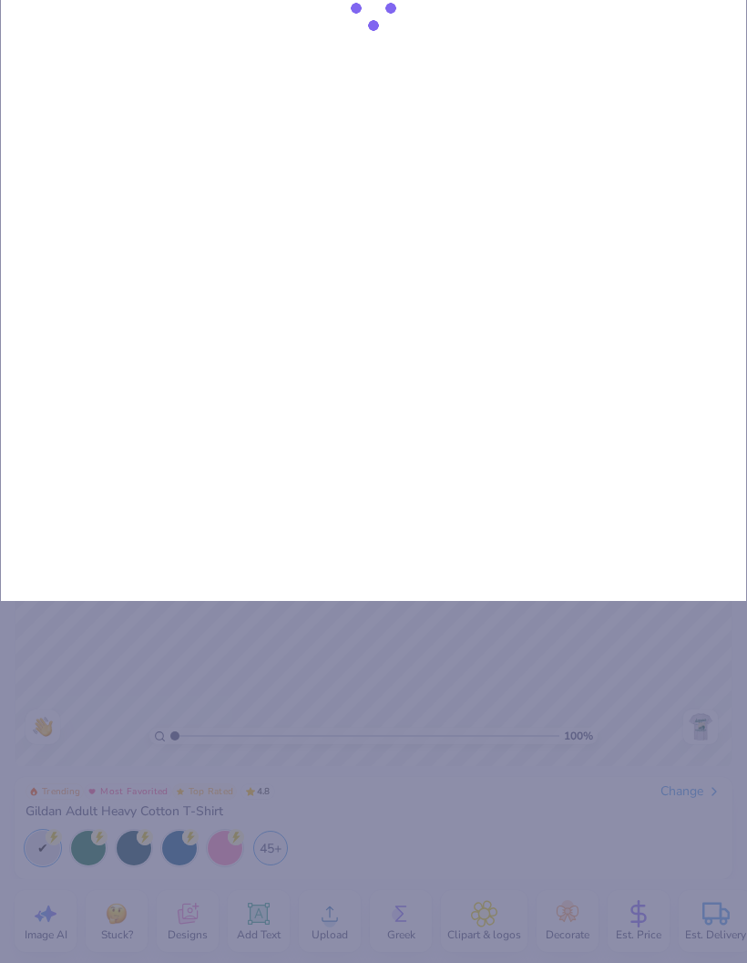
type input "Port and co"
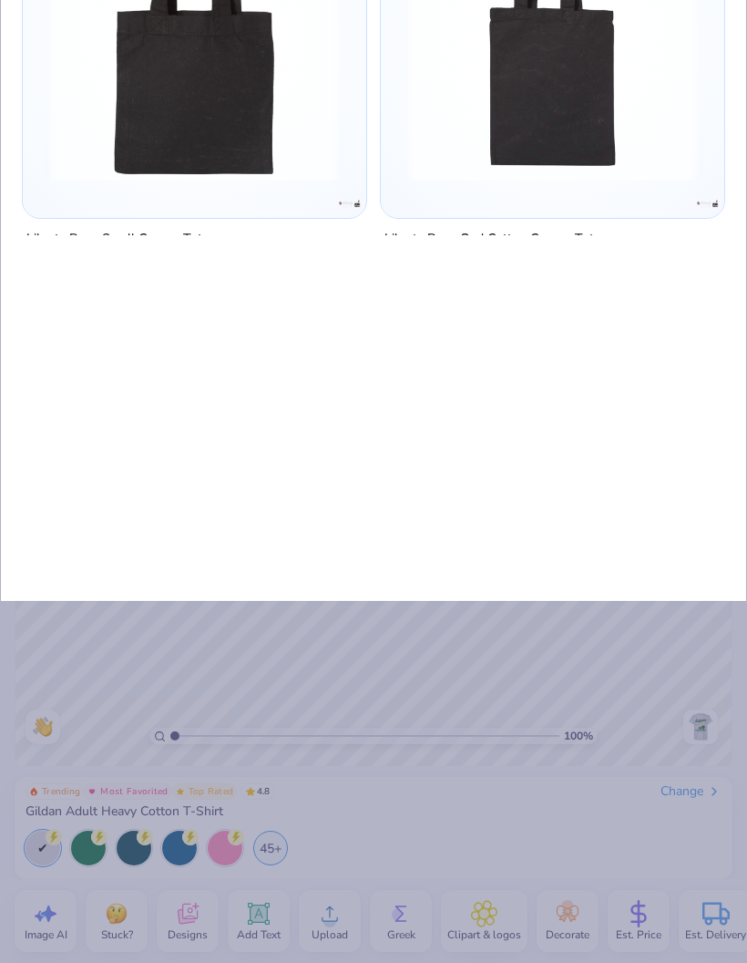
type input "Port and co"
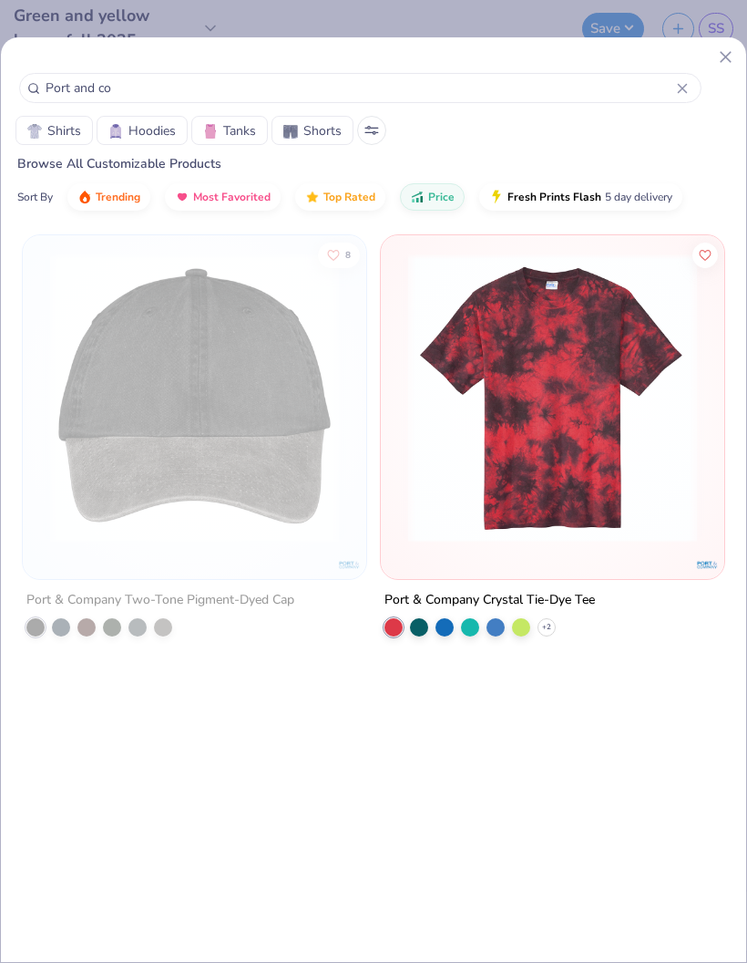
click at [692, 87] on div "Port and co" at bounding box center [360, 88] width 683 height 30
click at [667, 92] on input "Port and co" at bounding box center [360, 87] width 633 height 21
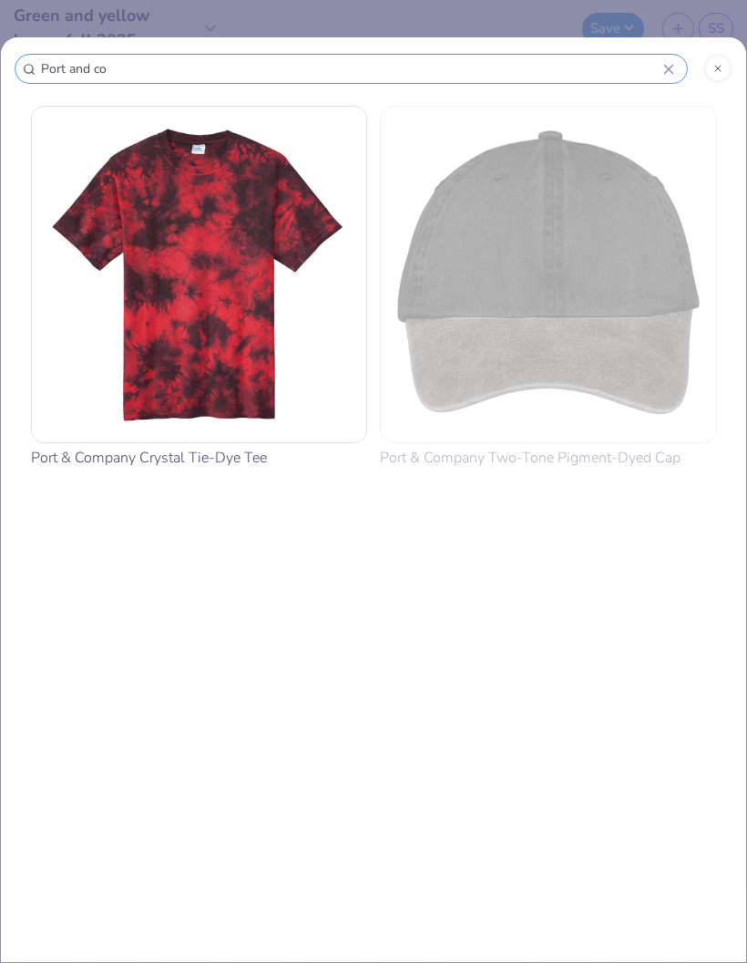
click at [726, 62] on div at bounding box center [718, 68] width 29 height 29
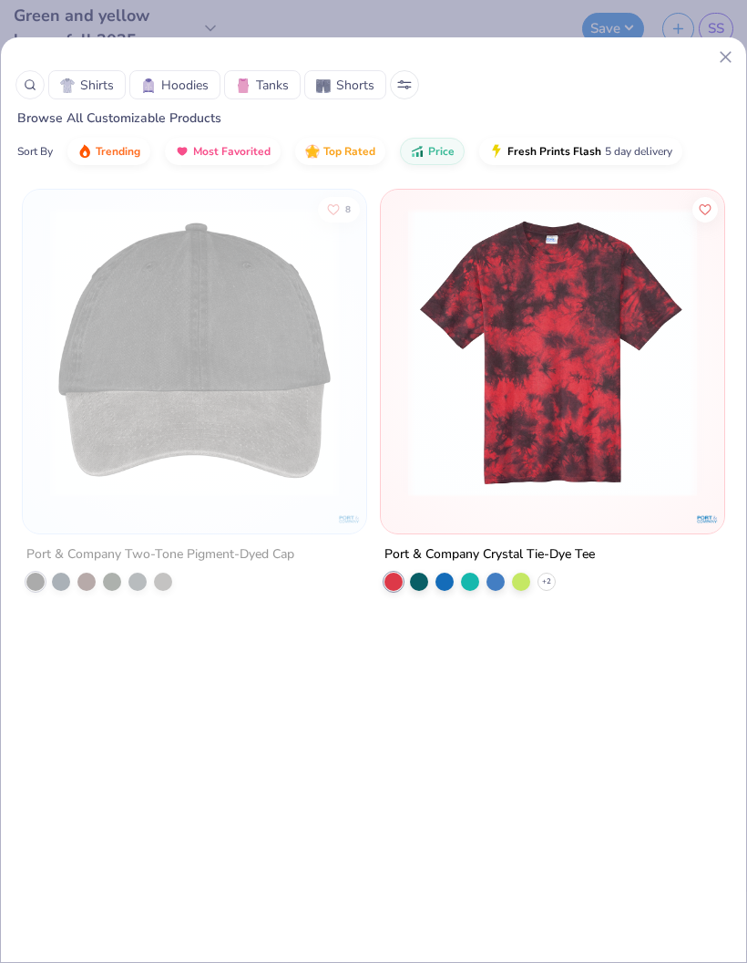
click at [24, 77] on div at bounding box center [29, 84] width 29 height 29
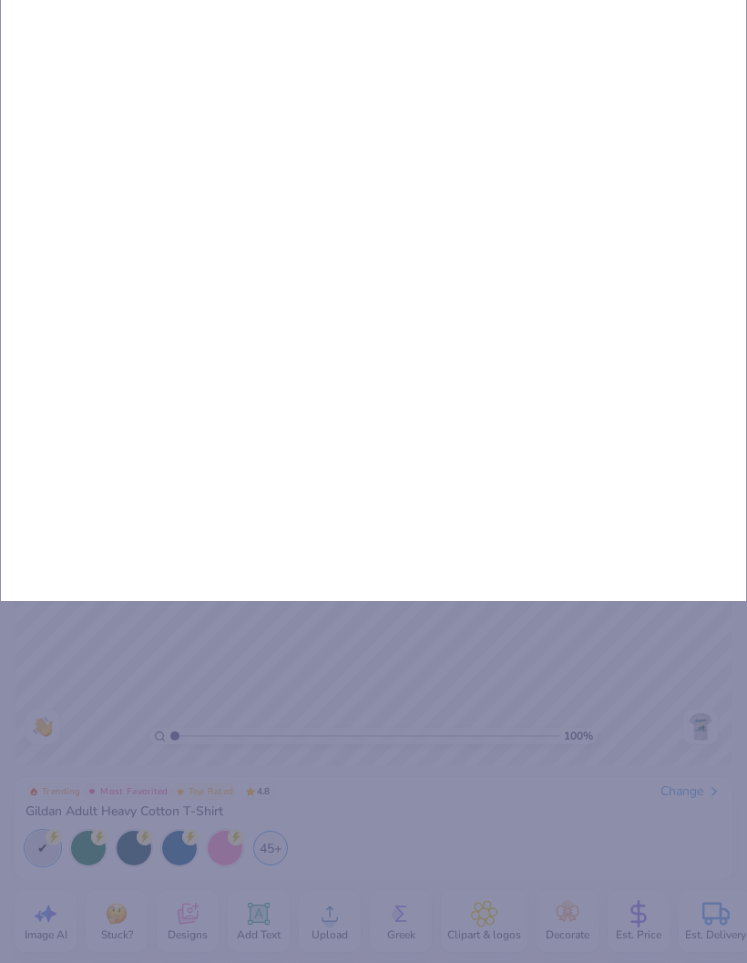
type input "Po"
type input "Por"
type input "Porg"
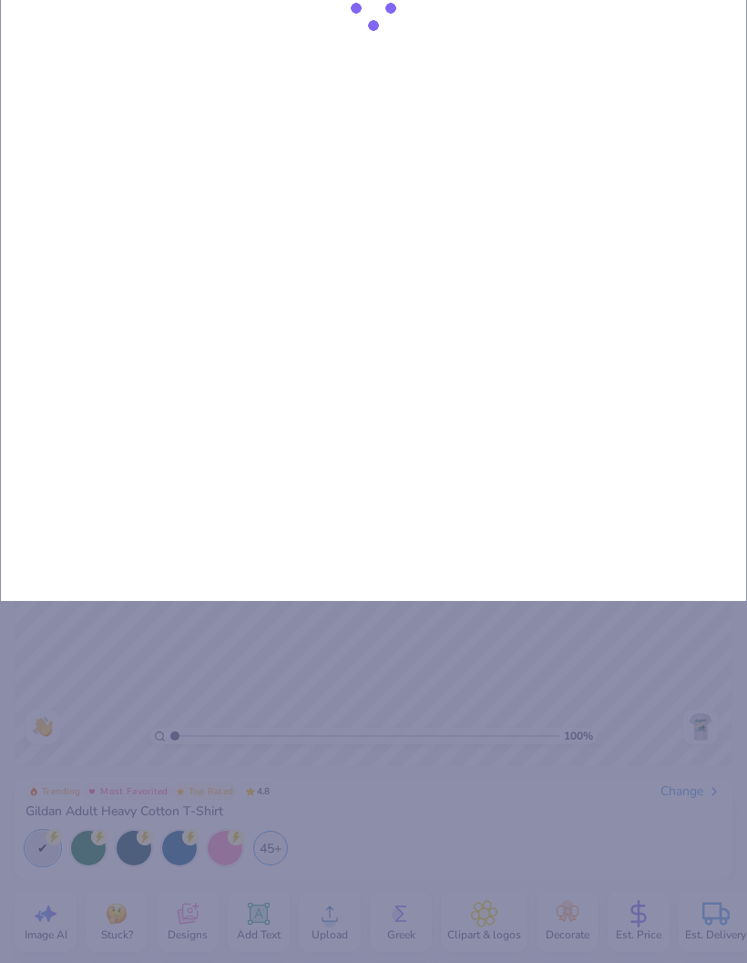
type input "Porg"
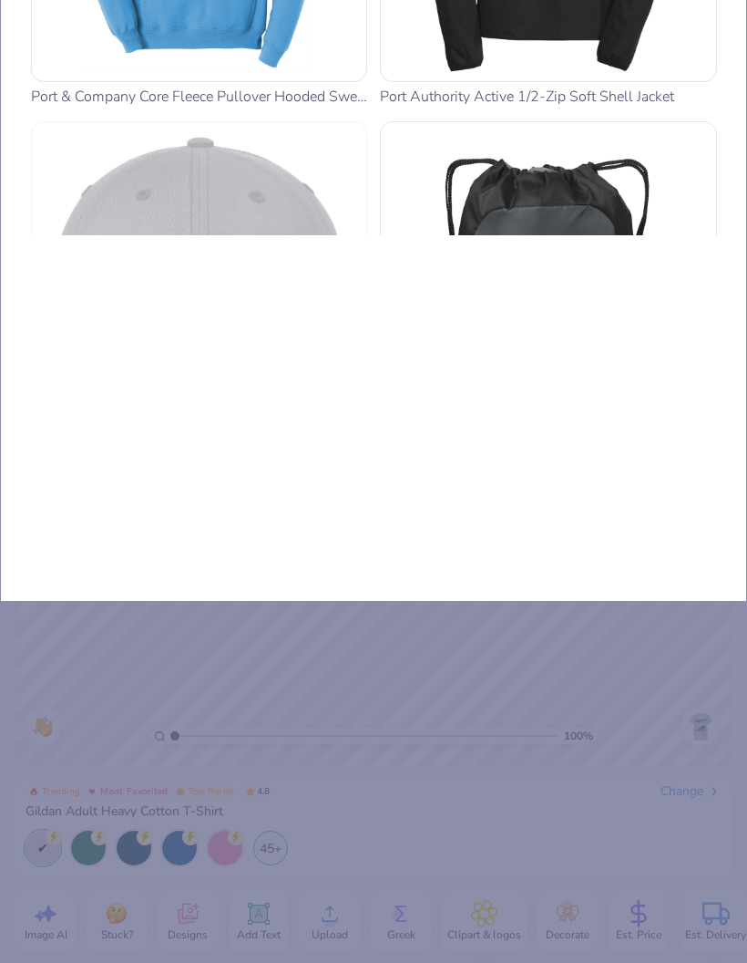
type input "Por"
type input "Port"
type input "Por"
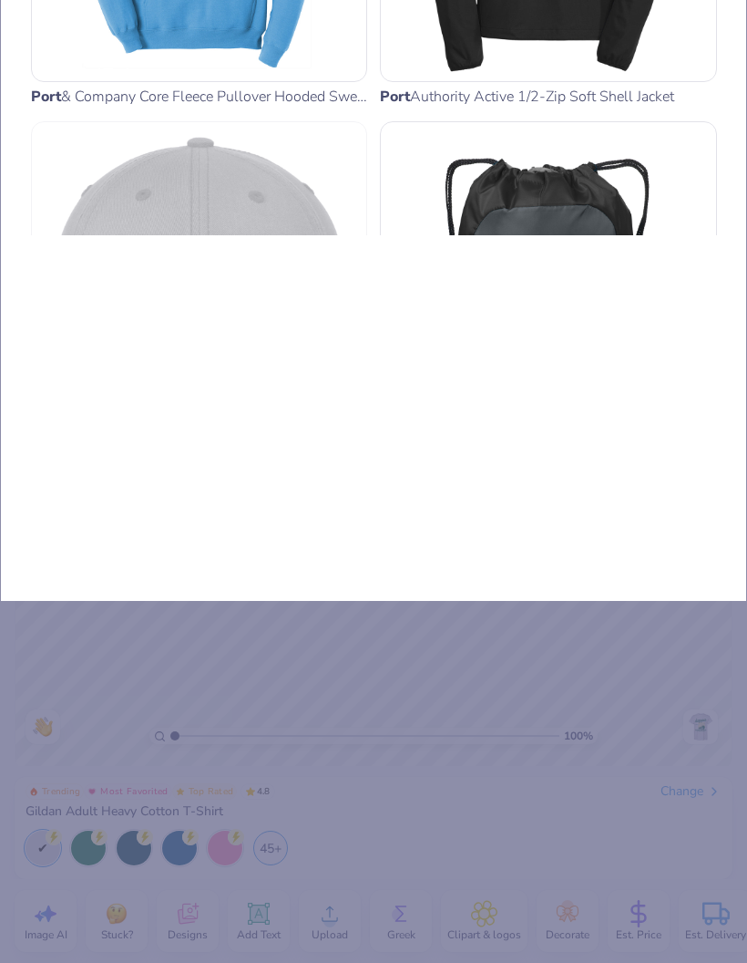
type input "Por"
type input "Po"
type input "P"
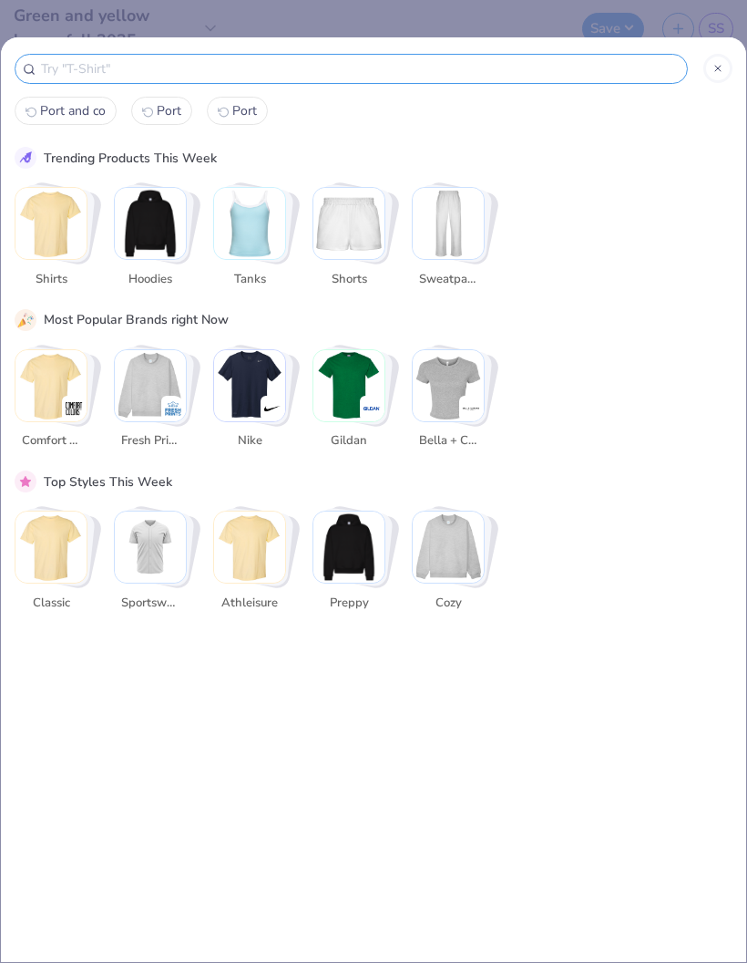
click at [739, 63] on div "Port and co Port Port Trending Products This Week Shirts Hoodies Tanks Shorts S…" at bounding box center [373, 499] width 747 height 926
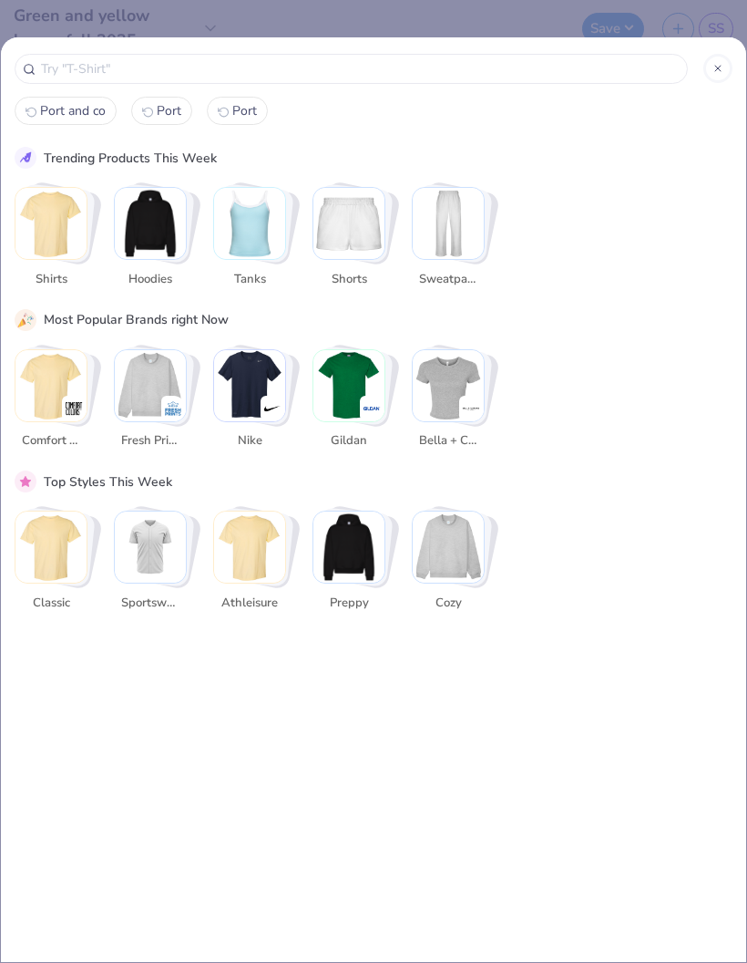
click at [730, 60] on div at bounding box center [718, 68] width 29 height 29
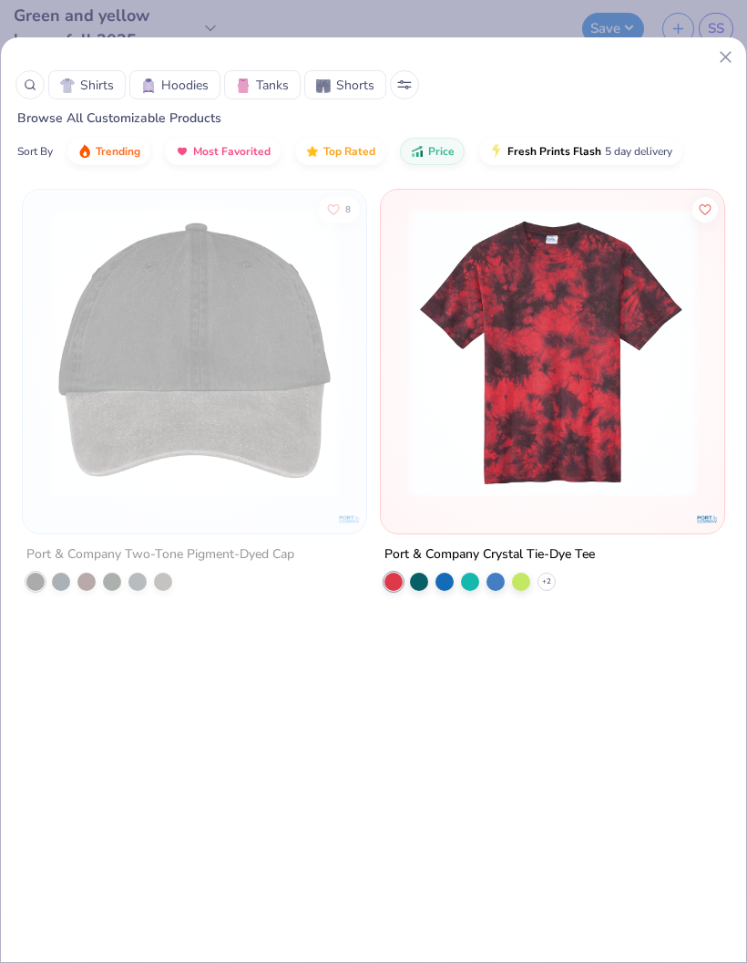
click at [738, 69] on div "Shirts Hoodies Tanks Shorts Browse All Customizable Products Sort By Trending M…" at bounding box center [374, 115] width 746 height 129
click at [724, 65] on icon at bounding box center [725, 56] width 19 height 19
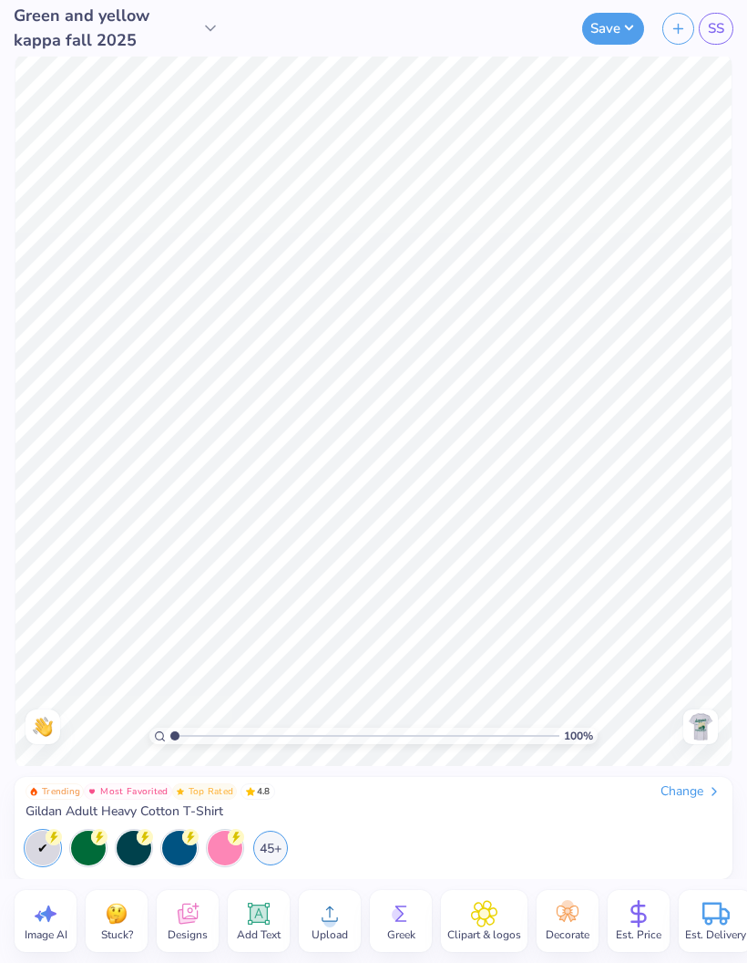
click at [718, 26] on span "SS" at bounding box center [716, 28] width 16 height 21
click at [702, 797] on div "Change" at bounding box center [691, 791] width 61 height 16
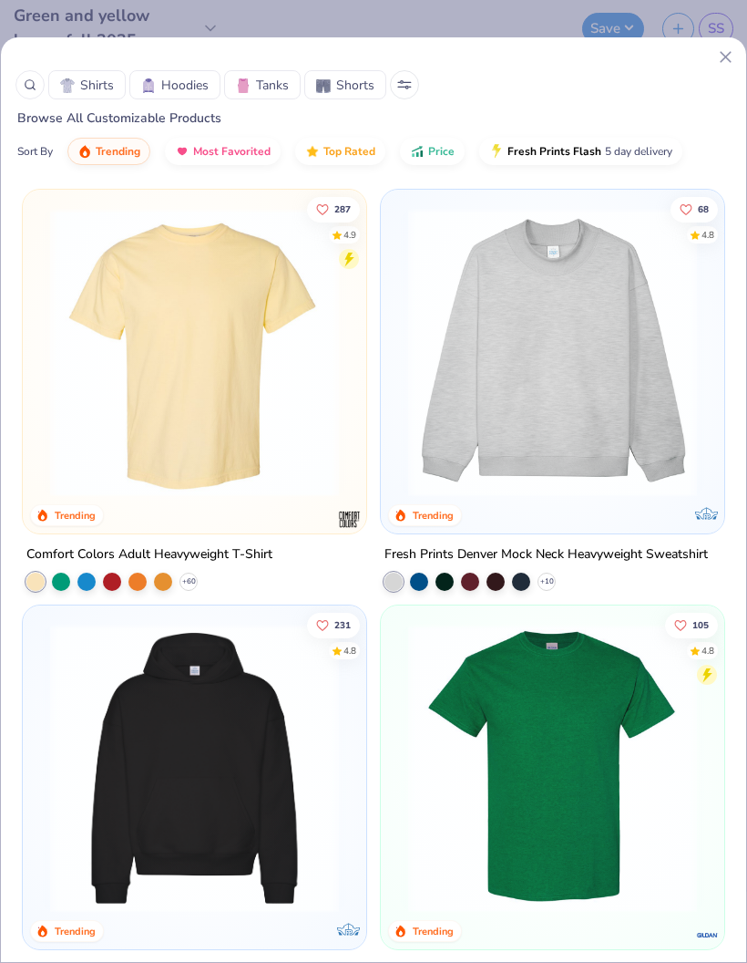
click at [26, 74] on div at bounding box center [29, 84] width 29 height 29
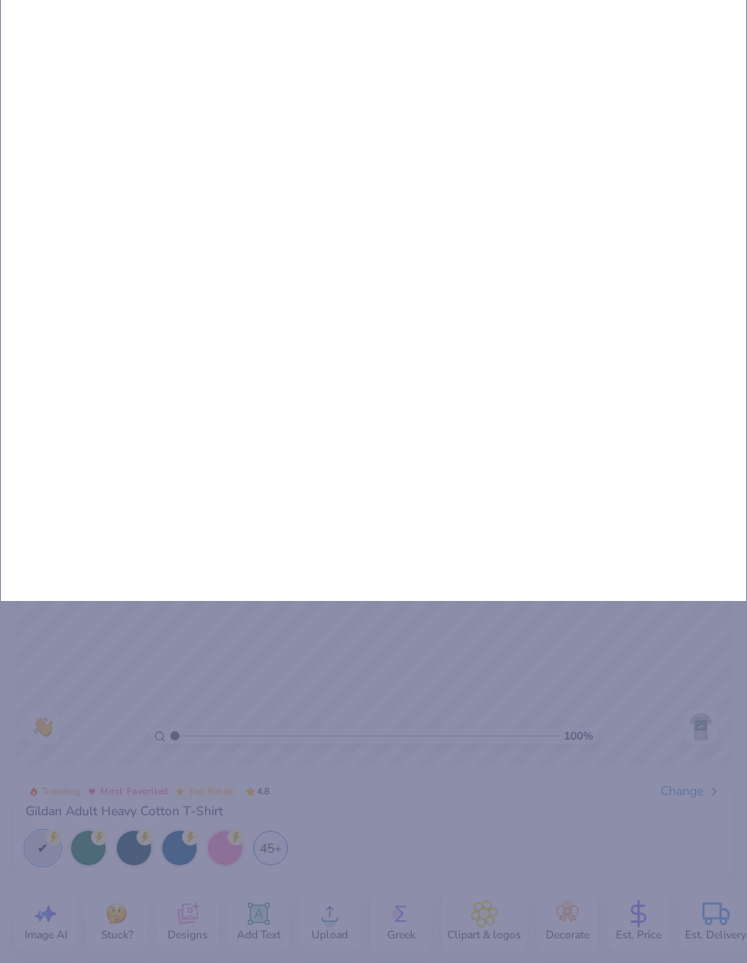
type input "Pc"
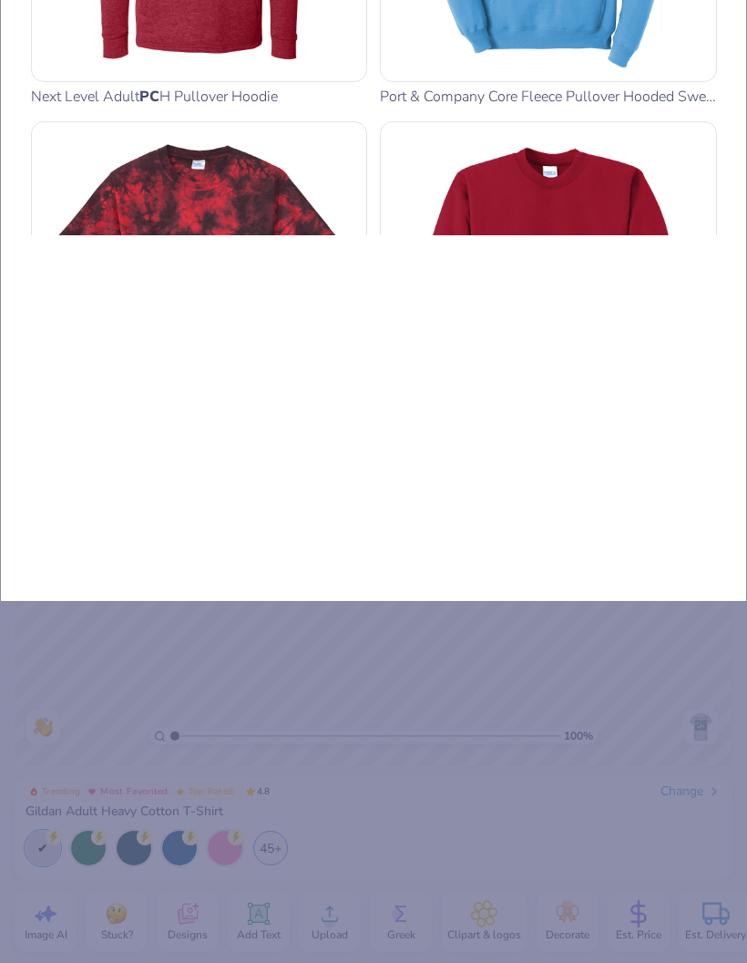
type input "Pc5"
type input "Pc54"
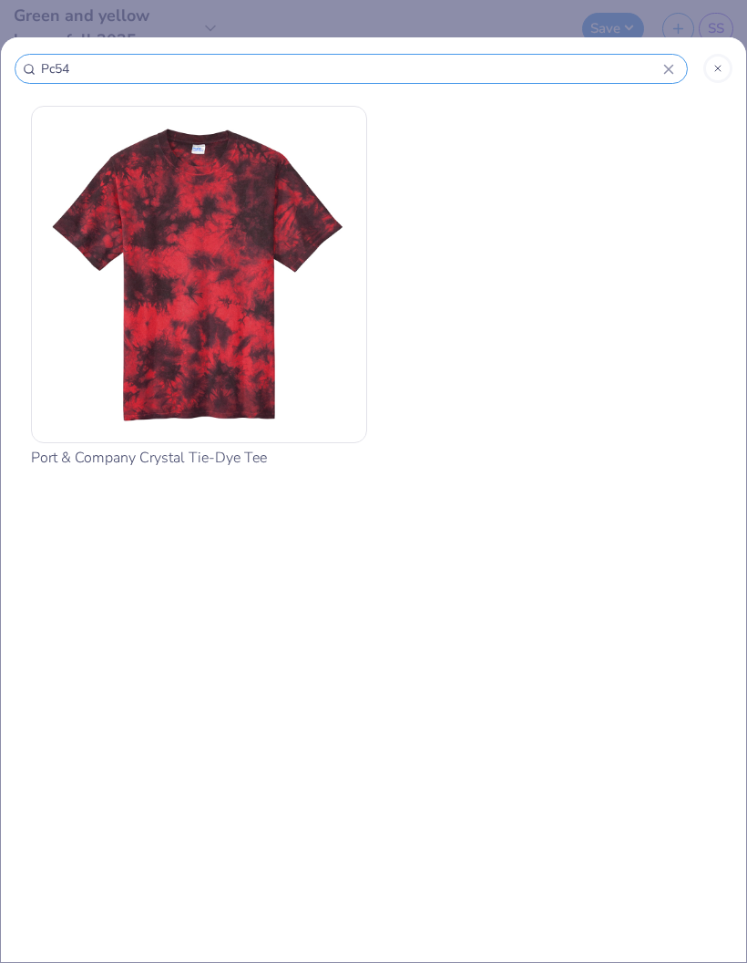
type input "Pc54"
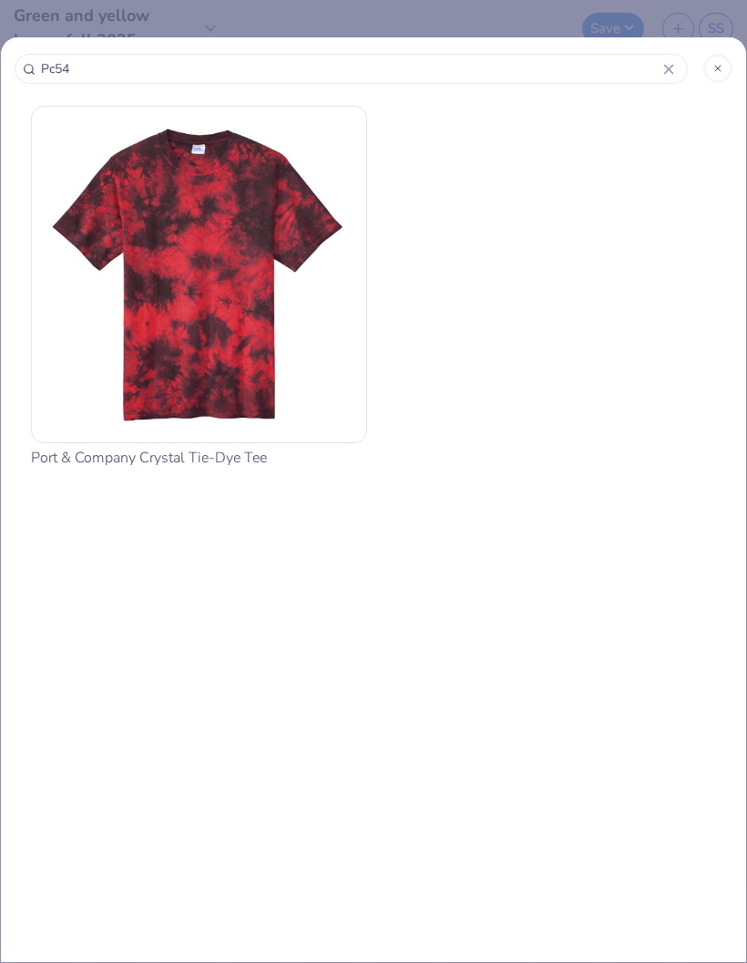
click at [98, 207] on img at bounding box center [199, 274] width 321 height 321
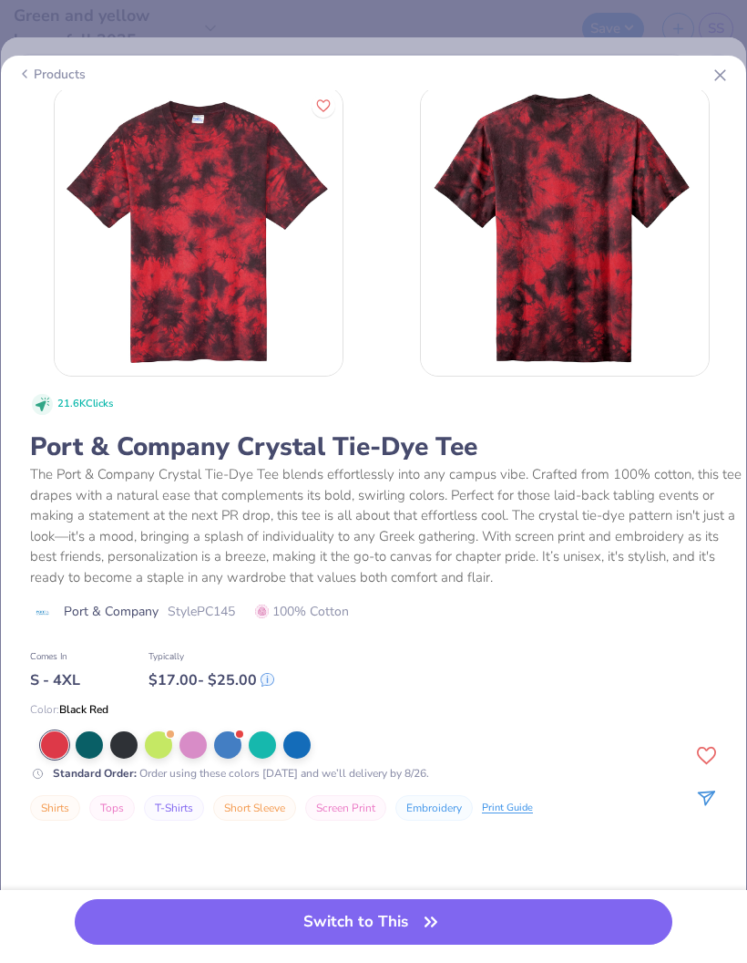
scroll to position [2, 0]
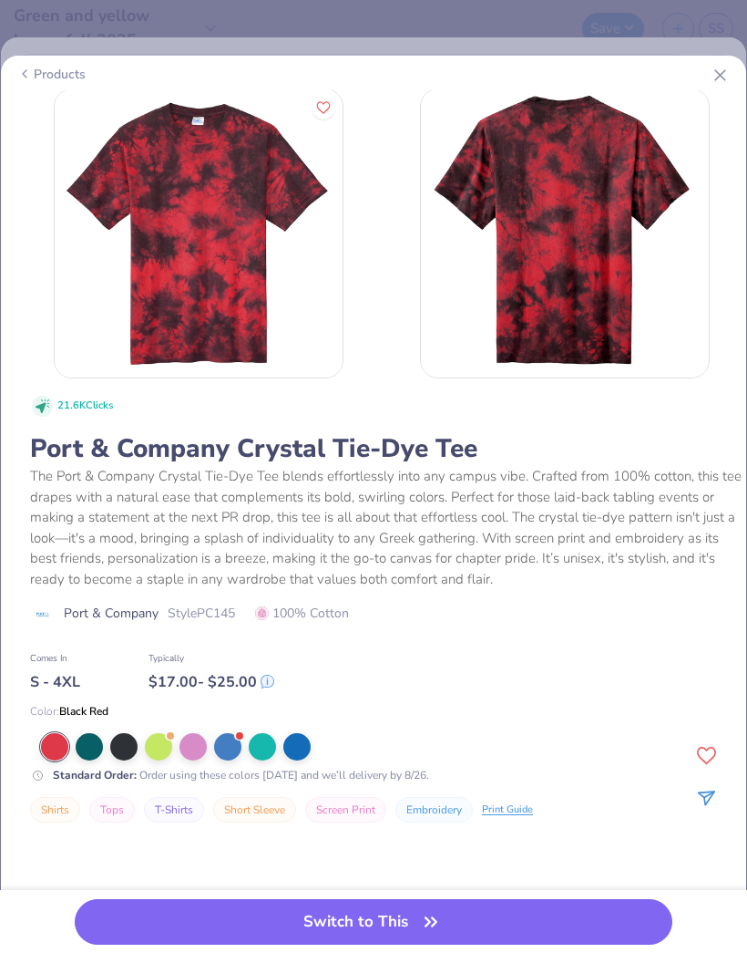
click at [196, 754] on div at bounding box center [193, 746] width 27 height 27
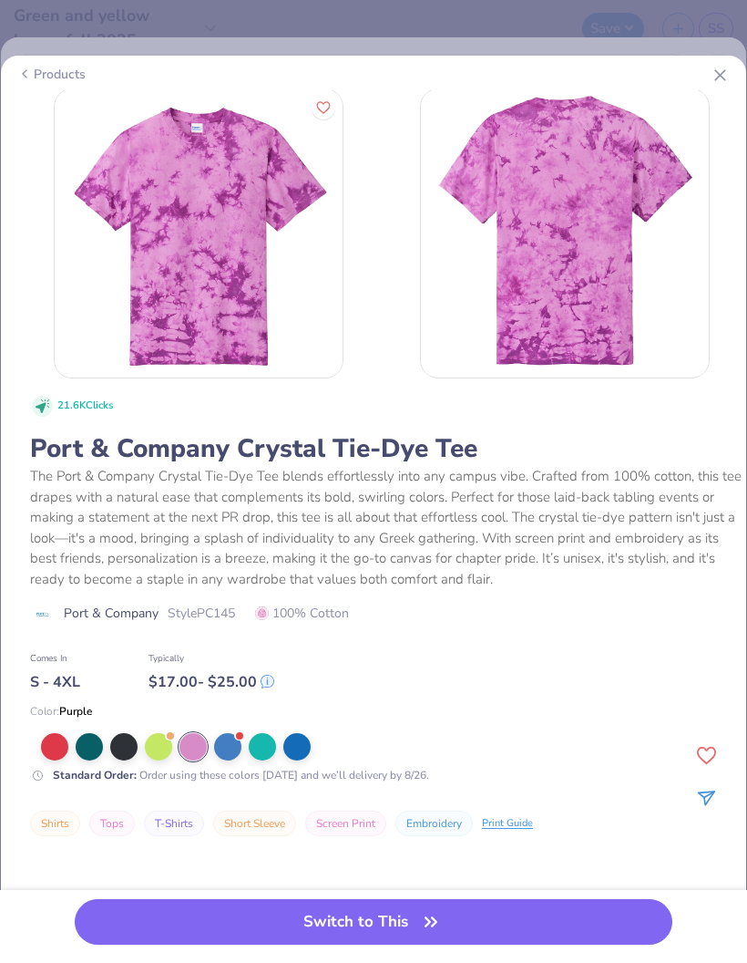
click at [310, 746] on div at bounding box center [296, 746] width 27 height 27
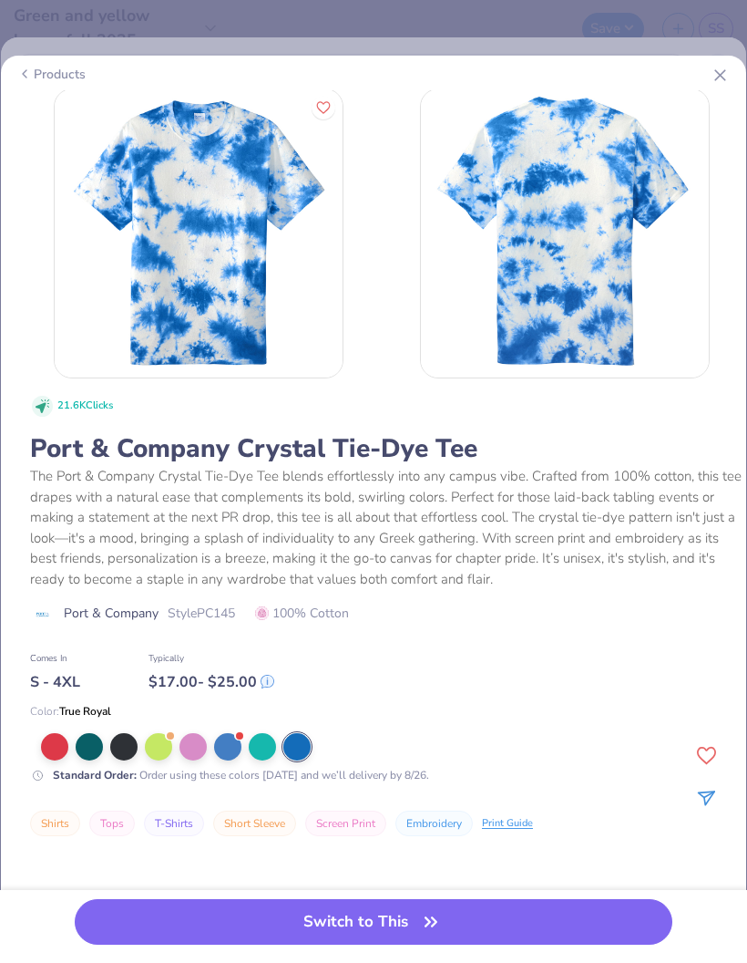
click at [735, 63] on div "Products" at bounding box center [374, 73] width 742 height 33
click at [728, 78] on icon at bounding box center [720, 75] width 19 height 19
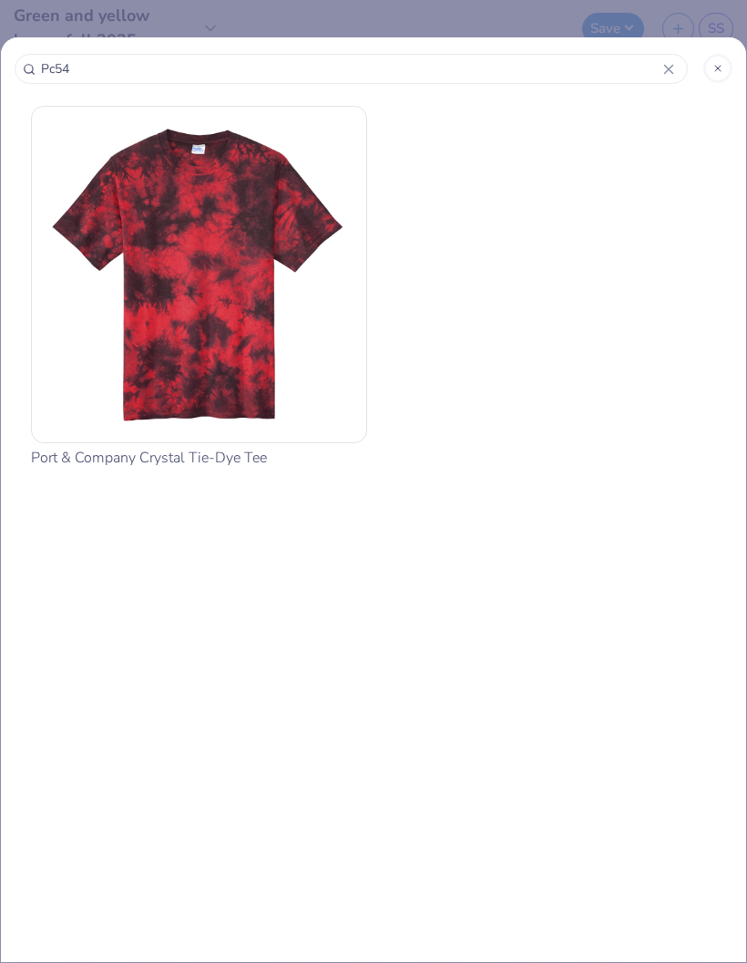
click at [717, 78] on div at bounding box center [718, 68] width 29 height 29
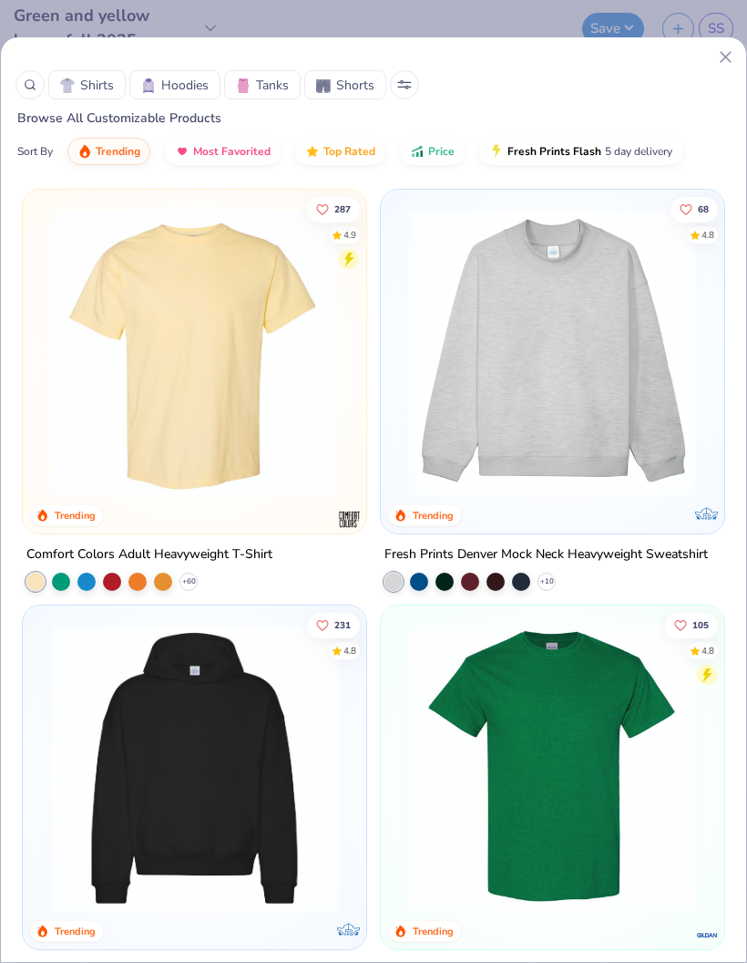
click at [726, 60] on icon at bounding box center [725, 56] width 19 height 19
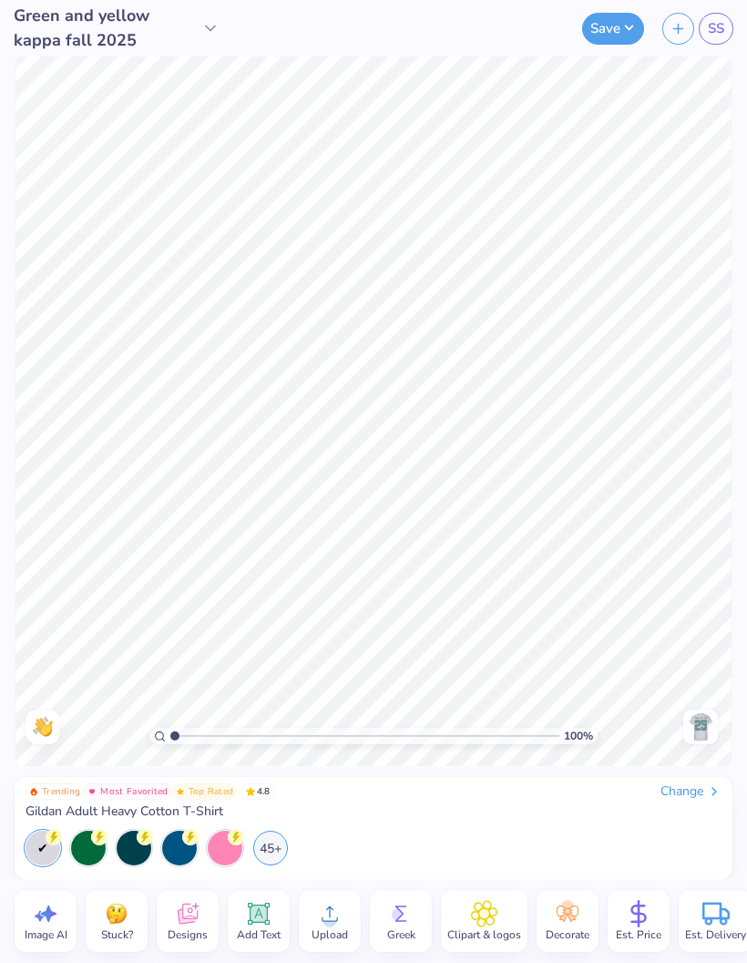
click at [720, 22] on span "SS" at bounding box center [716, 28] width 16 height 21
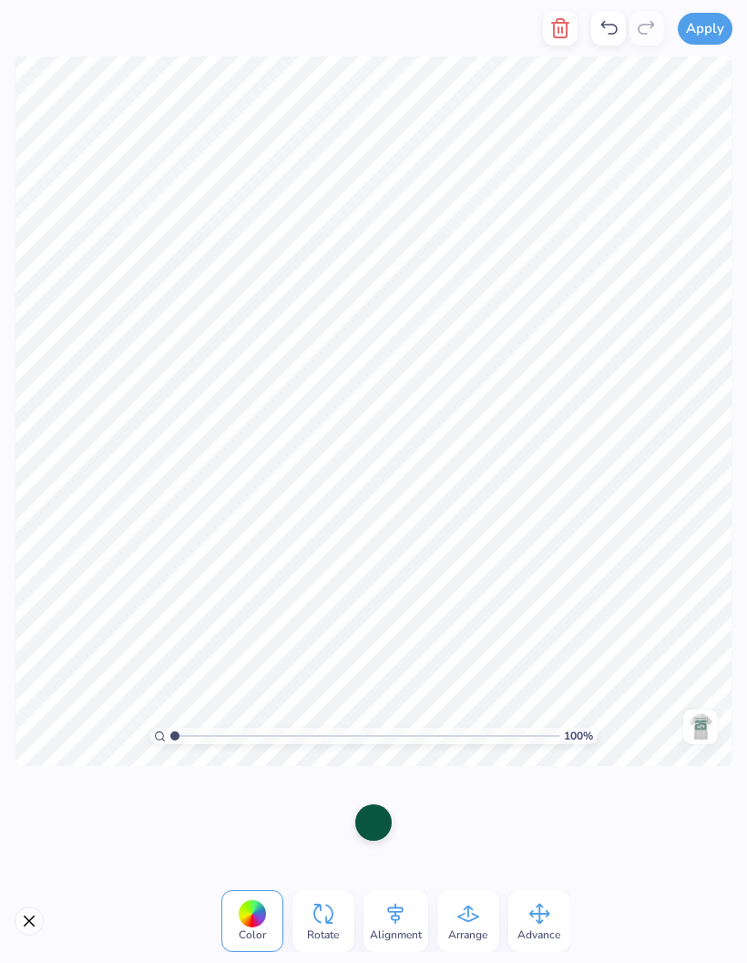
click at [569, 42] on button "button" at bounding box center [560, 28] width 35 height 35
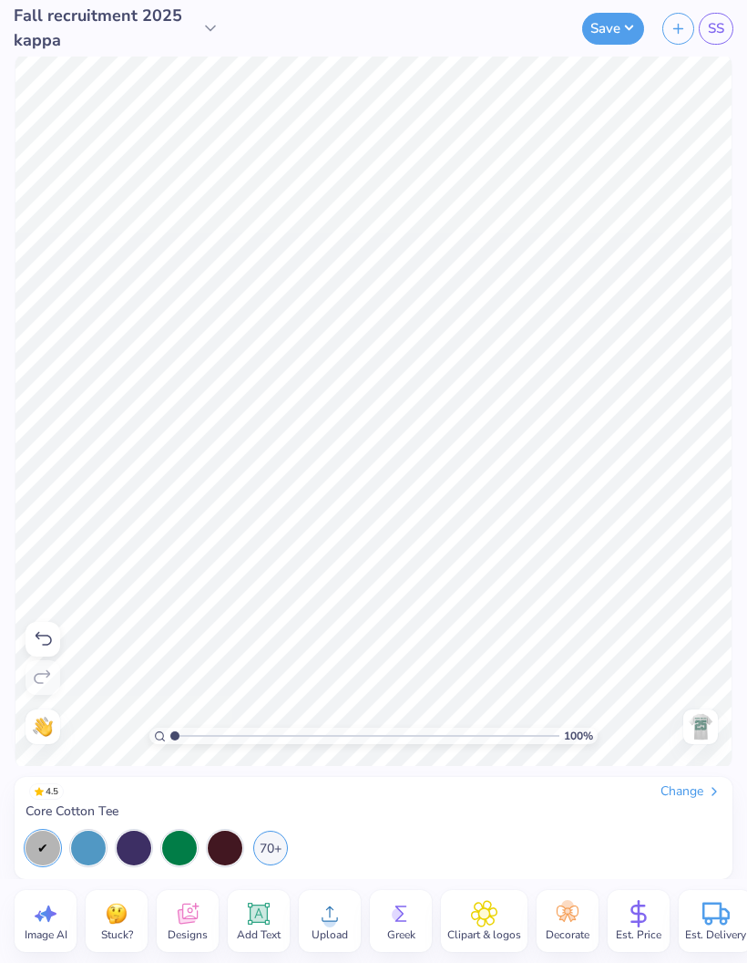
click at [321, 899] on div "Upload" at bounding box center [330, 921] width 62 height 62
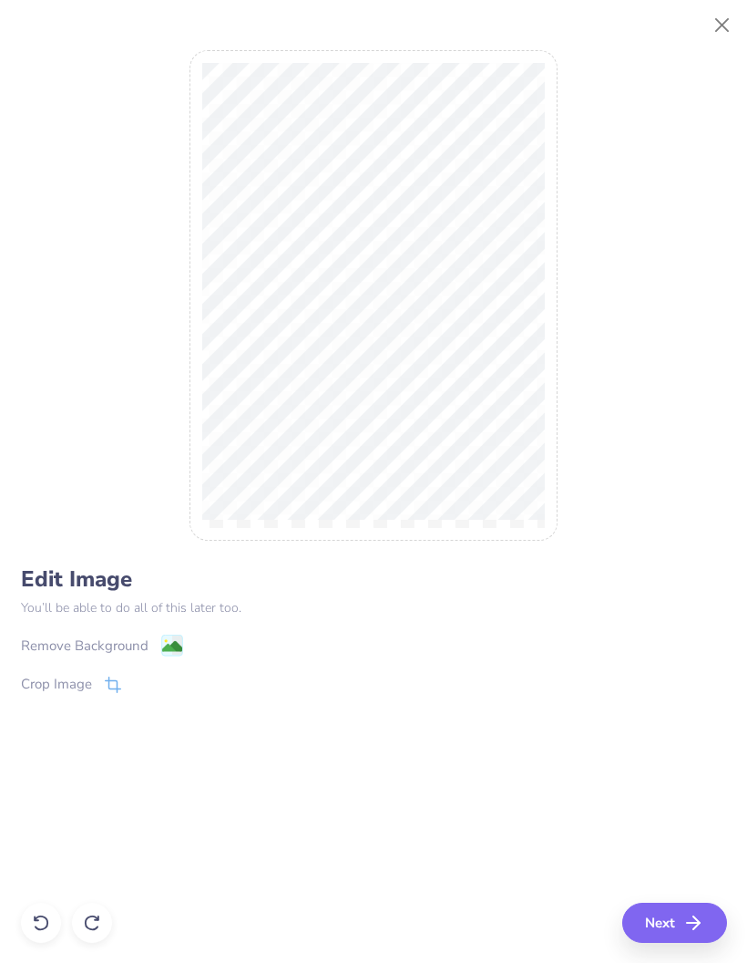
click at [108, 682] on icon at bounding box center [111, 687] width 12 height 12
click at [143, 688] on icon at bounding box center [143, 683] width 11 height 11
click at [118, 693] on icon at bounding box center [113, 684] width 16 height 16
click at [140, 683] on icon at bounding box center [143, 683] width 11 height 11
click at [166, 647] on image at bounding box center [171, 646] width 20 height 20
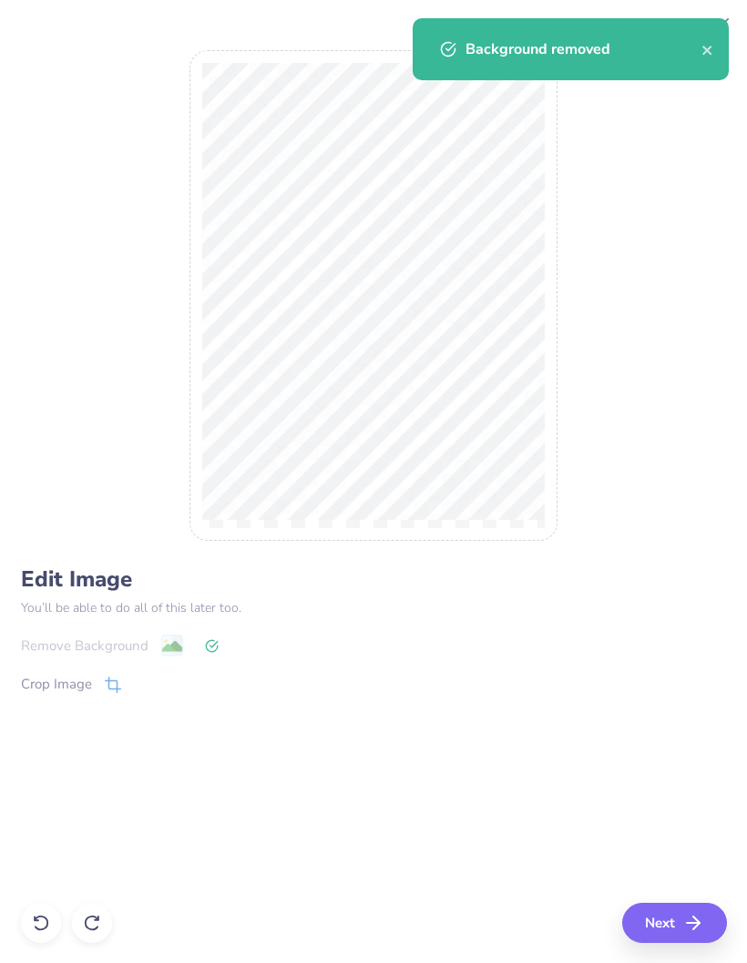
click at [221, 655] on div "Remove Background" at bounding box center [374, 644] width 706 height 23
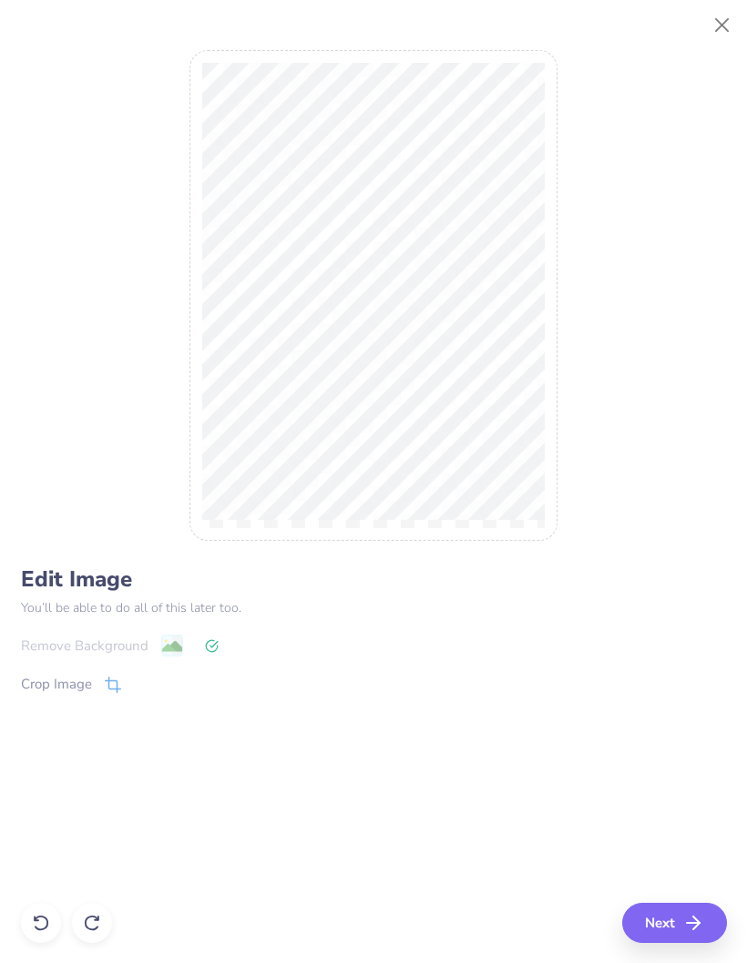
click at [136, 646] on div "Remove Background" at bounding box center [374, 644] width 706 height 23
click at [118, 686] on icon at bounding box center [113, 684] width 16 height 16
click at [26, 909] on div "Edit Image You’ll be able to do all of this later too. Remove Background Crop I…" at bounding box center [374, 482] width 706 height 922
click at [53, 911] on div "Edit Image You’ll be able to do all of this later too. Remove Background Crop I…" at bounding box center [374, 482] width 706 height 922
click at [50, 937] on div "Edit Image You’ll be able to do all of this later too. Remove Background Crop I…" at bounding box center [374, 482] width 706 height 922
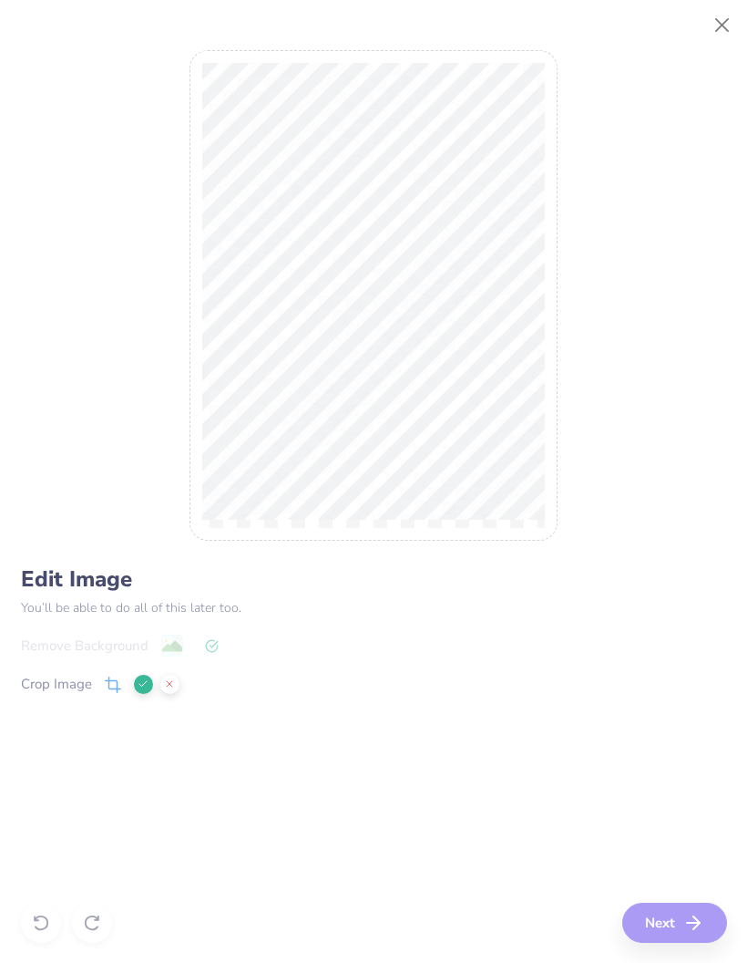
click at [57, 933] on div "Edit Image You’ll be able to do all of this later too. Remove Background Crop I…" at bounding box center [374, 482] width 706 height 922
click at [49, 920] on div "Edit Image You’ll be able to do all of this later too. Remove Background Crop I…" at bounding box center [374, 482] width 706 height 922
click at [732, 23] on button "Close" at bounding box center [723, 25] width 35 height 35
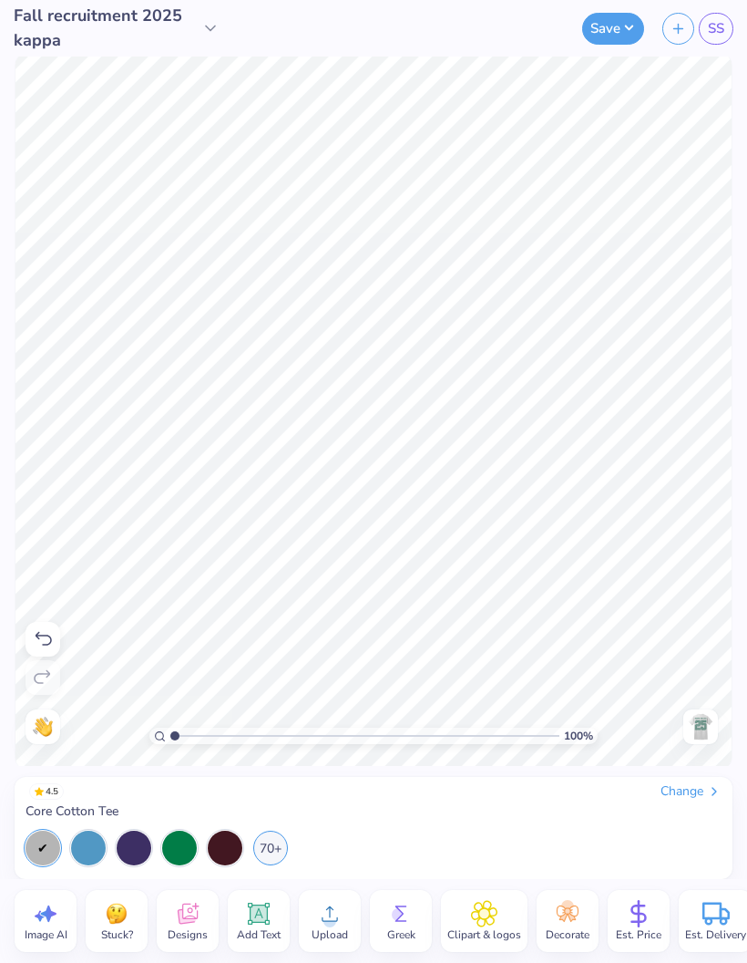
click at [329, 929] on span "Upload" at bounding box center [330, 934] width 36 height 15
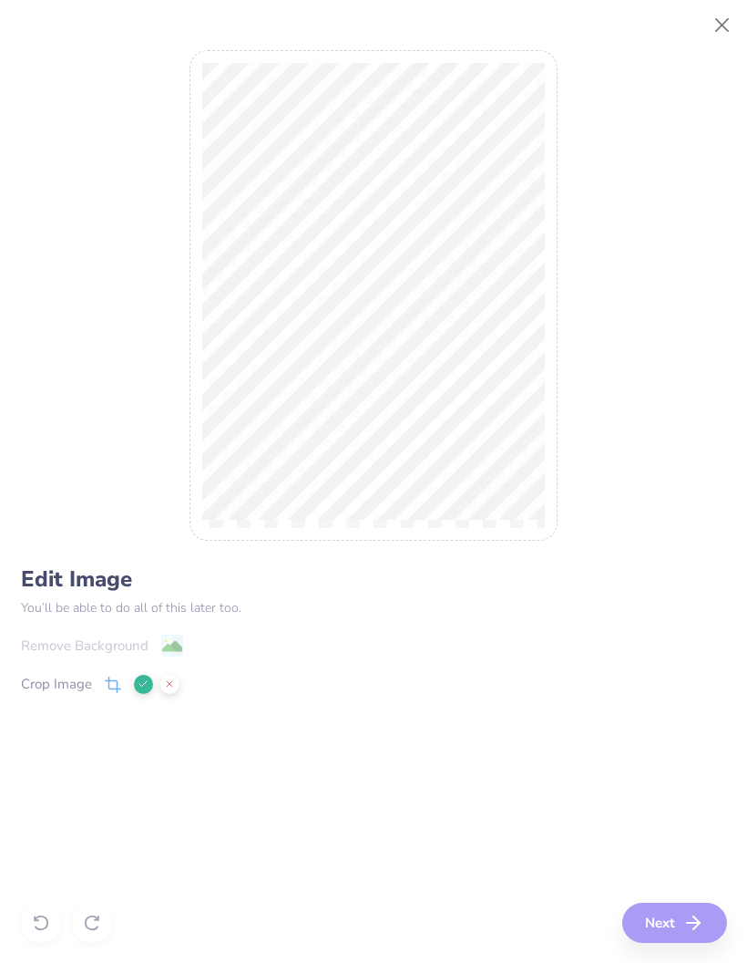
click at [170, 631] on div "Edit Image You’ll be able to do all of this later too. Remove Background Crop I…" at bounding box center [374, 653] width 706 height 174
click at [160, 653] on div "Remove Background Crop Image" at bounding box center [374, 686] width 706 height 107
click at [143, 681] on icon at bounding box center [143, 683] width 11 height 11
click at [145, 642] on div "Remove Background" at bounding box center [85, 645] width 128 height 21
click at [700, 908] on button "Next" at bounding box center [675, 922] width 105 height 40
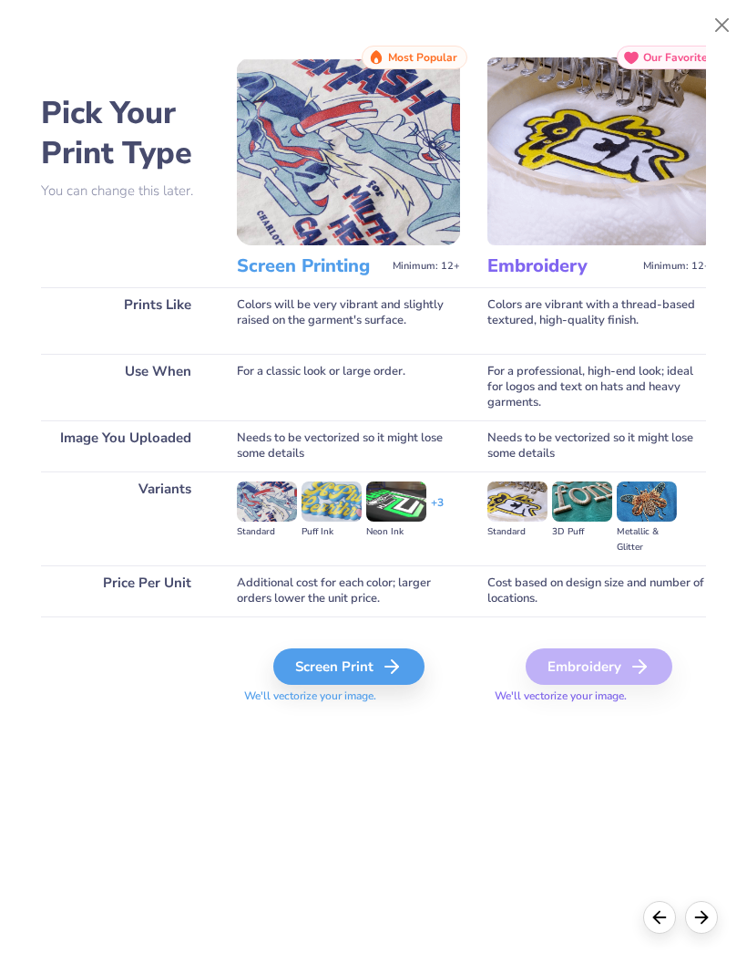
click at [383, 650] on div "Screen Print" at bounding box center [348, 666] width 151 height 36
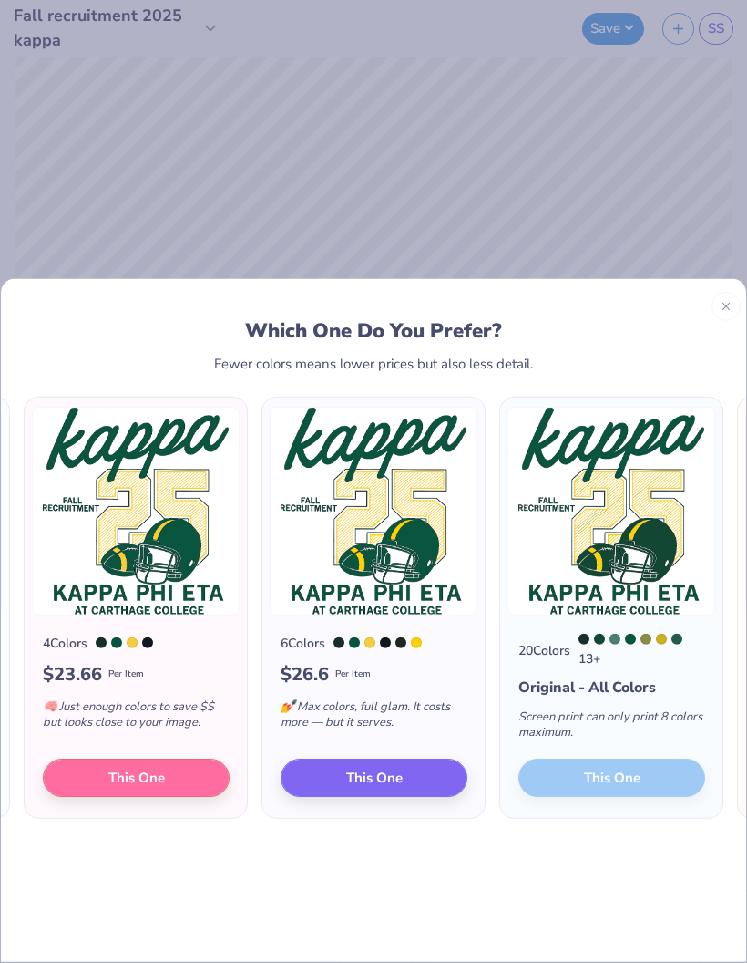
click at [165, 757] on button "This One" at bounding box center [136, 776] width 187 height 38
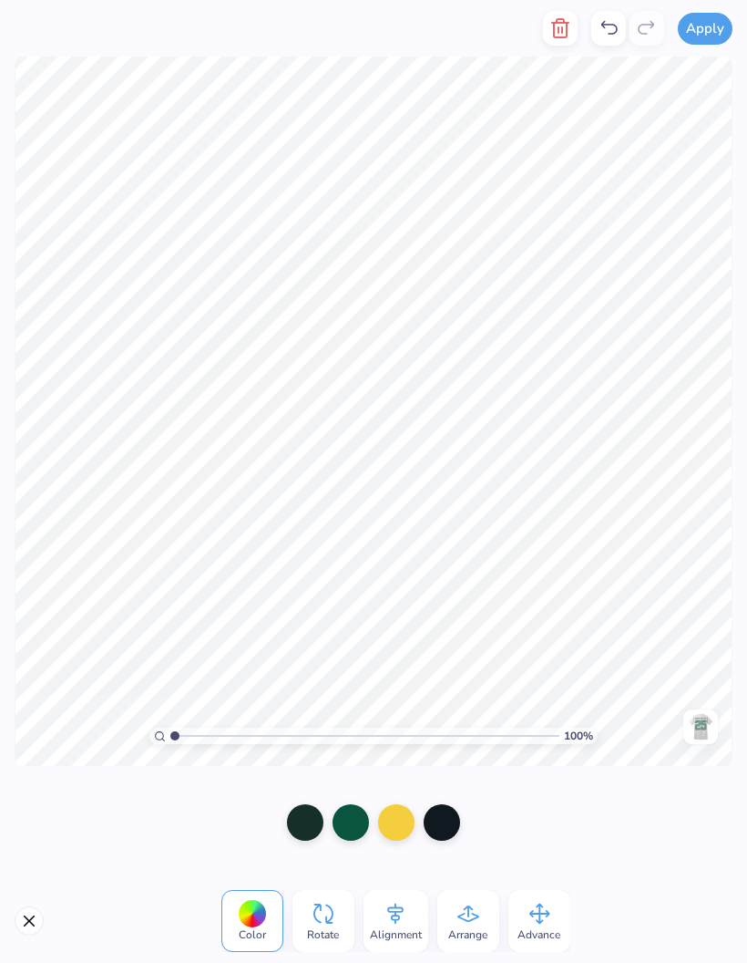
click at [305, 819] on div at bounding box center [305, 822] width 36 height 36
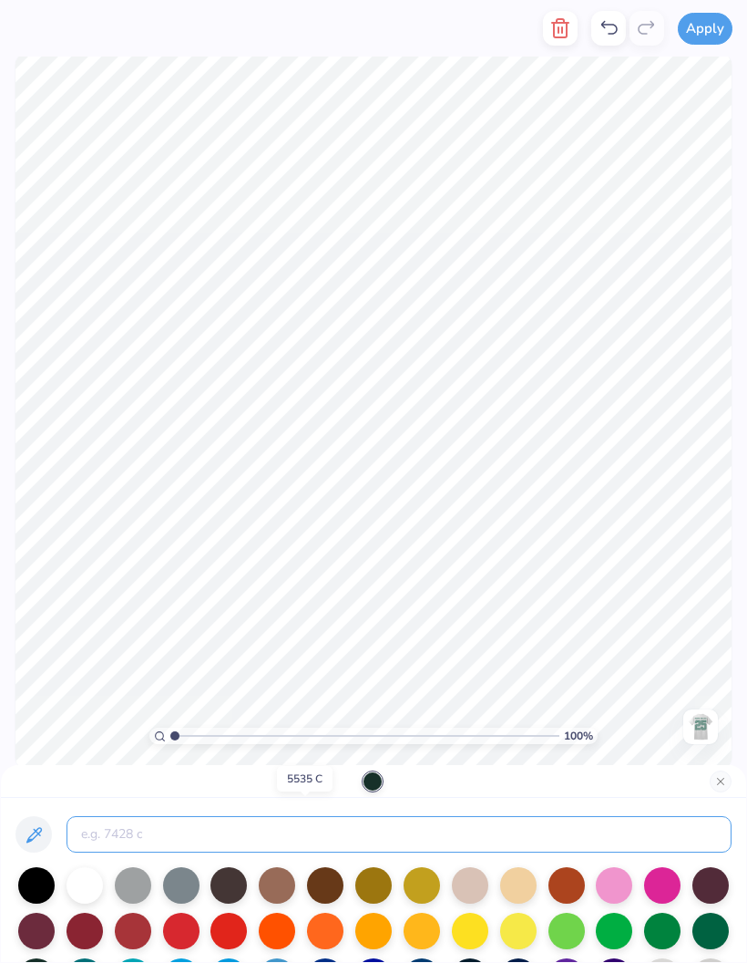
click at [329, 837] on input at bounding box center [399, 834] width 665 height 36
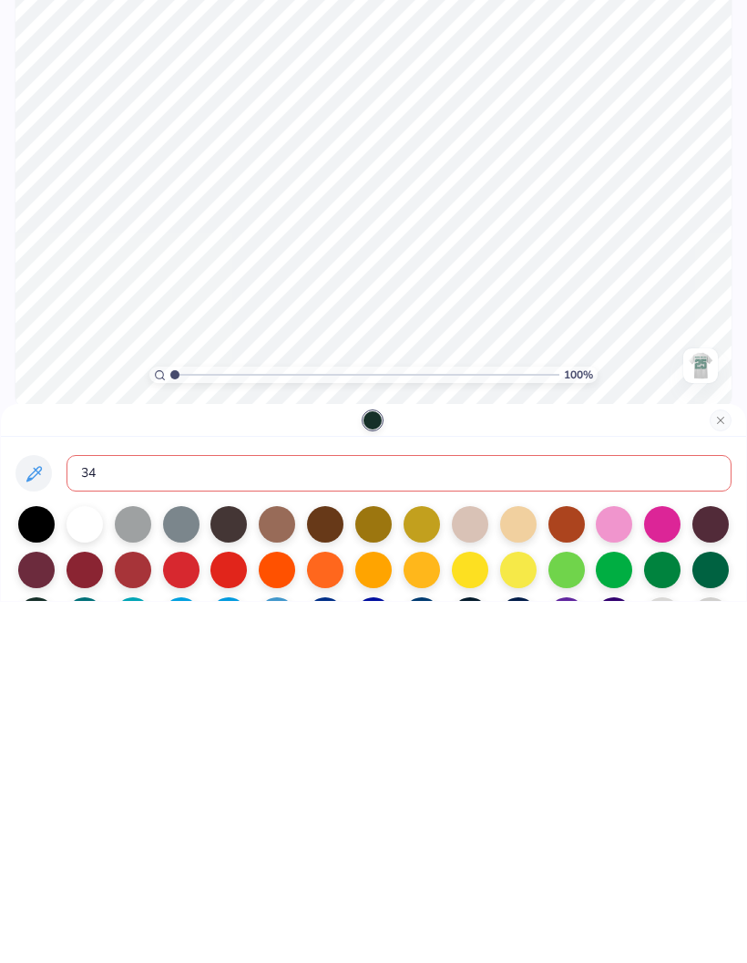
type input "343"
click at [722, 770] on button "Close" at bounding box center [721, 781] width 22 height 22
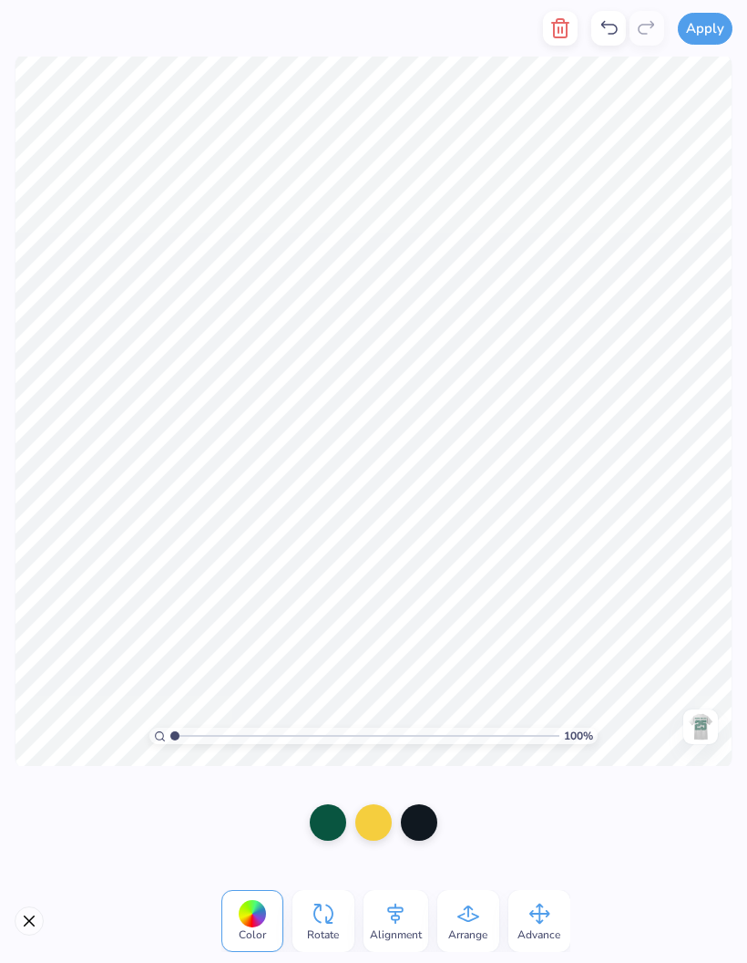
click at [433, 819] on div at bounding box center [419, 822] width 36 height 36
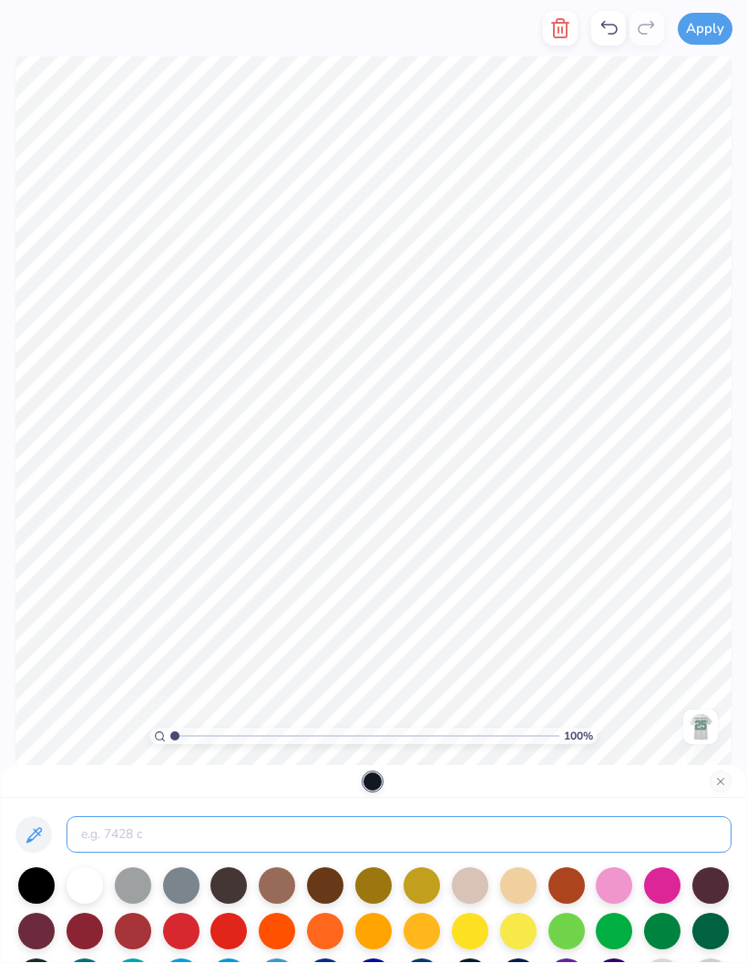
click at [315, 830] on input at bounding box center [399, 834] width 665 height 36
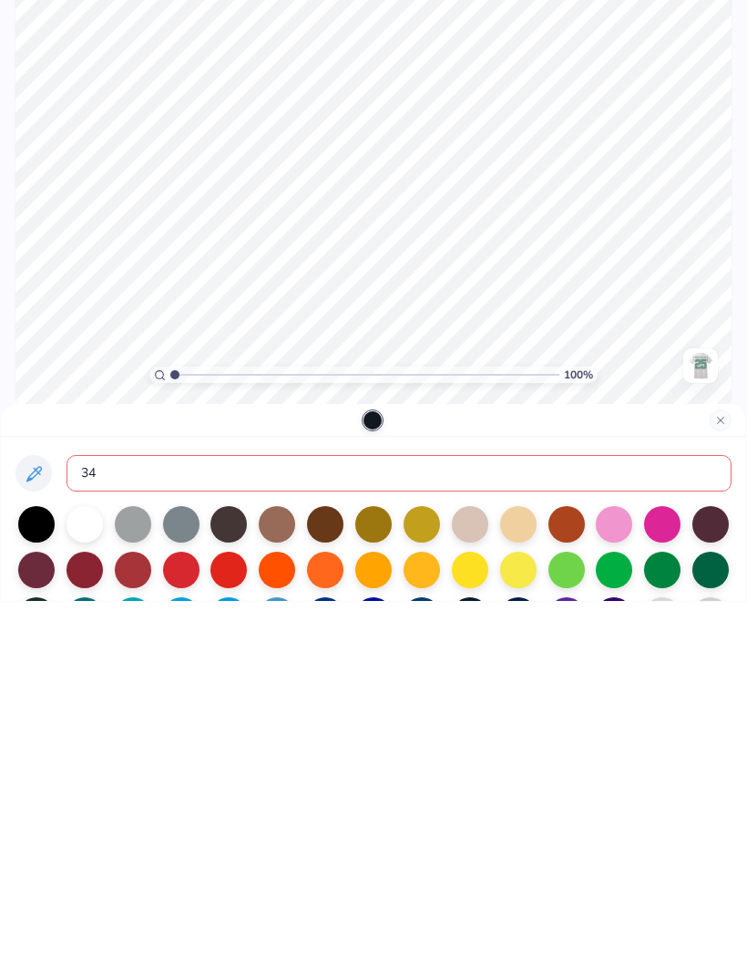
type input "343"
click at [724, 770] on button "Close" at bounding box center [721, 781] width 22 height 22
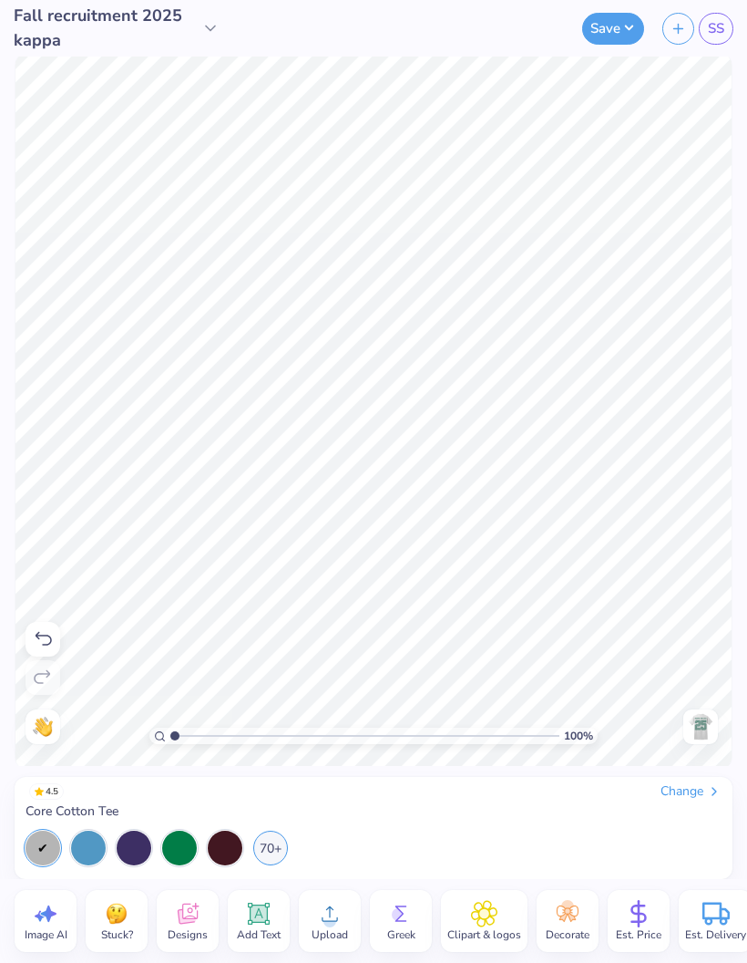
click at [280, 835] on div "70+" at bounding box center [270, 847] width 35 height 35
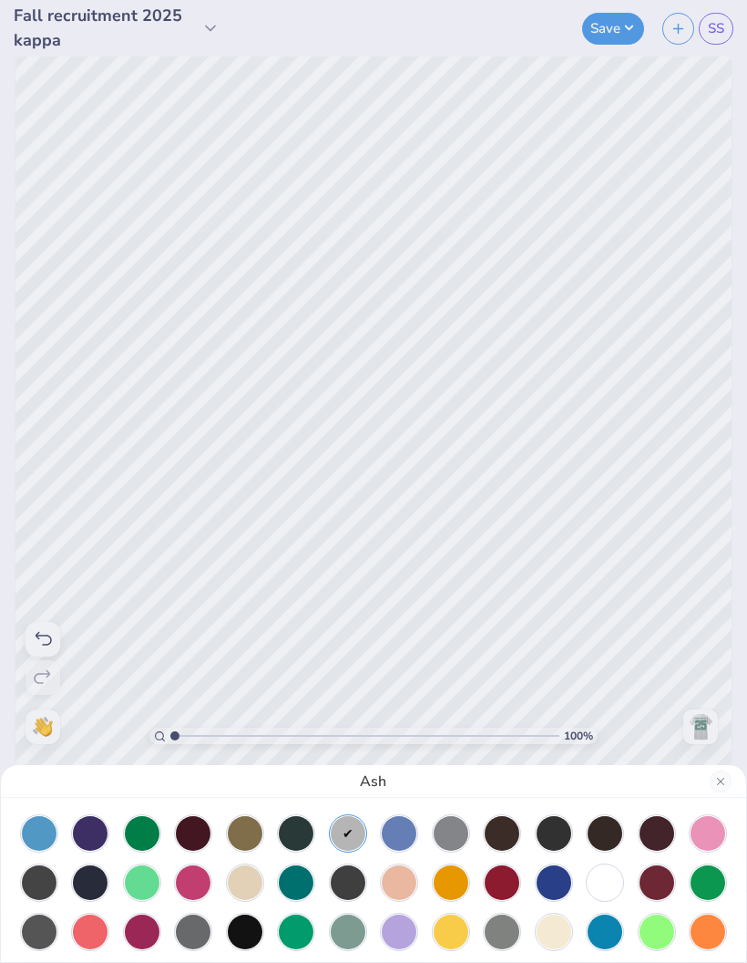
click at [251, 895] on div at bounding box center [245, 882] width 35 height 35
click at [355, 832] on div at bounding box center [348, 833] width 35 height 35
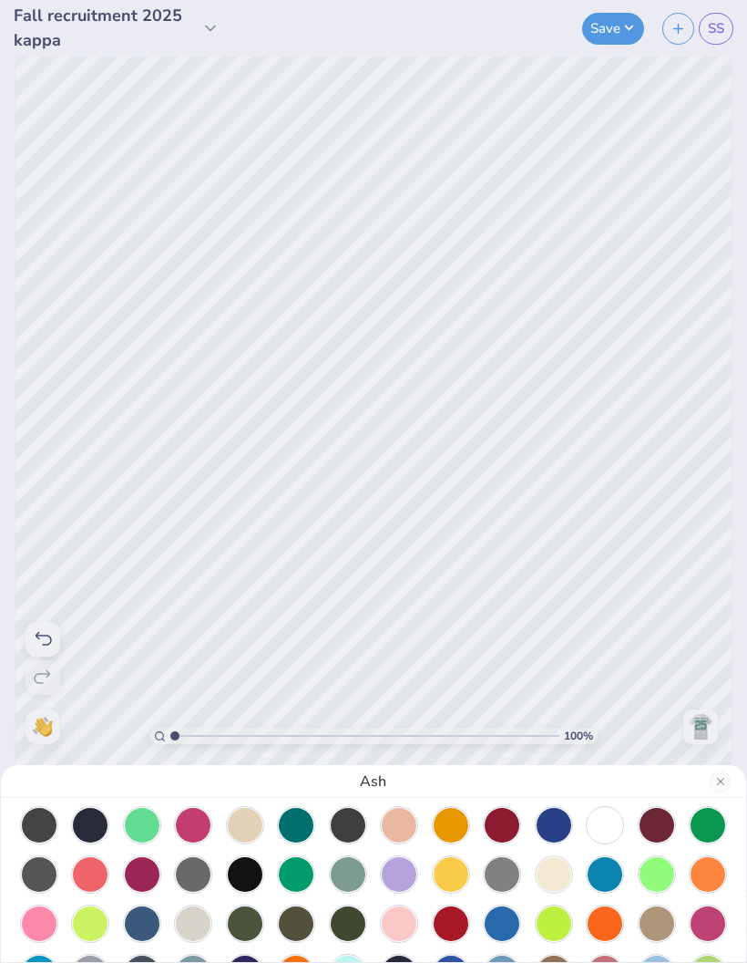
scroll to position [54, 0]
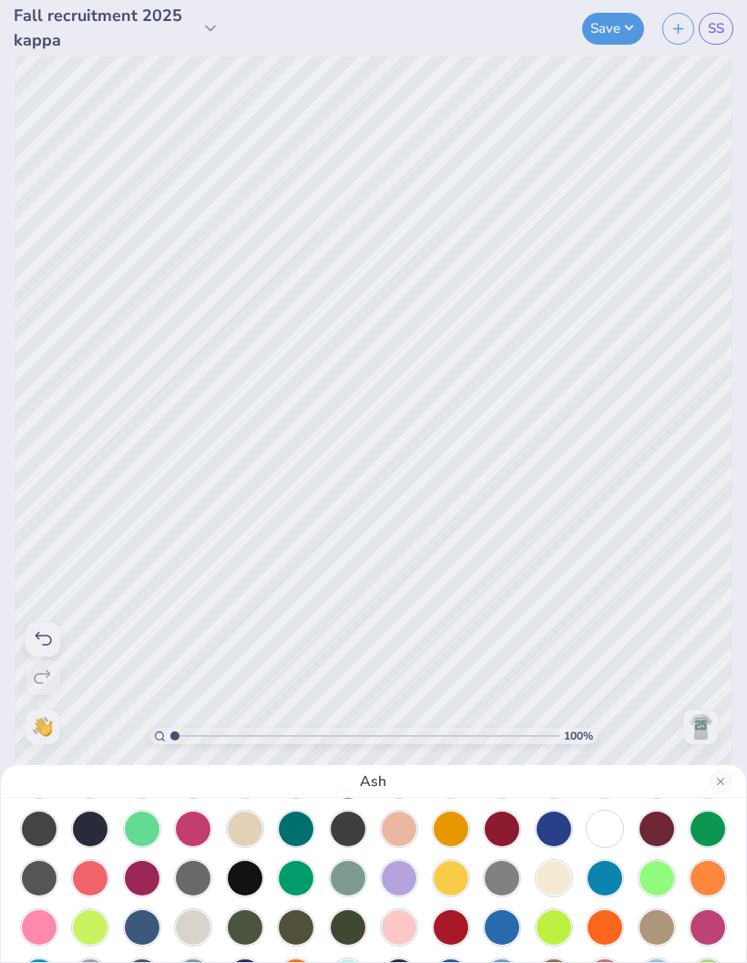
click at [616, 829] on div at bounding box center [605, 828] width 35 height 35
click at [708, 730] on div "White" at bounding box center [373, 481] width 747 height 963
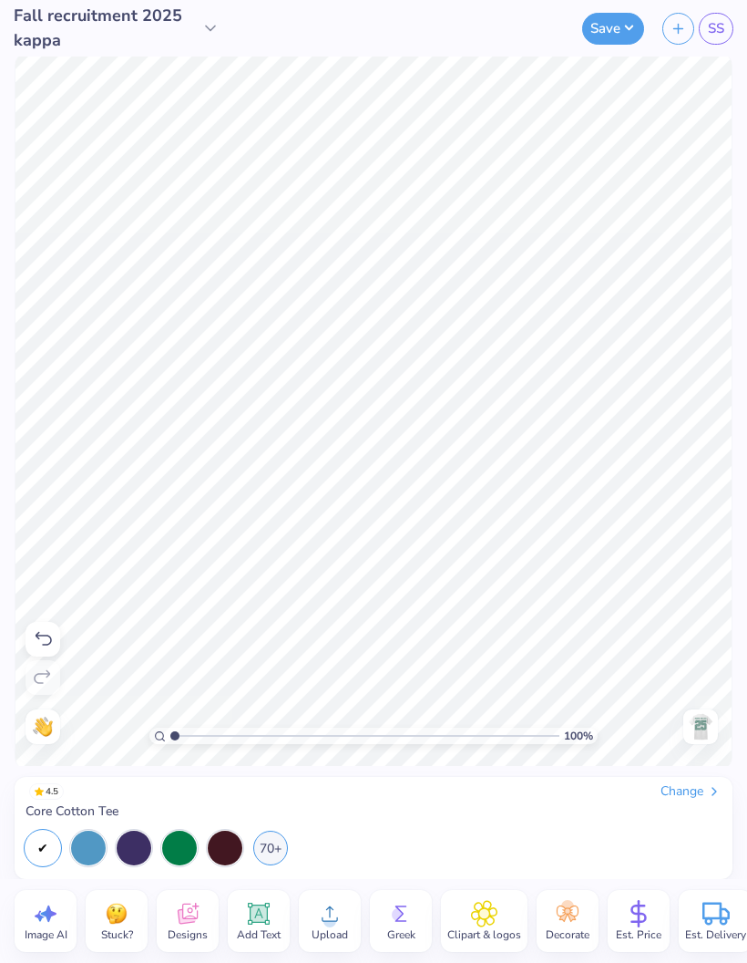
click at [719, 721] on div "Back" at bounding box center [701, 726] width 42 height 35
click at [698, 726] on img at bounding box center [700, 726] width 29 height 29
click at [275, 854] on div "70+" at bounding box center [270, 847] width 35 height 35
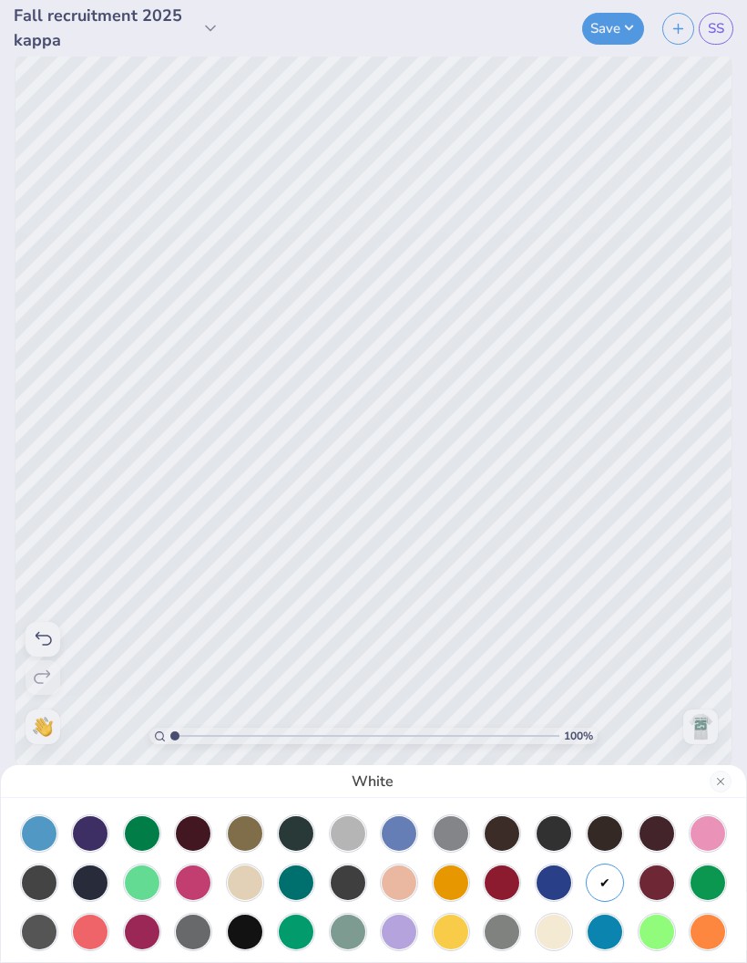
click at [349, 832] on div at bounding box center [348, 833] width 35 height 35
click at [610, 581] on div "Ash" at bounding box center [373, 481] width 747 height 963
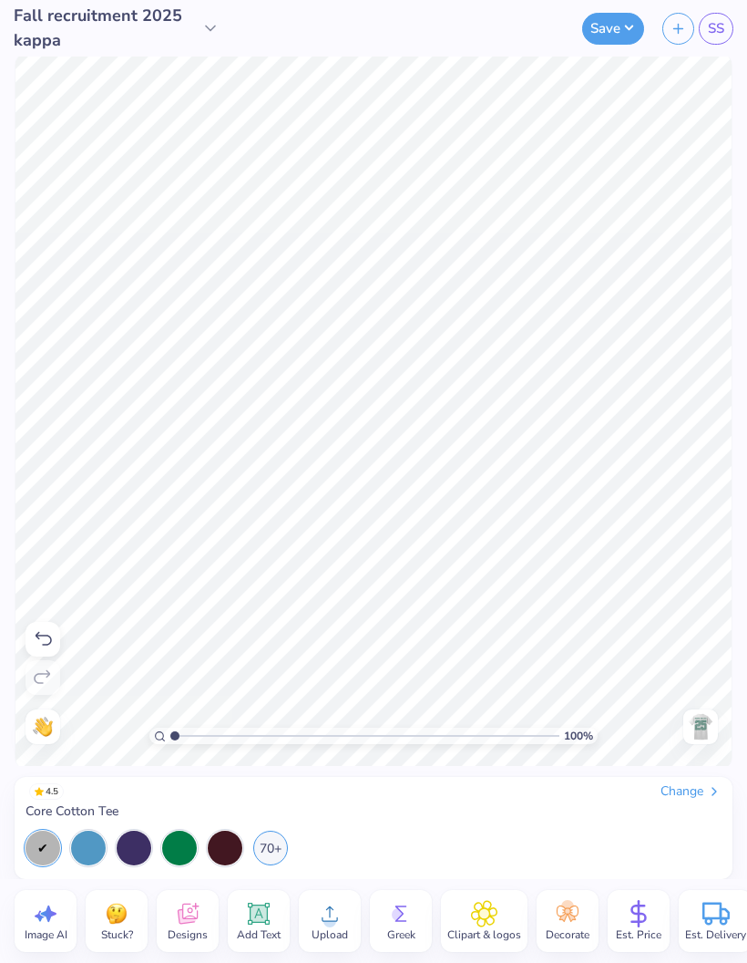
click at [696, 736] on img at bounding box center [700, 726] width 29 height 29
click at [703, 724] on img at bounding box center [700, 726] width 29 height 29
click at [633, 24] on button "Save" at bounding box center [613, 29] width 62 height 32
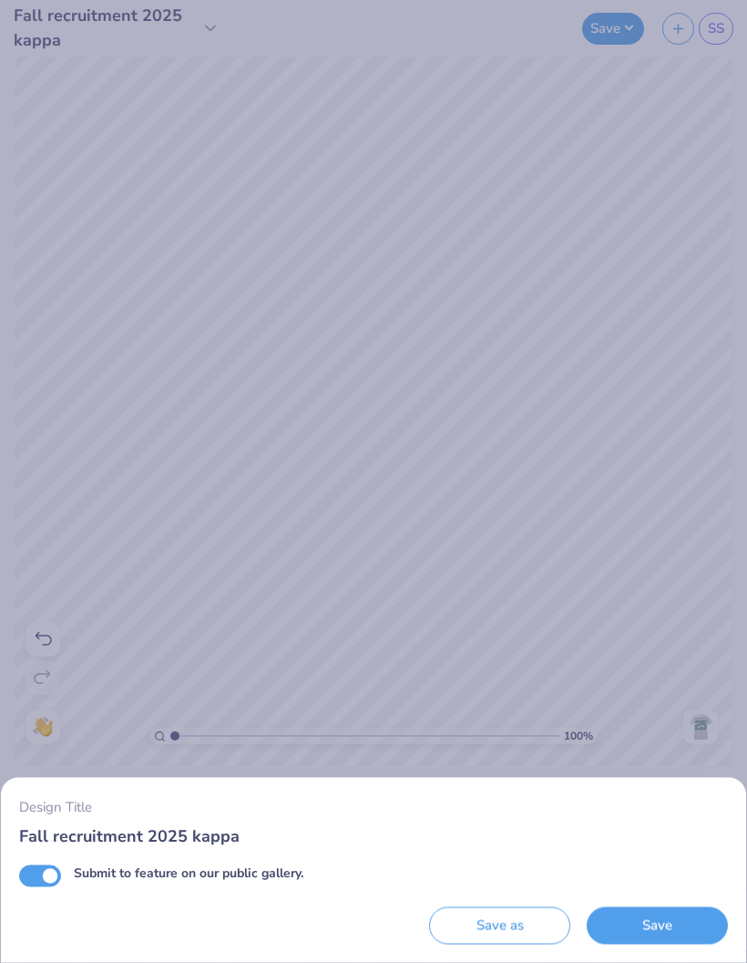
click at [644, 922] on button "Save" at bounding box center [657, 925] width 141 height 37
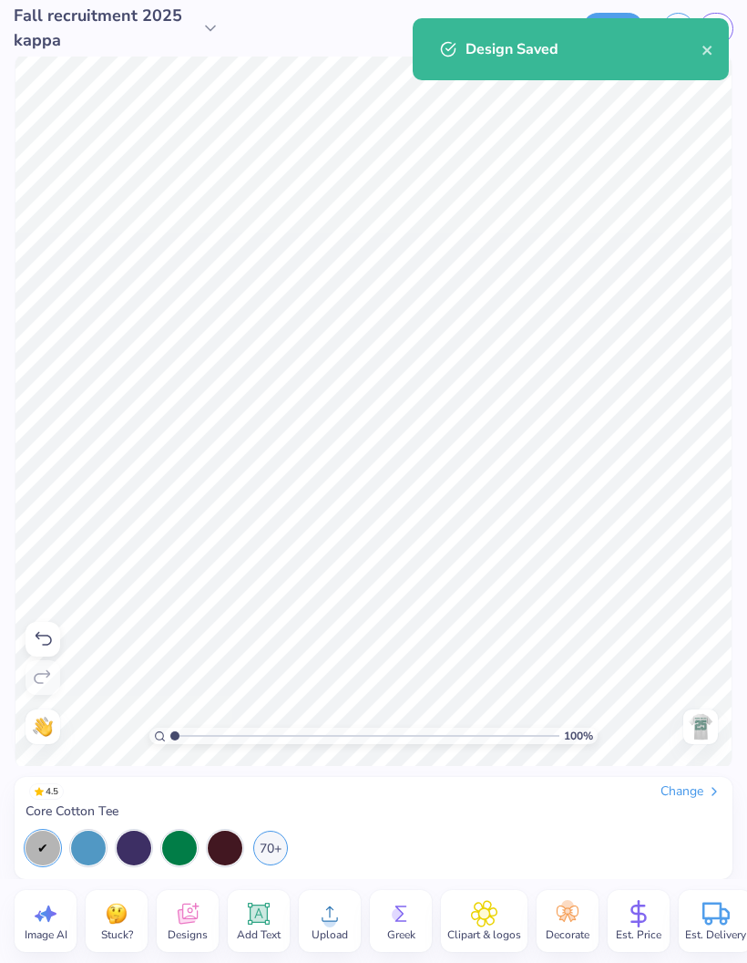
click at [707, 45] on icon "close" at bounding box center [708, 50] width 13 height 15
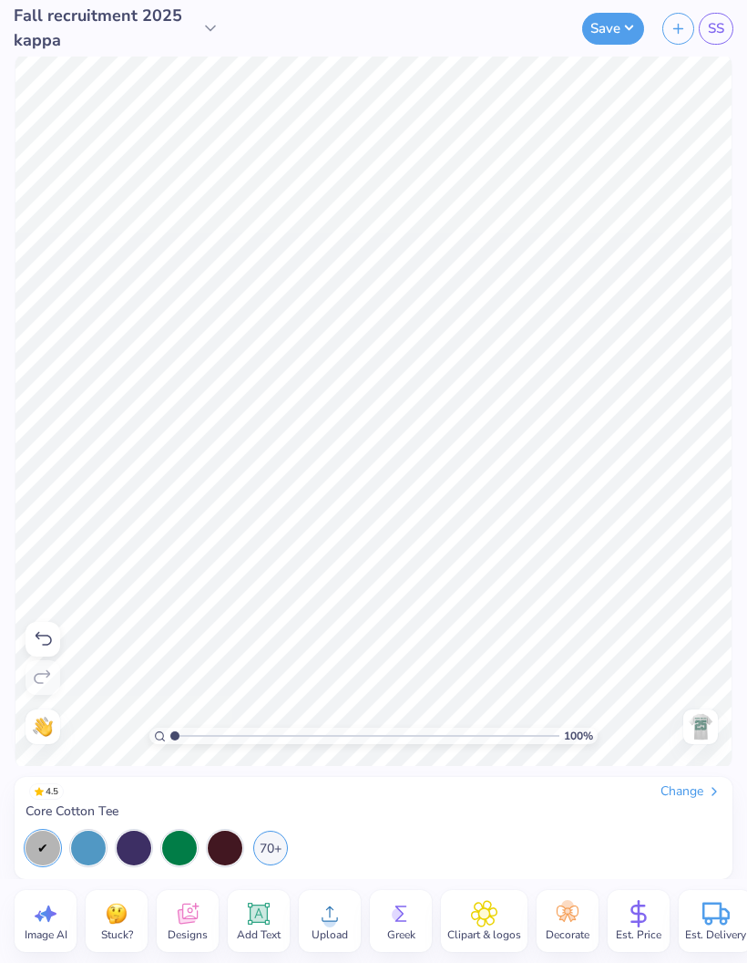
click at [721, 28] on button "close" at bounding box center [722, 29] width 13 height 22
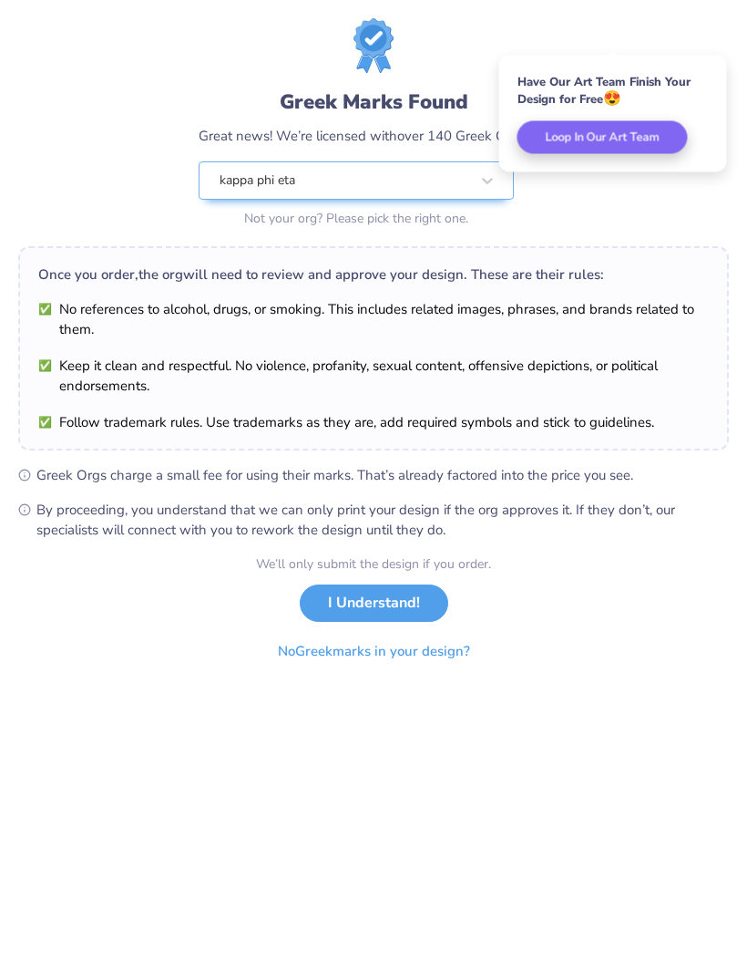
click at [402, 611] on button "I Understand!" at bounding box center [374, 602] width 149 height 37
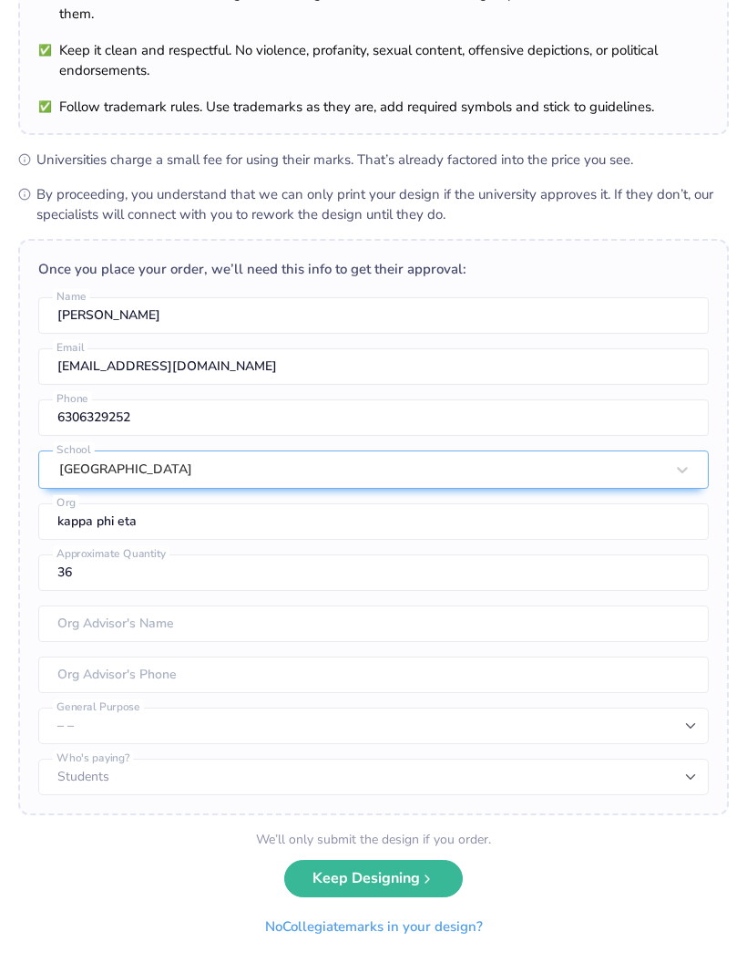
scroll to position [161, 0]
click at [404, 874] on button "Keep Designing" at bounding box center [373, 878] width 179 height 37
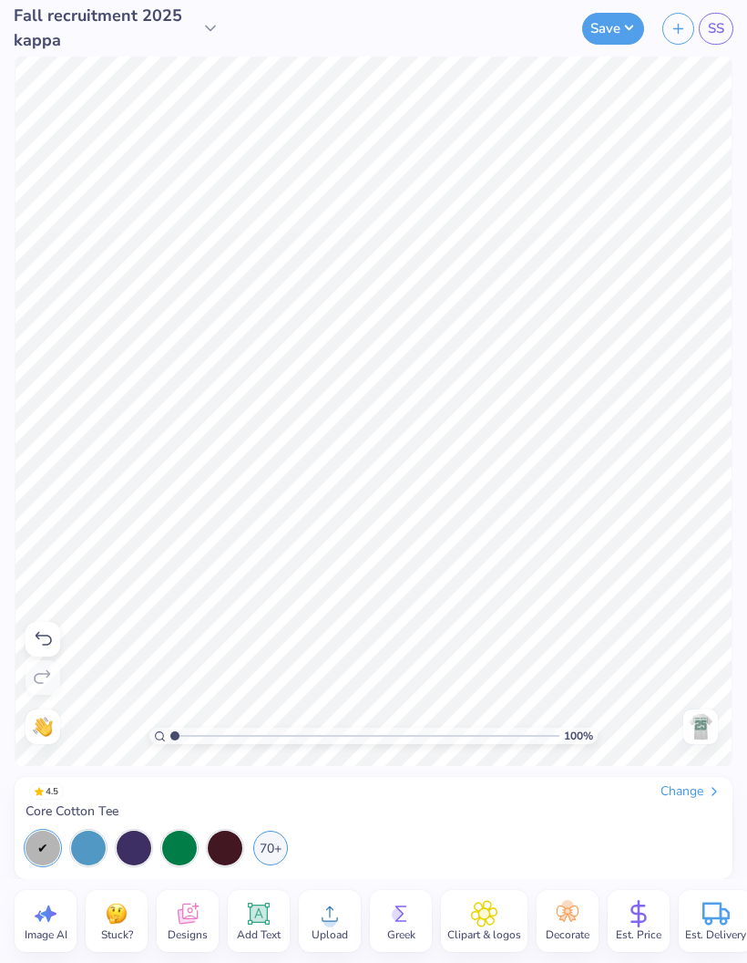
click at [722, 28] on span "SS" at bounding box center [716, 28] width 16 height 21
